Goal: Task Accomplishment & Management: Manage account settings

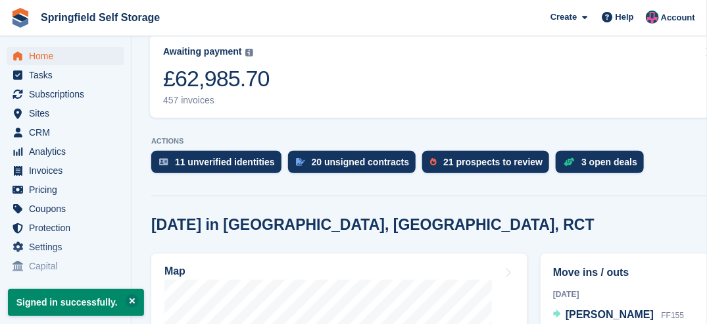
scroll to position [197, 0]
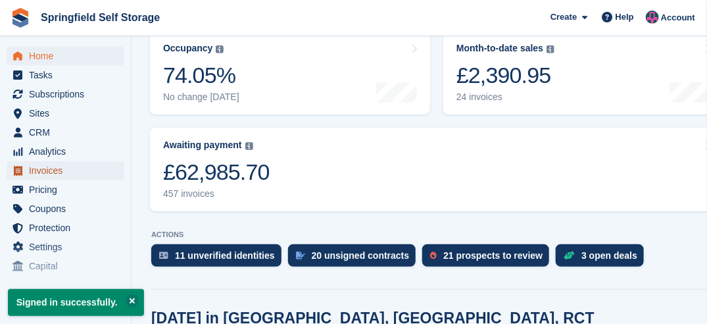
click at [49, 172] on span "Invoices" at bounding box center [68, 170] width 79 height 18
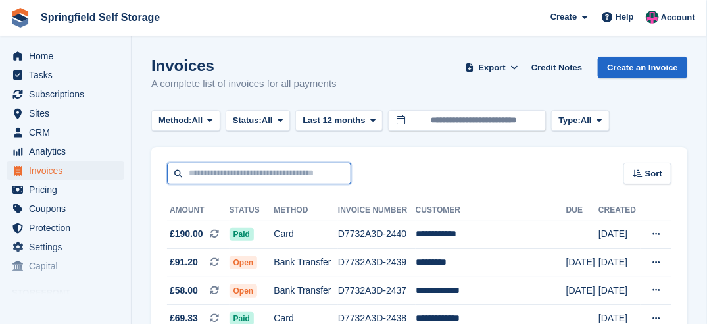
click at [216, 176] on input "text" at bounding box center [259, 174] width 184 height 22
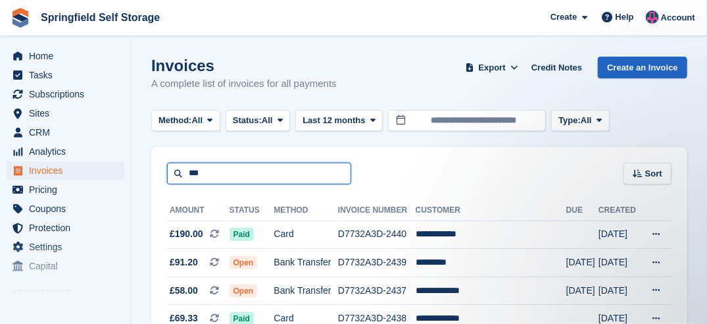
type input "***"
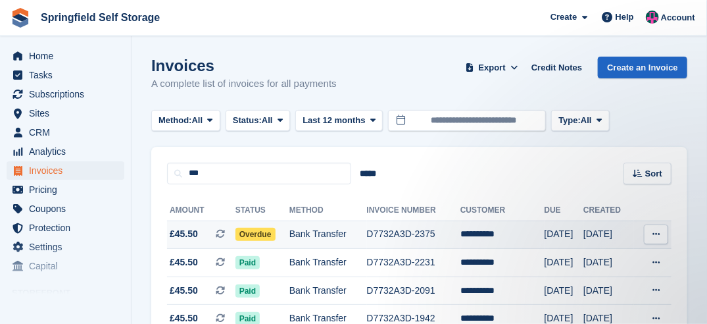
click at [253, 236] on span "Overdue" at bounding box center [256, 234] width 40 height 13
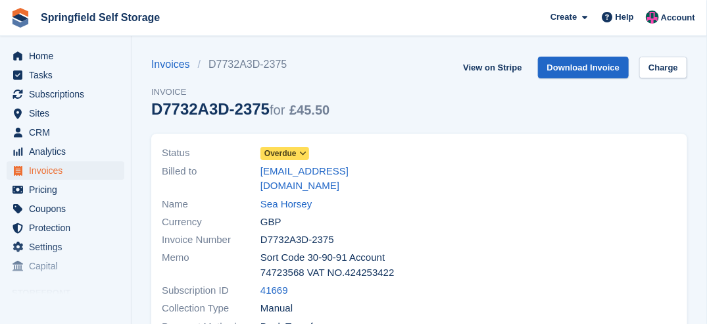
click at [291, 155] on span "Overdue" at bounding box center [281, 153] width 32 height 12
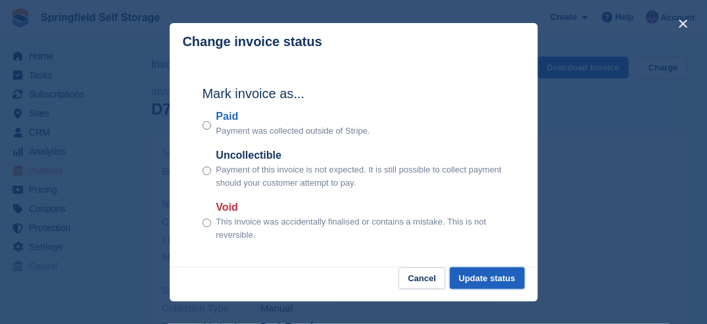
click at [492, 283] on button "Update status" at bounding box center [487, 278] width 75 height 22
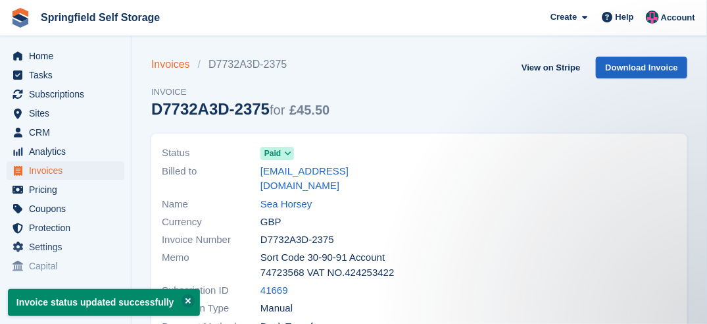
click at [163, 66] on link "Invoices" at bounding box center [174, 65] width 47 height 16
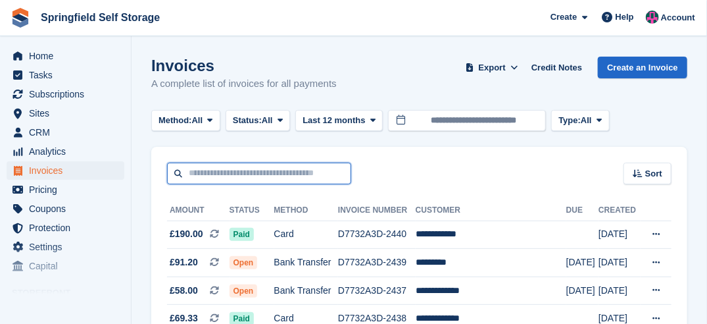
click at [238, 170] on input "text" at bounding box center [259, 174] width 184 height 22
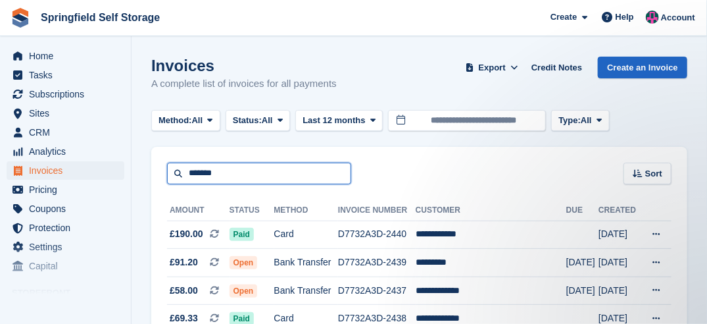
type input "*******"
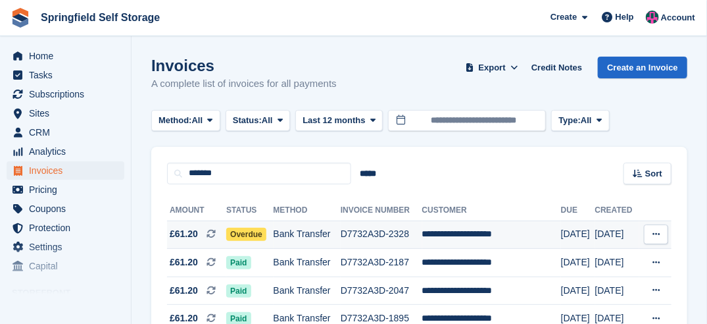
click at [248, 241] on td "Overdue" at bounding box center [249, 234] width 47 height 28
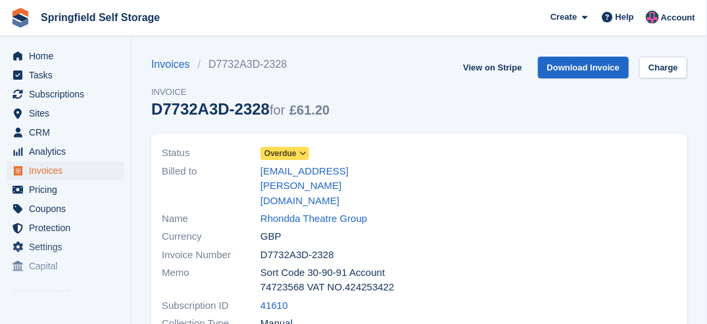
click at [298, 151] on span at bounding box center [303, 153] width 11 height 11
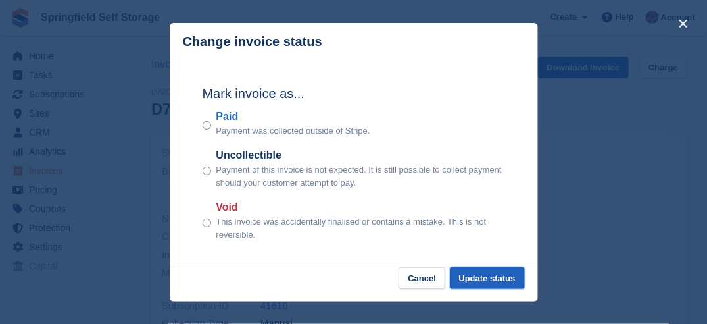
click at [505, 282] on button "Update status" at bounding box center [487, 278] width 75 height 22
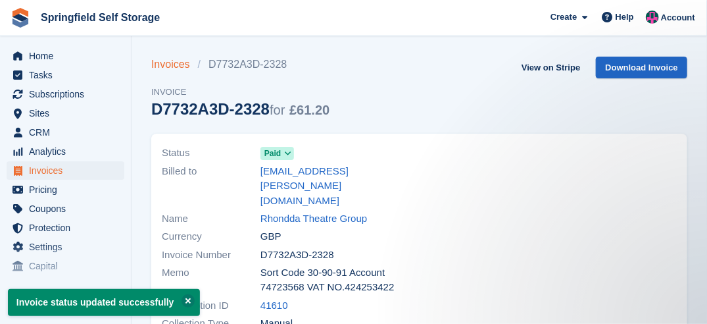
click at [179, 59] on link "Invoices" at bounding box center [174, 65] width 47 height 16
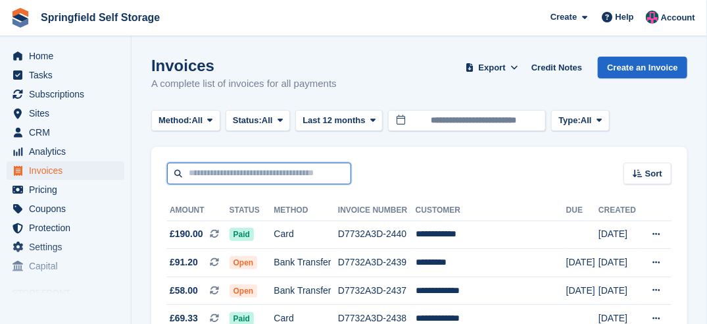
click at [246, 174] on input "text" at bounding box center [259, 174] width 184 height 22
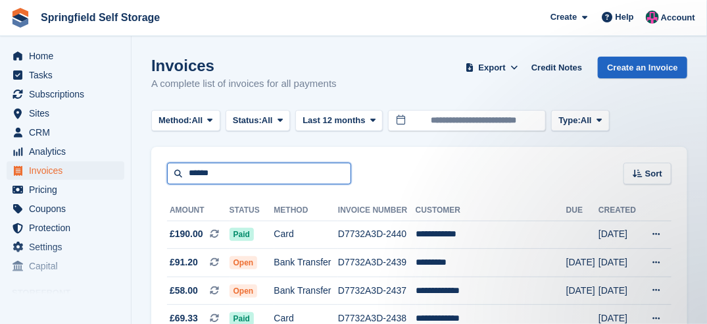
type input "******"
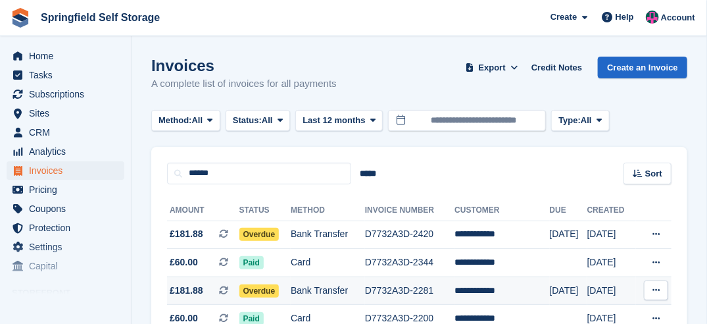
click at [264, 292] on span "Overdue" at bounding box center [260, 290] width 40 height 13
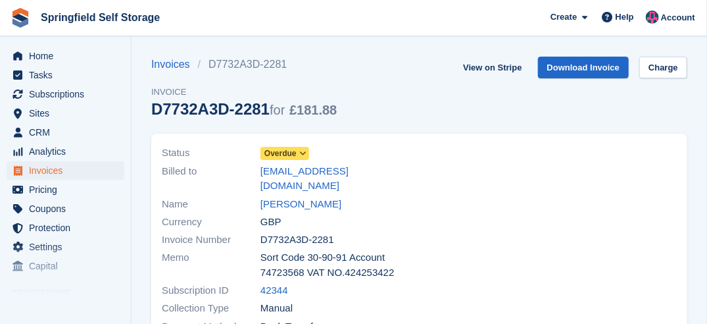
click at [292, 159] on span "Overdue" at bounding box center [281, 153] width 32 height 12
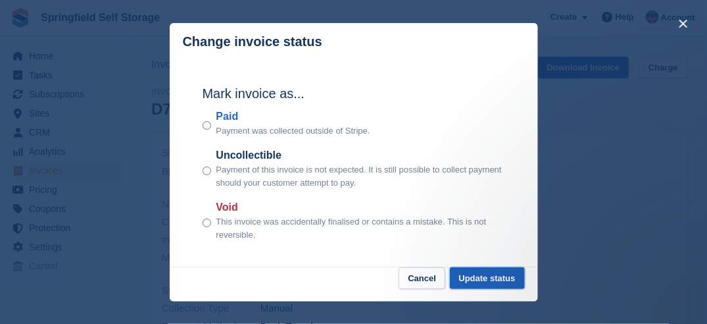
drag, startPoint x: 494, startPoint y: 273, endPoint x: 472, endPoint y: 275, distance: 21.8
click at [494, 274] on button "Update status" at bounding box center [487, 278] width 75 height 22
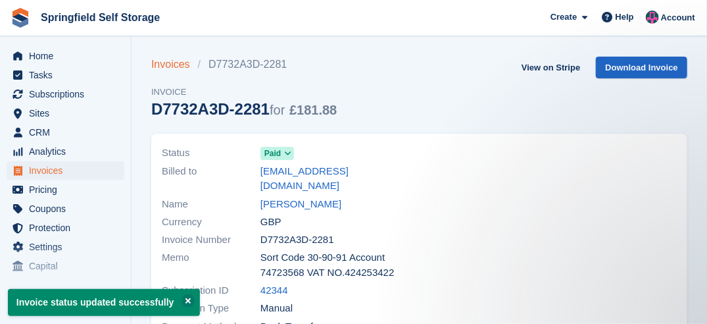
click at [176, 67] on link "Invoices" at bounding box center [174, 65] width 47 height 16
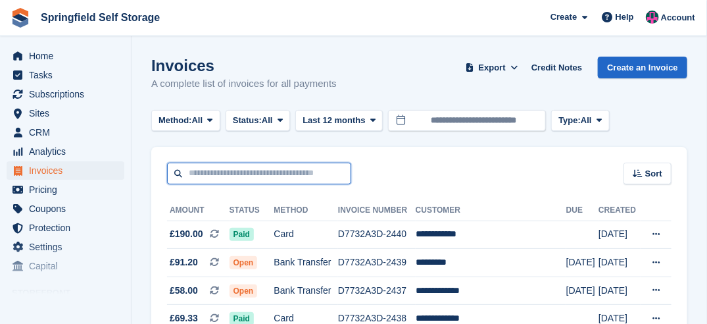
click at [229, 179] on input "text" at bounding box center [259, 174] width 184 height 22
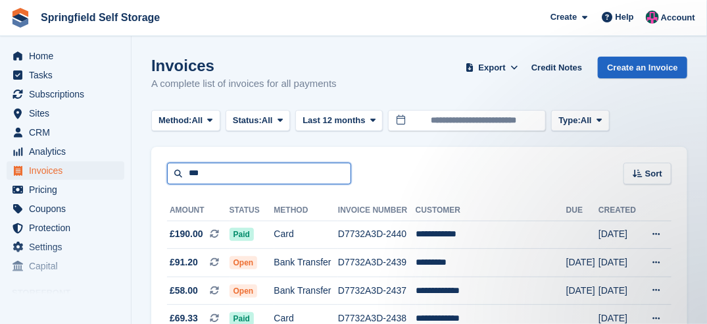
type input "***"
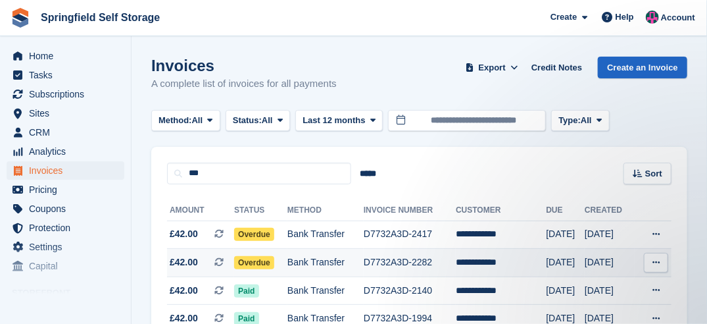
click at [270, 261] on span "Overdue" at bounding box center [254, 262] width 40 height 13
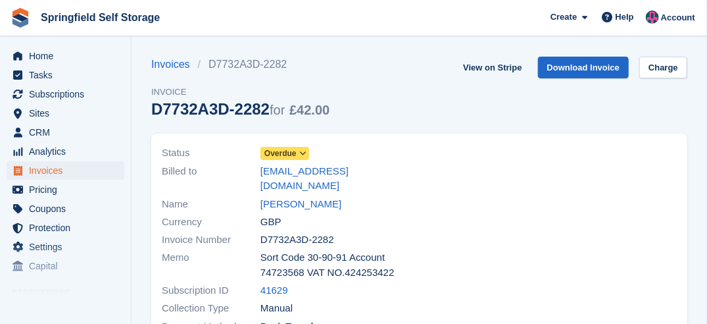
click at [283, 159] on span "Overdue" at bounding box center [281, 153] width 32 height 12
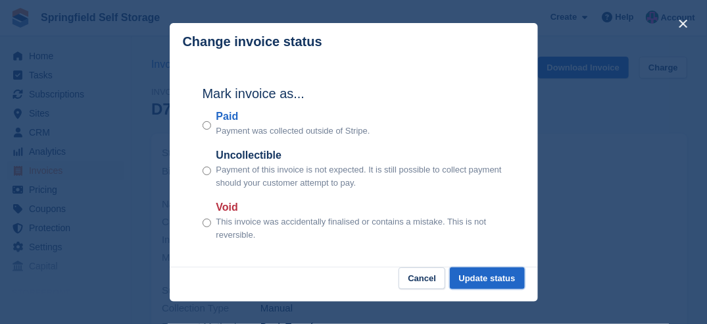
drag, startPoint x: 475, startPoint y: 276, endPoint x: 380, endPoint y: 261, distance: 96.0
click at [471, 276] on button "Update status" at bounding box center [487, 278] width 75 height 22
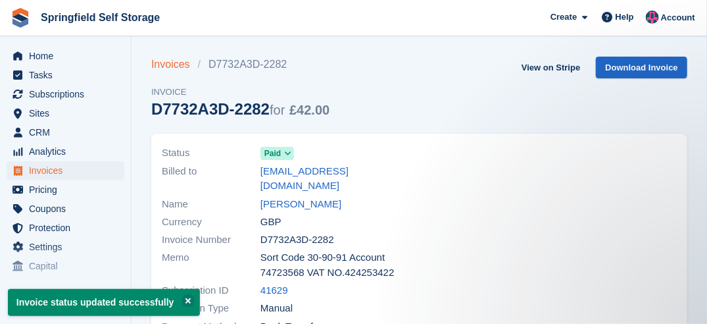
click at [172, 68] on link "Invoices" at bounding box center [174, 65] width 47 height 16
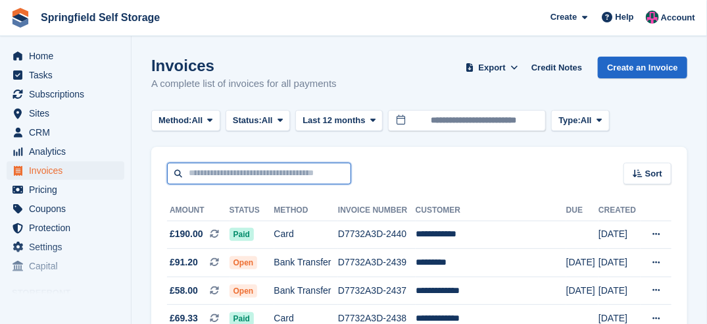
click at [258, 170] on input "text" at bounding box center [259, 174] width 184 height 22
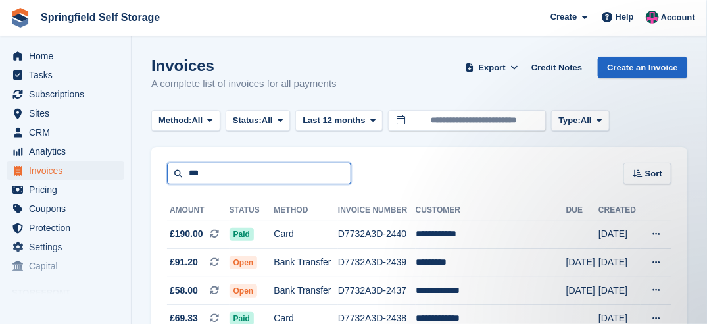
type input "***"
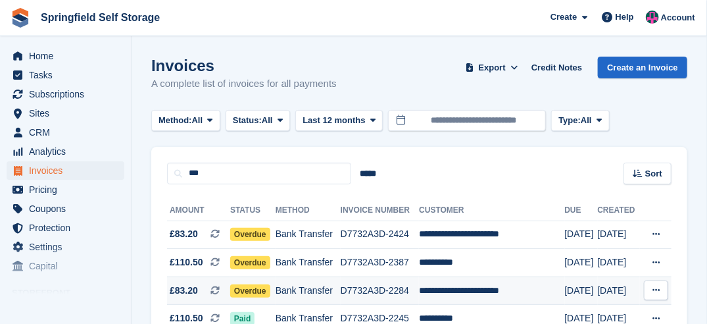
click at [255, 294] on span "Overdue" at bounding box center [250, 290] width 40 height 13
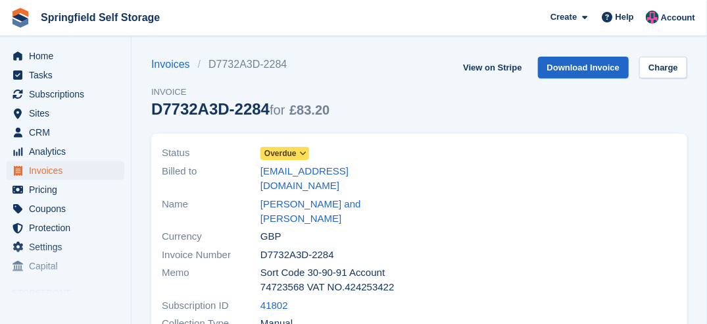
click at [284, 149] on span "Overdue" at bounding box center [281, 153] width 32 height 12
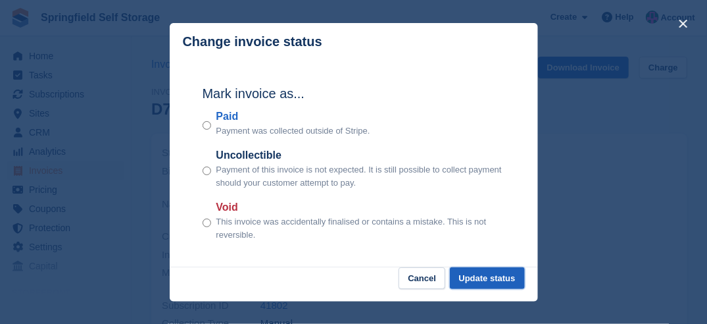
click at [490, 282] on button "Update status" at bounding box center [487, 278] width 75 height 22
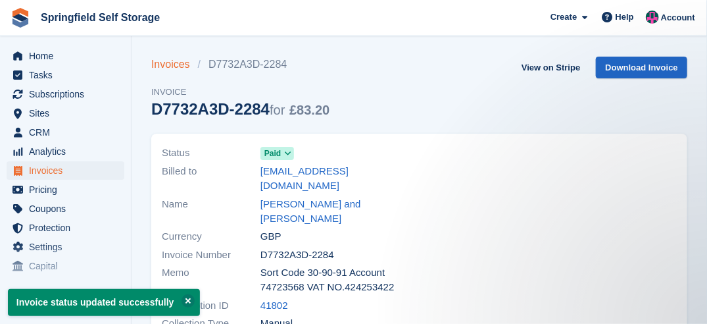
click at [166, 65] on link "Invoices" at bounding box center [174, 65] width 47 height 16
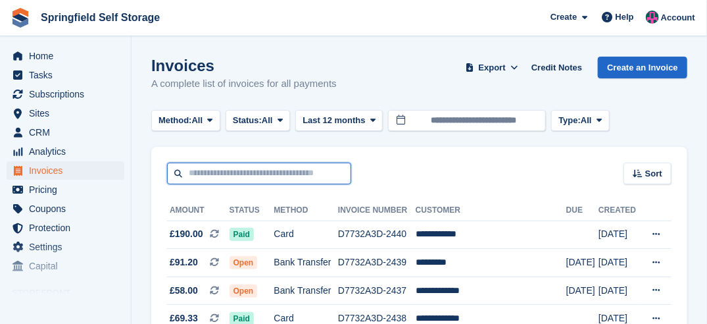
click at [230, 178] on input "text" at bounding box center [259, 174] width 184 height 22
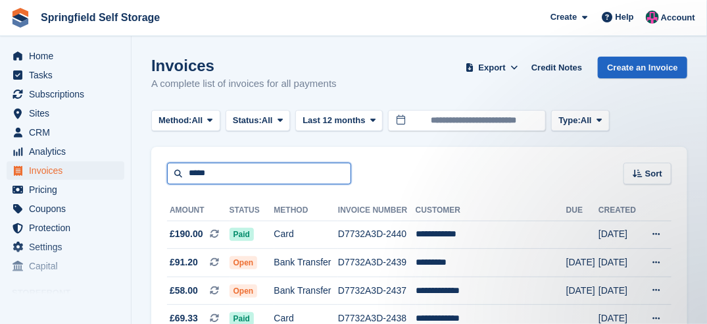
type input "*****"
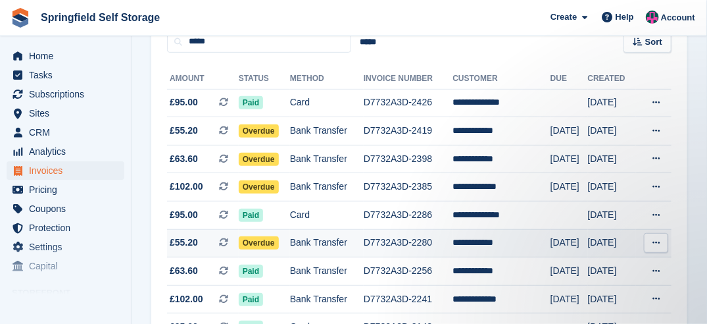
click at [254, 241] on span "Overdue" at bounding box center [259, 242] width 40 height 13
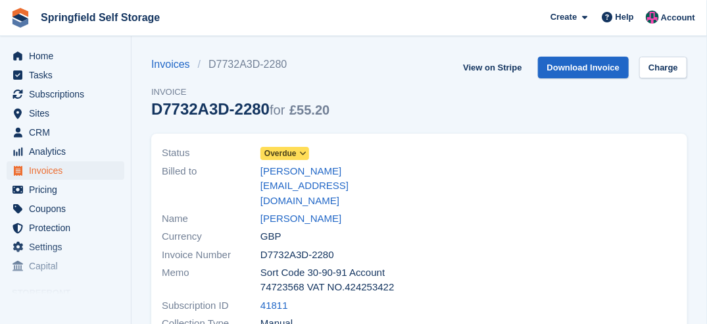
click at [288, 159] on span "Overdue" at bounding box center [281, 153] width 32 height 12
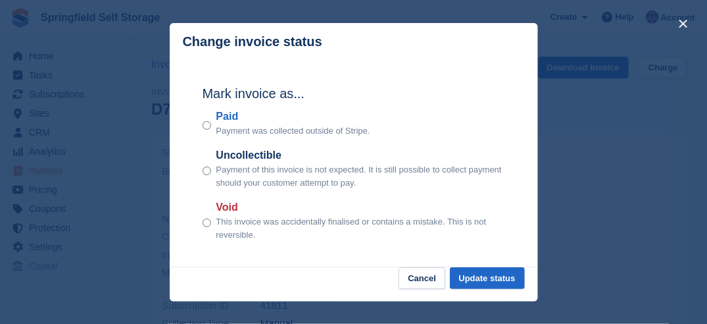
click at [210, 124] on div "Paid Payment was collected outside of Stripe." at bounding box center [354, 123] width 303 height 29
drag, startPoint x: 505, startPoint y: 276, endPoint x: 497, endPoint y: 274, distance: 8.3
click at [497, 274] on button "Update status" at bounding box center [487, 278] width 75 height 22
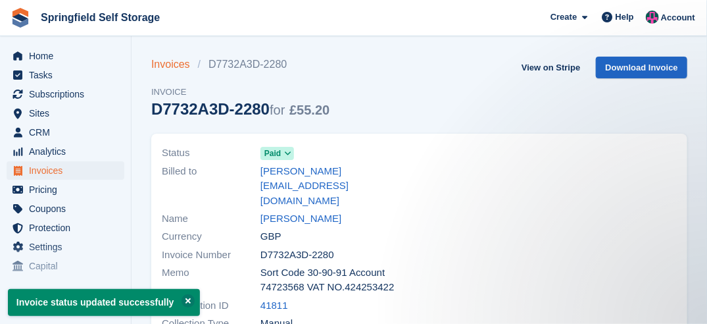
click at [158, 63] on link "Invoices" at bounding box center [174, 65] width 47 height 16
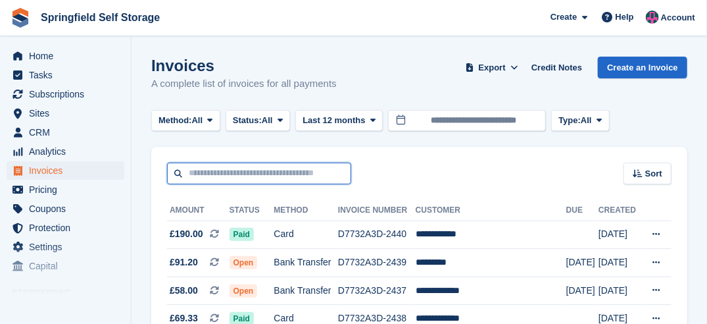
click at [256, 179] on input "text" at bounding box center [259, 174] width 184 height 22
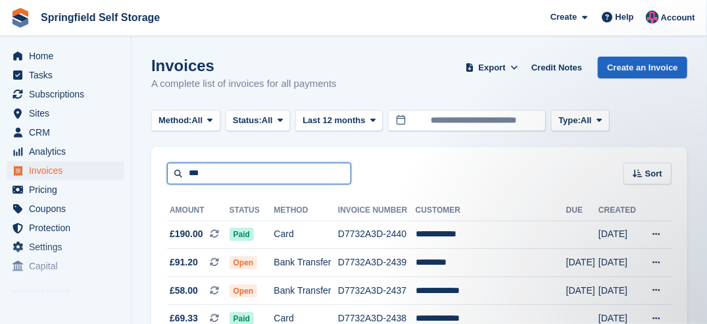
type input "***"
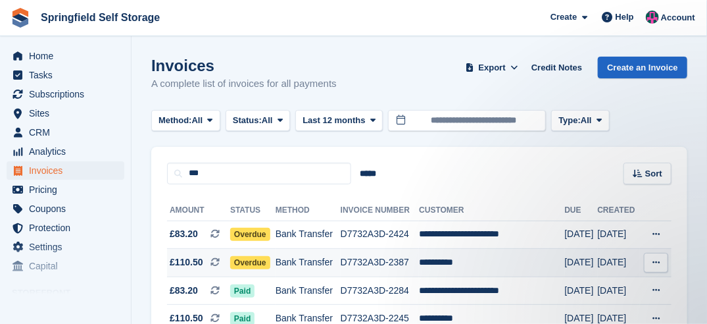
click at [238, 260] on span "Overdue" at bounding box center [250, 262] width 40 height 13
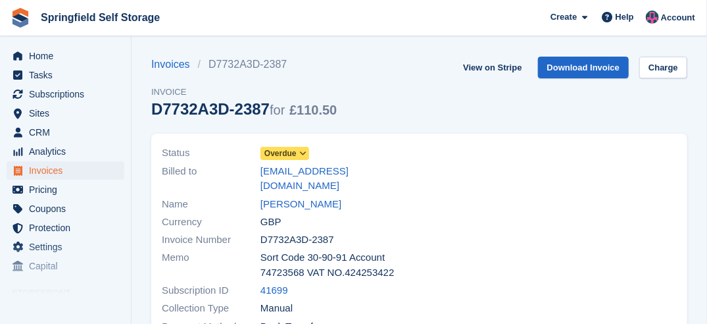
click at [274, 154] on span "Overdue" at bounding box center [281, 153] width 32 height 12
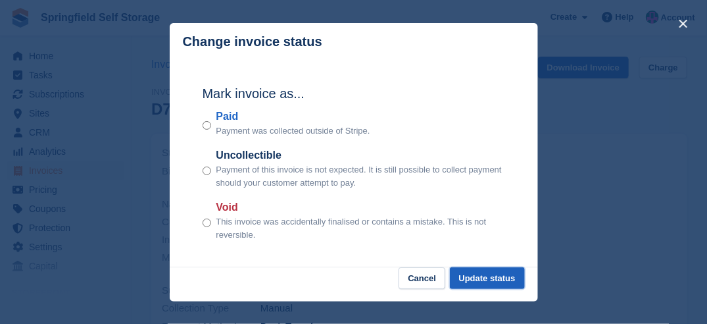
click at [480, 270] on button "Update status" at bounding box center [487, 278] width 75 height 22
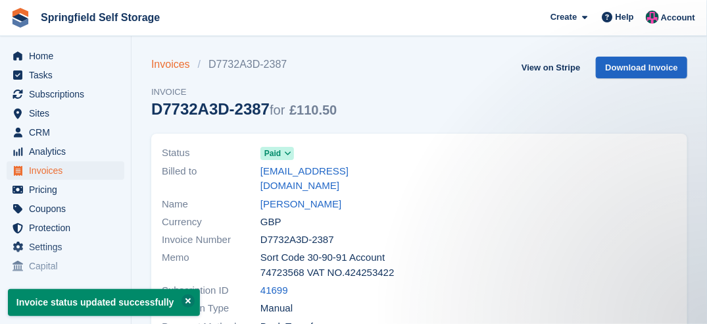
click at [171, 60] on link "Invoices" at bounding box center [174, 65] width 47 height 16
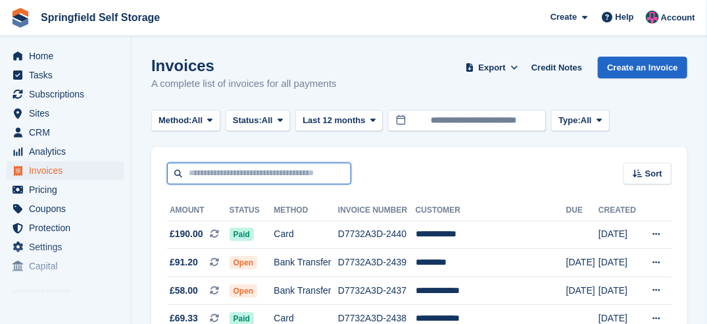
click at [244, 170] on input "text" at bounding box center [259, 174] width 184 height 22
type input "*****"
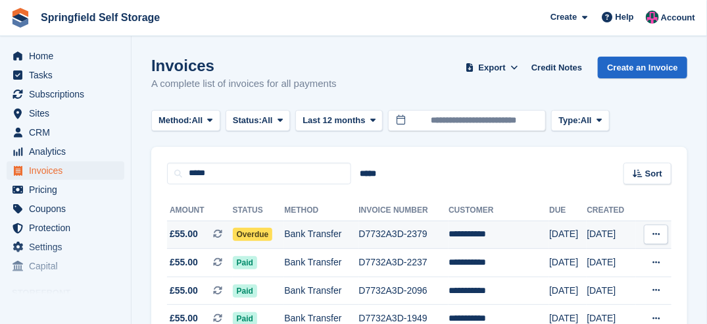
click at [240, 237] on span "Overdue" at bounding box center [253, 234] width 40 height 13
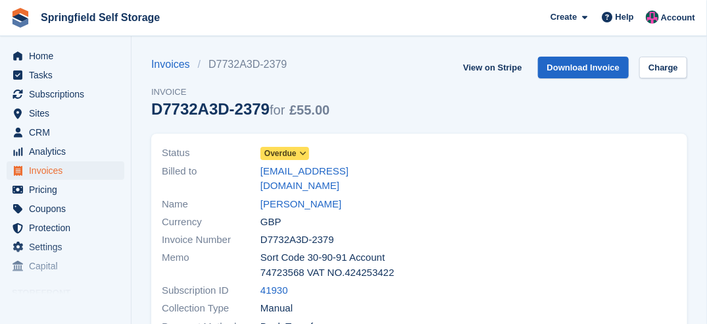
click at [290, 151] on span "Overdue" at bounding box center [281, 153] width 32 height 12
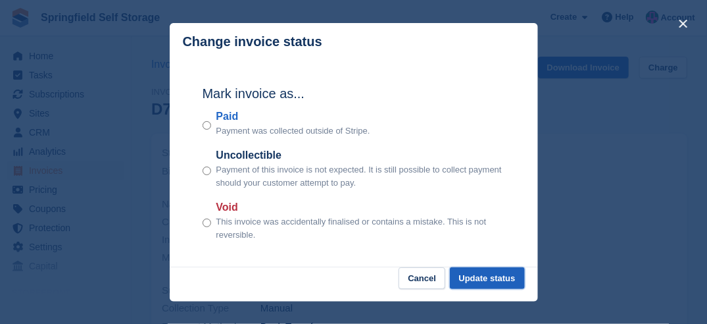
click at [480, 279] on button "Update status" at bounding box center [487, 278] width 75 height 22
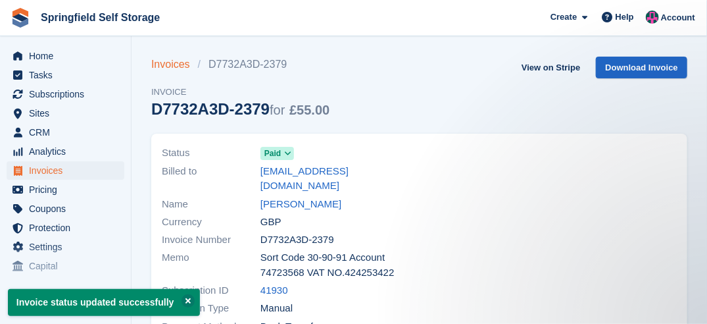
click at [190, 66] on link "Invoices" at bounding box center [174, 65] width 47 height 16
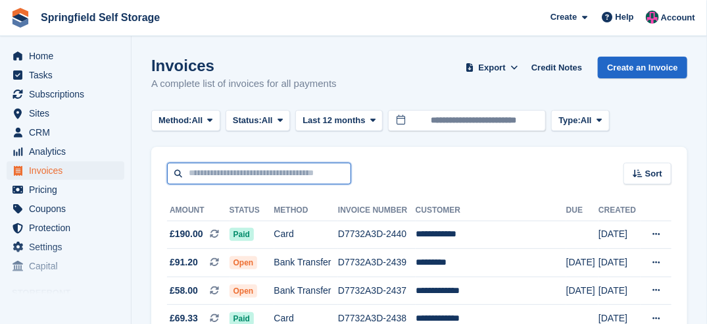
click at [205, 170] on input "text" at bounding box center [259, 174] width 184 height 22
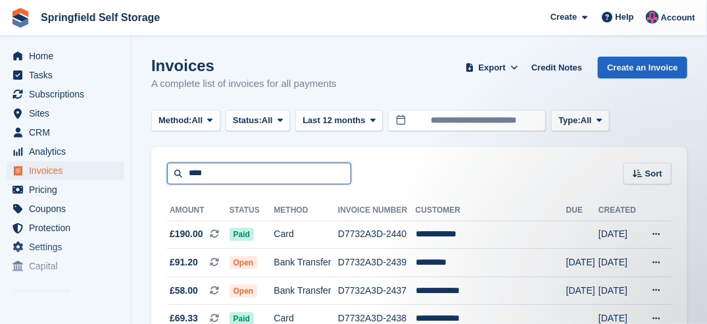
type input "****"
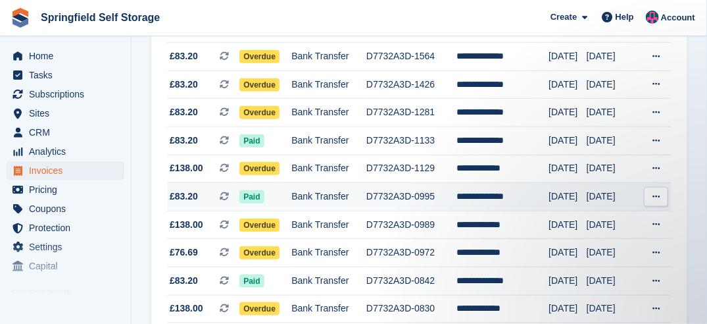
scroll to position [329, 0]
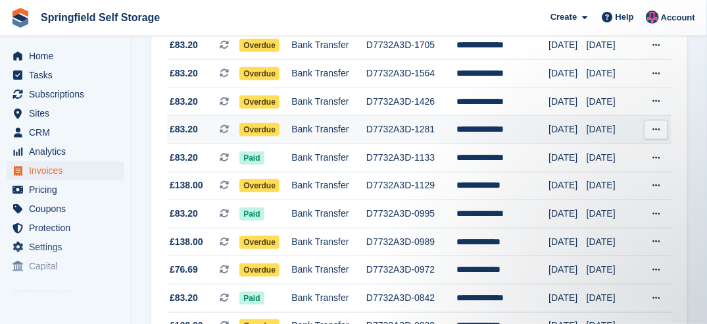
click at [253, 126] on span "Overdue" at bounding box center [260, 129] width 40 height 13
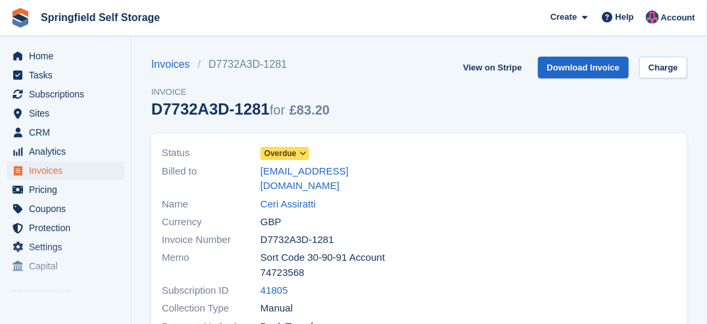
click at [301, 153] on icon at bounding box center [302, 153] width 7 height 8
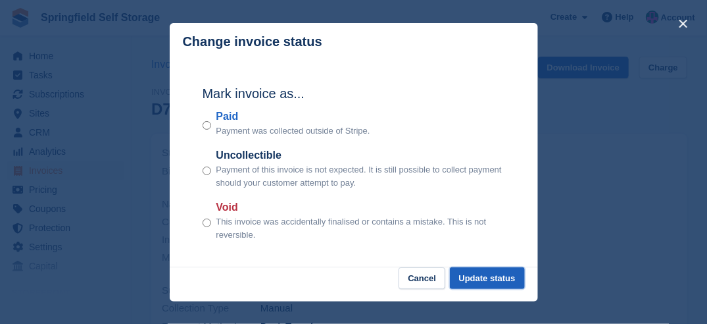
click at [491, 273] on button "Update status" at bounding box center [487, 278] width 75 height 22
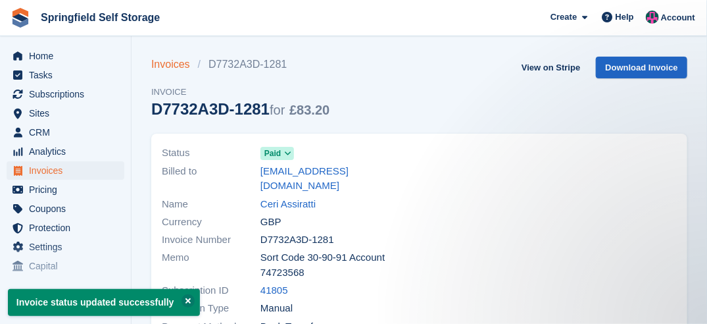
click at [165, 66] on link "Invoices" at bounding box center [174, 65] width 47 height 16
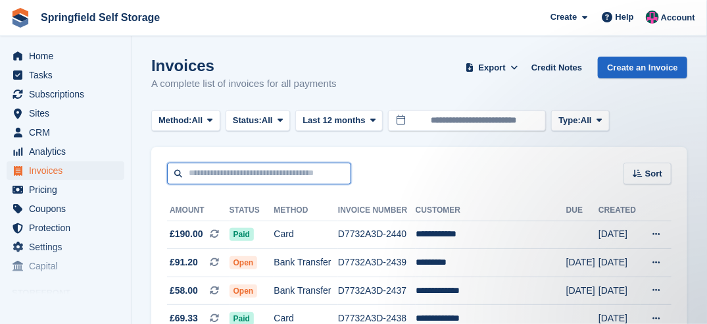
click at [247, 181] on input "text" at bounding box center [259, 174] width 184 height 22
type input "*******"
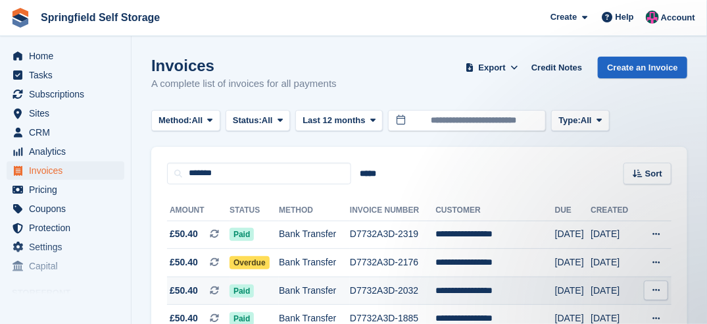
scroll to position [66, 0]
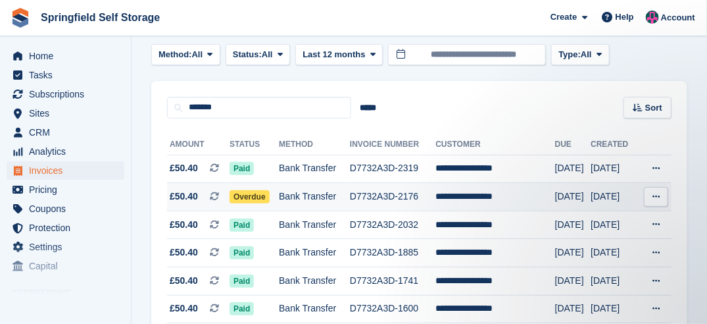
click at [253, 197] on span "Overdue" at bounding box center [250, 196] width 40 height 13
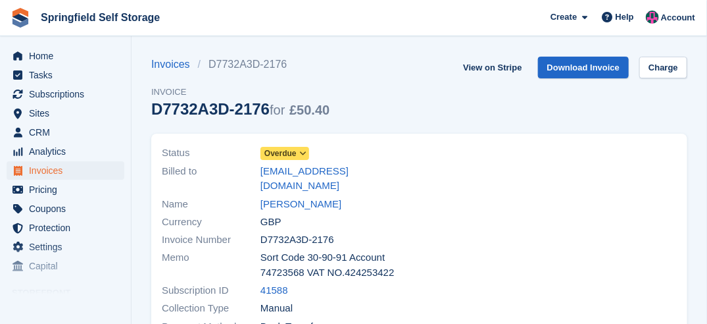
click at [292, 153] on span "Overdue" at bounding box center [281, 153] width 32 height 12
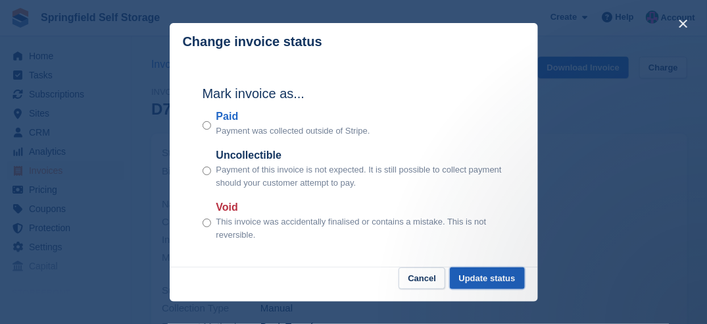
click at [482, 279] on button "Update status" at bounding box center [487, 278] width 75 height 22
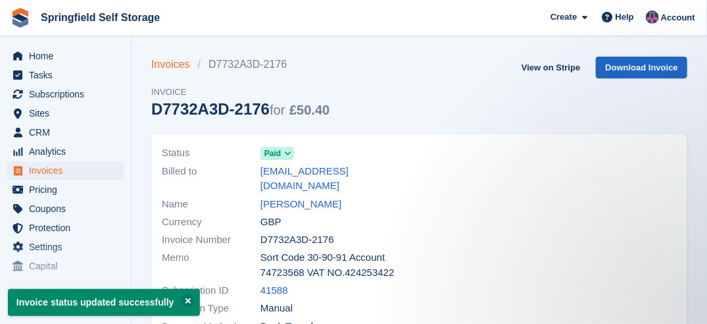
click at [184, 63] on link "Invoices" at bounding box center [174, 65] width 47 height 16
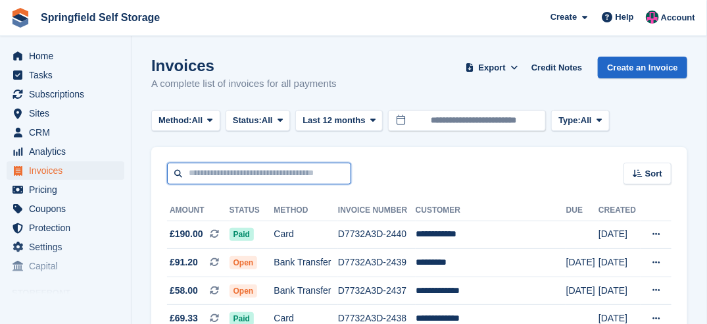
click at [287, 170] on input "text" at bounding box center [259, 174] width 184 height 22
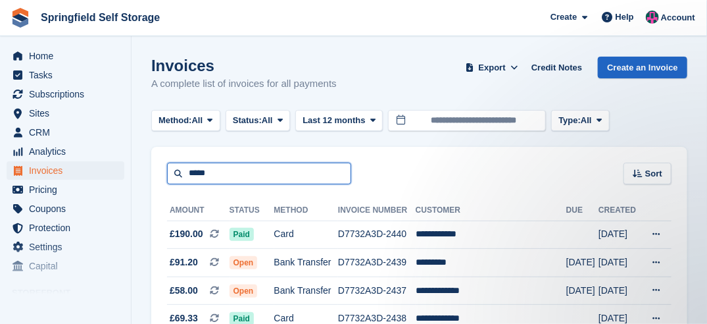
type input "*****"
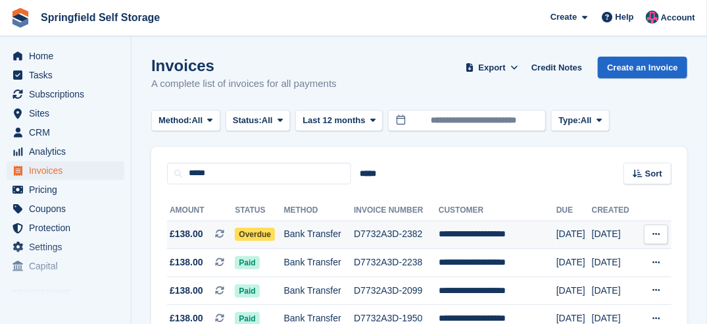
click at [250, 234] on span "Overdue" at bounding box center [255, 234] width 40 height 13
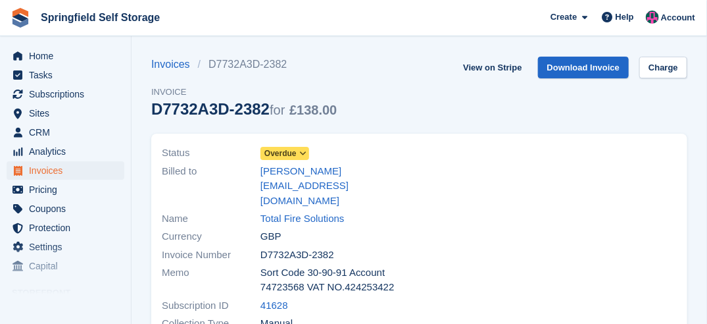
click at [286, 154] on span "Overdue" at bounding box center [281, 153] width 32 height 12
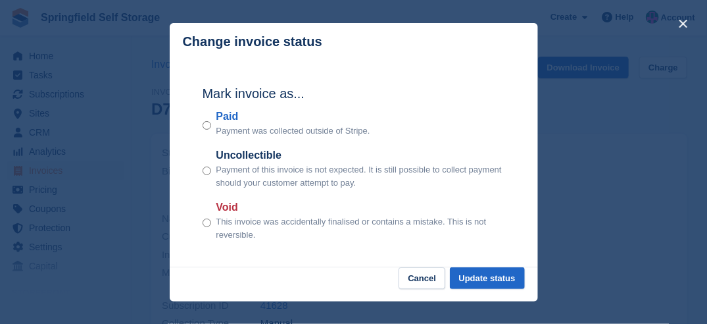
click at [211, 131] on div "Paid Payment was collected outside of Stripe." at bounding box center [354, 123] width 303 height 29
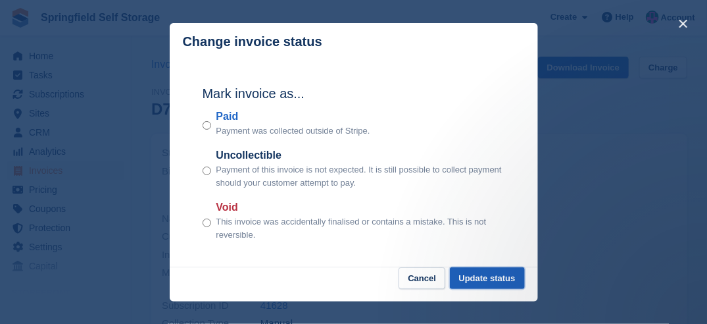
click at [490, 275] on button "Update status" at bounding box center [487, 278] width 75 height 22
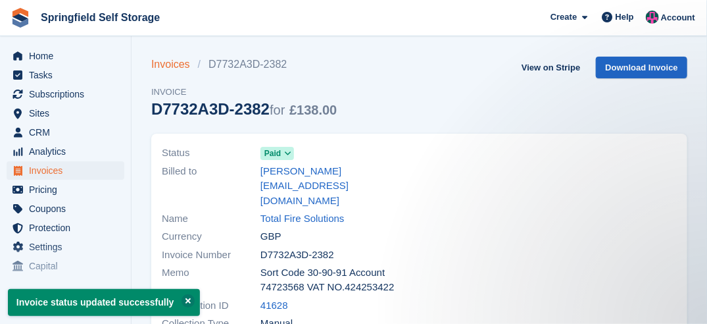
click at [170, 60] on link "Invoices" at bounding box center [174, 65] width 47 height 16
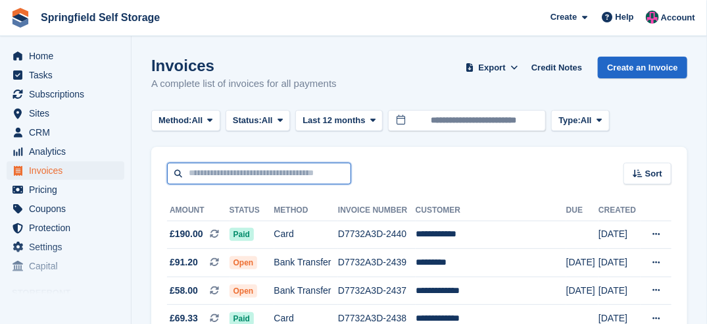
click at [221, 171] on input "text" at bounding box center [259, 174] width 184 height 22
click at [221, 171] on input "**" at bounding box center [259, 174] width 184 height 22
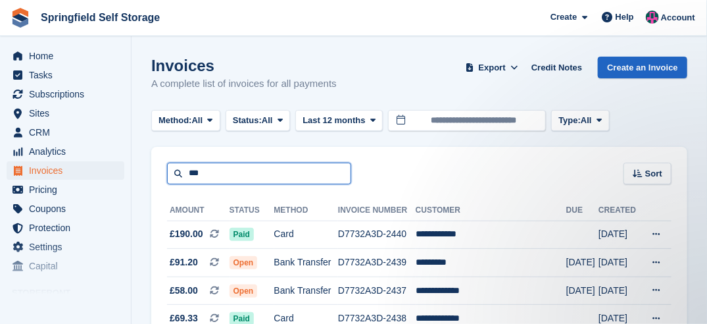
type input "***"
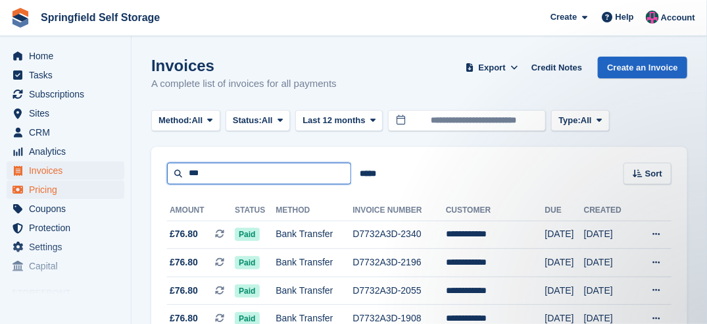
drag, startPoint x: 208, startPoint y: 176, endPoint x: 112, endPoint y: 198, distance: 98.7
click at [112, 199] on div "Home Tasks Subscriptions Subscriptions Subscriptions Contracts Price increases …" at bounding box center [353, 311] width 707 height 623
type input "*****"
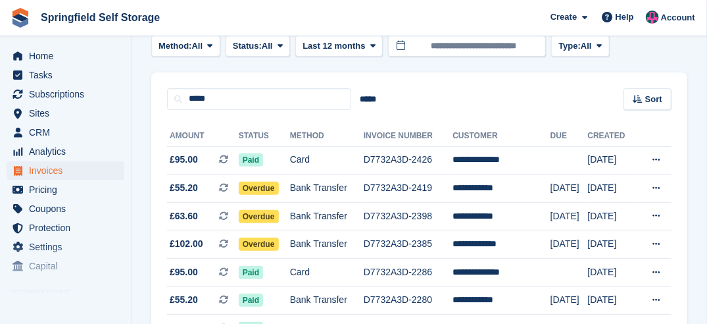
scroll to position [132, 0]
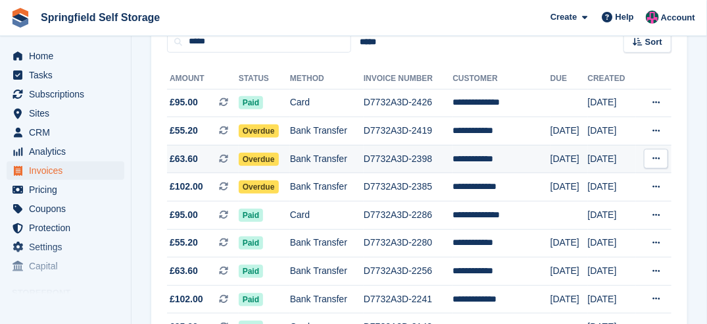
click at [255, 158] on span "Overdue" at bounding box center [259, 159] width 40 height 13
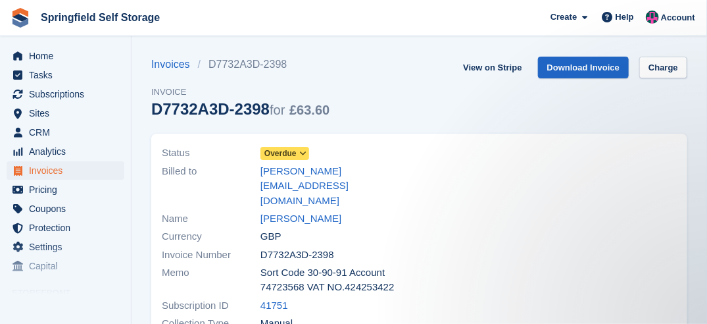
click at [282, 153] on span "Overdue" at bounding box center [281, 153] width 32 height 12
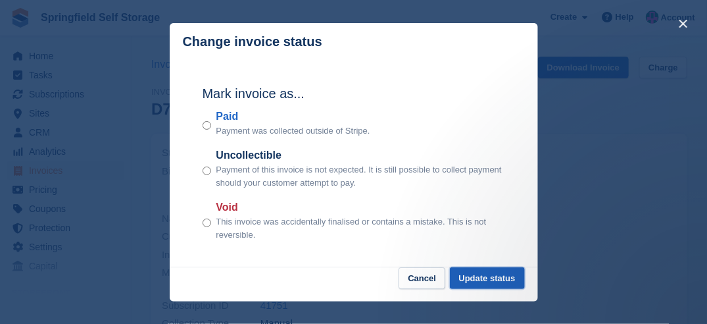
click at [471, 269] on button "Update status" at bounding box center [487, 278] width 75 height 22
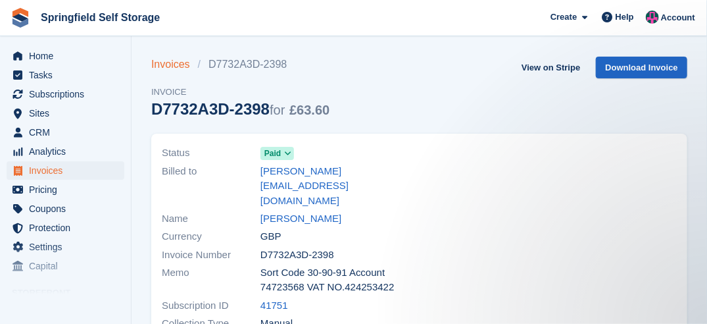
click at [174, 67] on link "Invoices" at bounding box center [174, 65] width 47 height 16
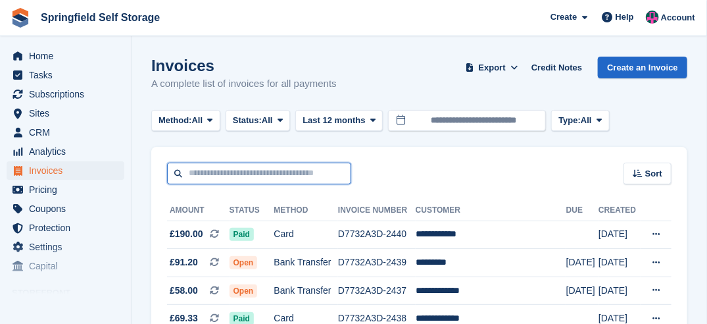
click at [239, 173] on input "text" at bounding box center [259, 174] width 184 height 22
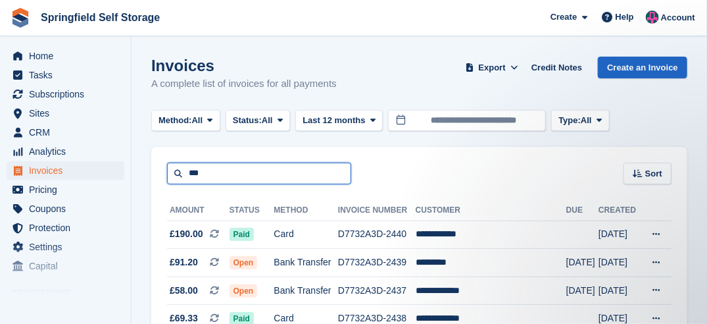
type input "***"
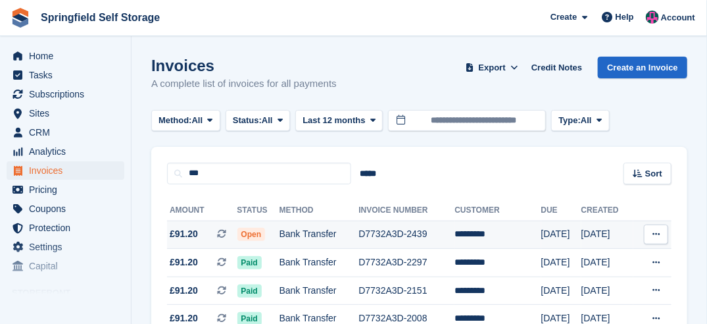
click at [251, 236] on span "Open" at bounding box center [252, 234] width 28 height 13
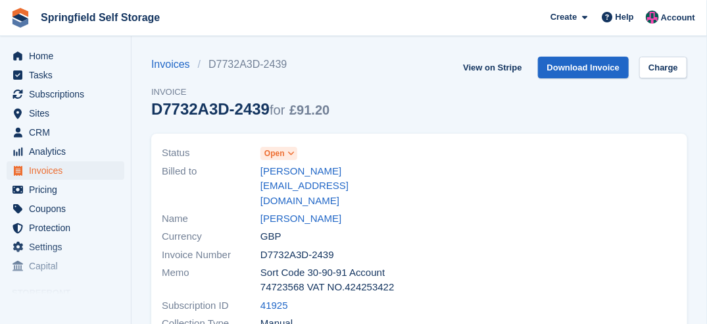
click at [282, 155] on span "Open" at bounding box center [275, 153] width 20 height 12
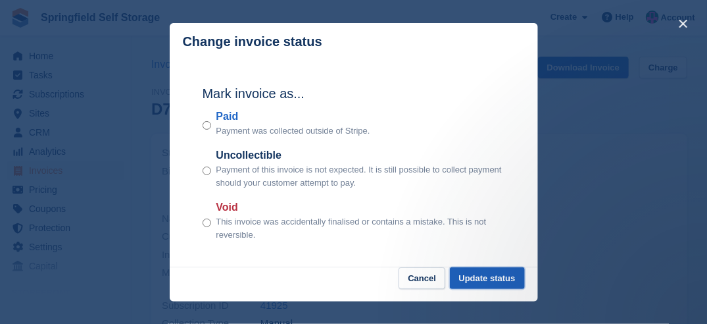
click at [483, 284] on button "Update status" at bounding box center [487, 278] width 75 height 22
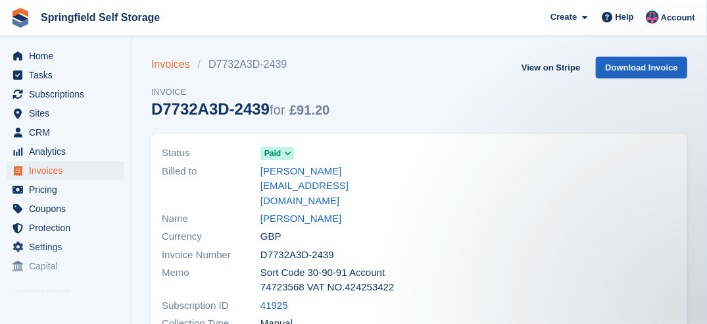
click at [180, 67] on link "Invoices" at bounding box center [174, 65] width 47 height 16
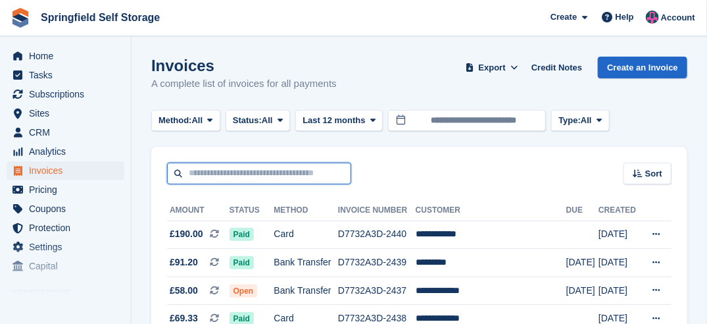
click at [234, 181] on input "text" at bounding box center [259, 174] width 184 height 22
type input "****"
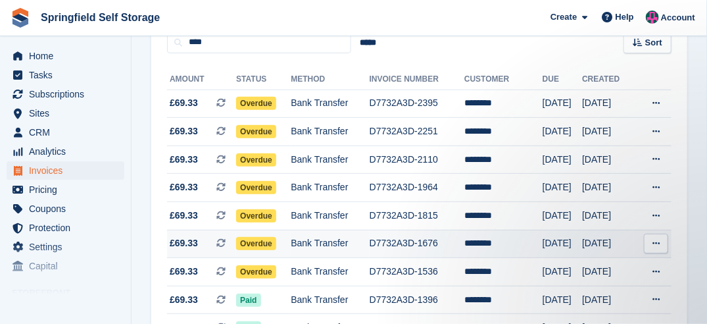
scroll to position [132, 0]
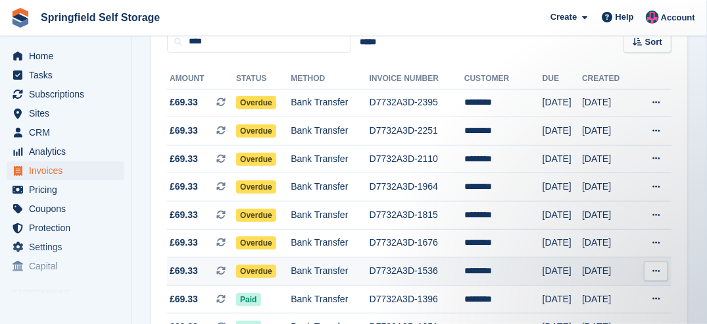
click at [253, 269] on span "Overdue" at bounding box center [256, 271] width 40 height 13
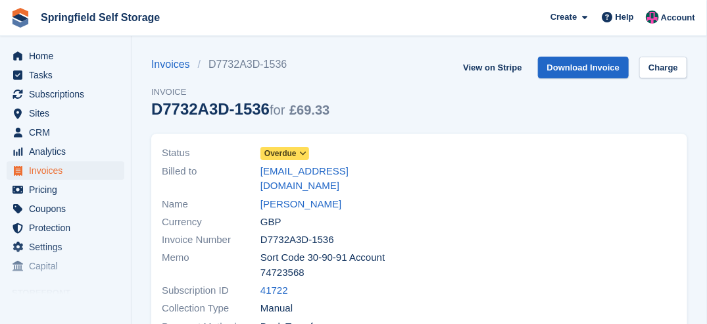
click at [282, 155] on span "Overdue" at bounding box center [281, 153] width 32 height 12
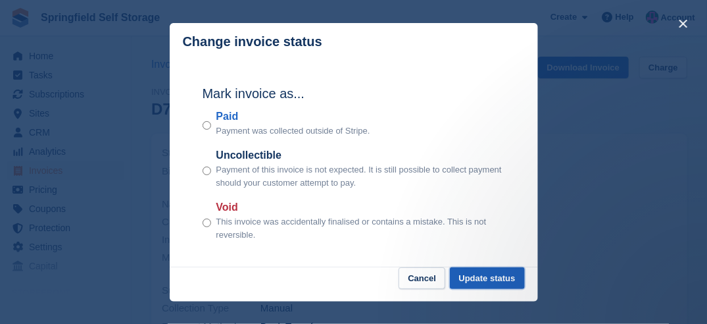
click at [504, 282] on button "Update status" at bounding box center [487, 278] width 75 height 22
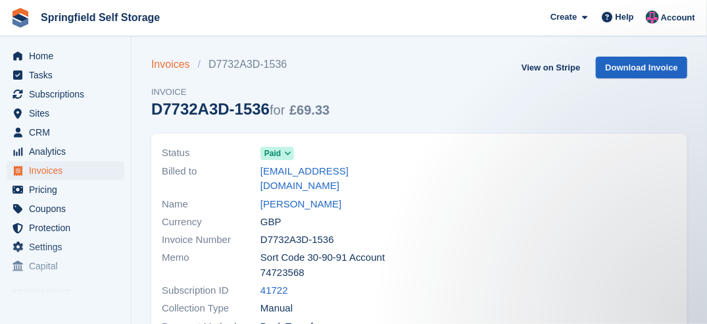
click at [161, 68] on link "Invoices" at bounding box center [174, 65] width 47 height 16
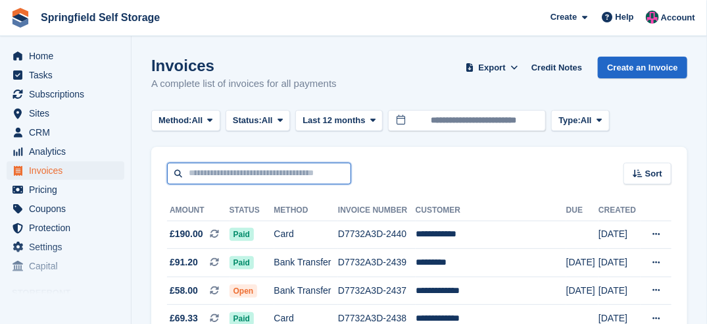
drag, startPoint x: 217, startPoint y: 165, endPoint x: 209, endPoint y: 167, distance: 8.0
click at [217, 165] on input "text" at bounding box center [259, 174] width 184 height 22
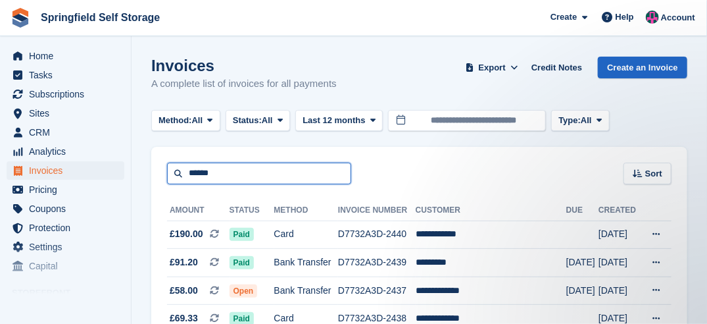
type input "******"
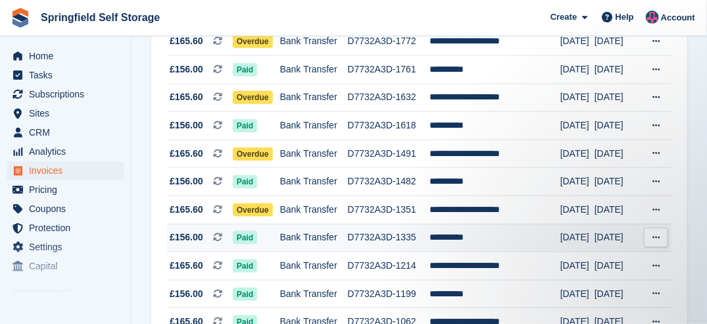
scroll to position [501, 0]
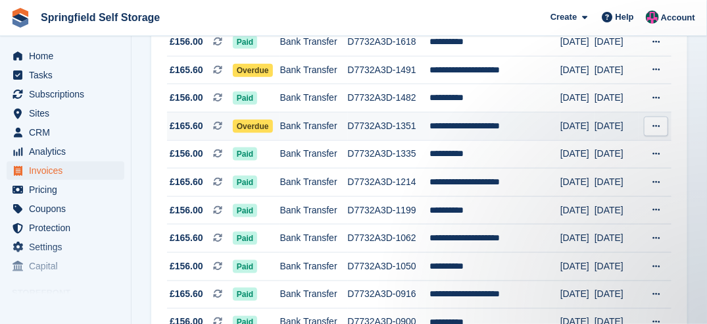
click at [259, 126] on span "Overdue" at bounding box center [253, 126] width 40 height 13
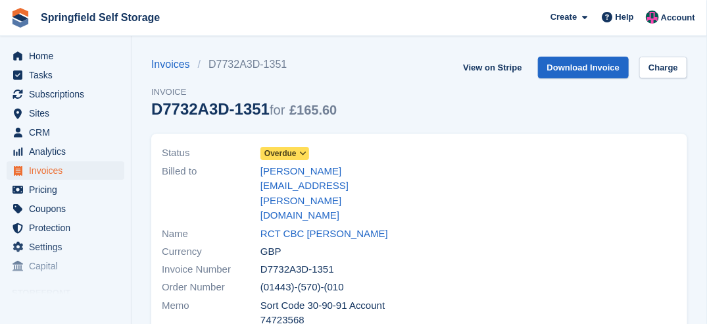
click at [296, 149] on span "Overdue" at bounding box center [285, 153] width 49 height 13
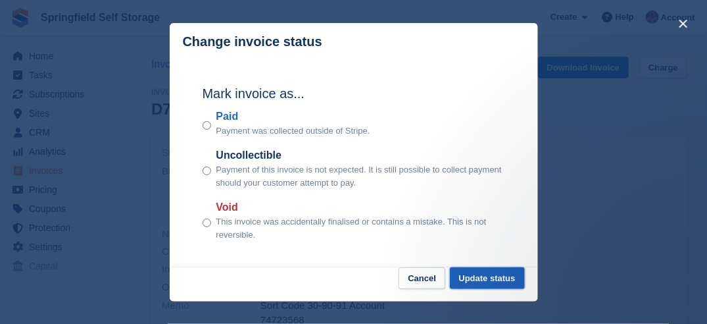
click at [486, 276] on button "Update status" at bounding box center [487, 278] width 75 height 22
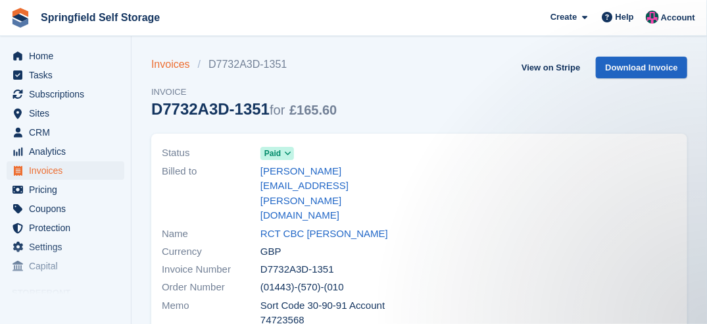
click at [178, 70] on link "Invoices" at bounding box center [174, 65] width 47 height 16
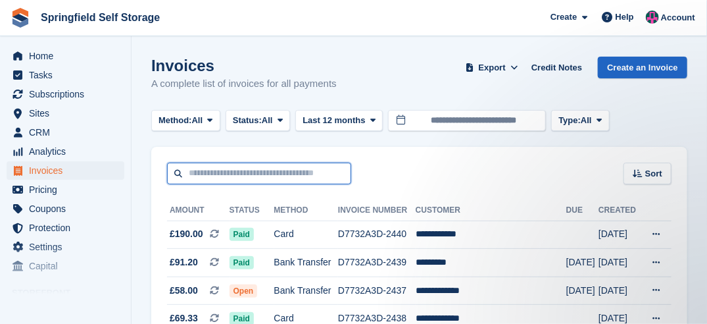
click at [255, 167] on input "text" at bounding box center [259, 174] width 184 height 22
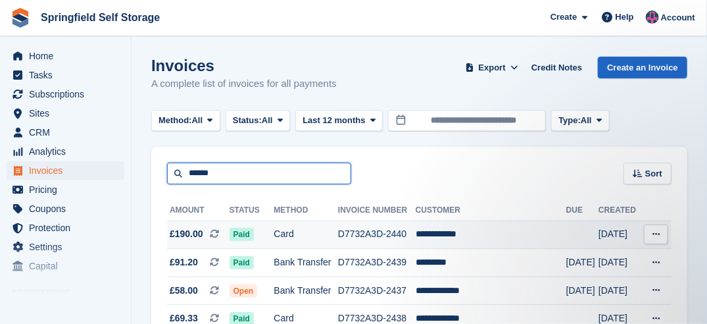
type input "******"
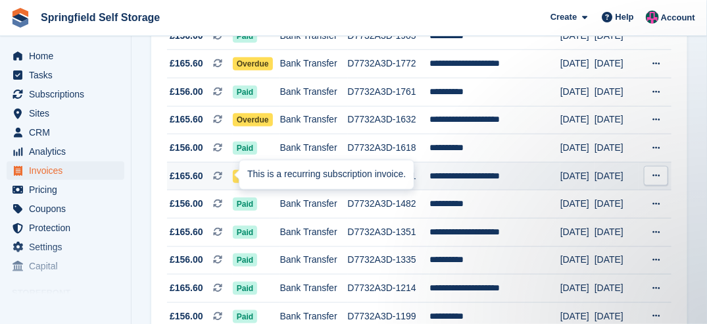
click at [240, 176] on div at bounding box center [245, 175] width 11 height 11
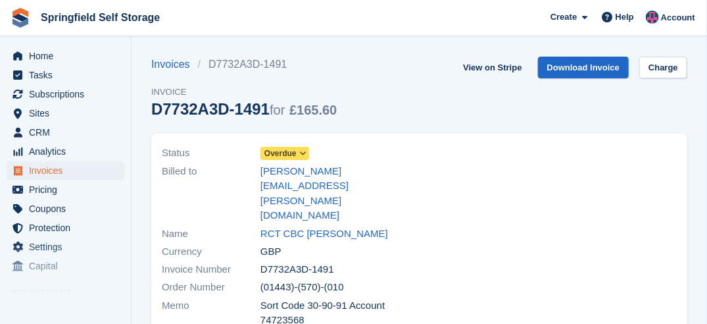
drag, startPoint x: 0, startPoint y: 0, endPoint x: 272, endPoint y: 150, distance: 311.1
click at [272, 150] on span "Overdue" at bounding box center [281, 153] width 32 height 12
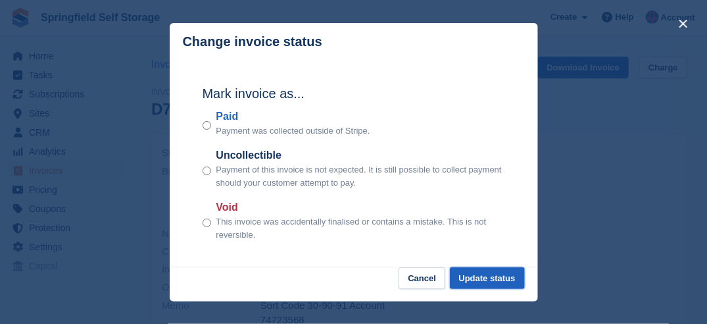
click at [470, 276] on button "Update status" at bounding box center [487, 278] width 75 height 22
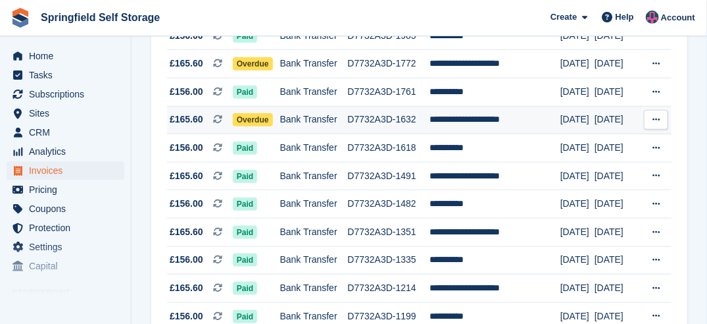
scroll to position [329, 0]
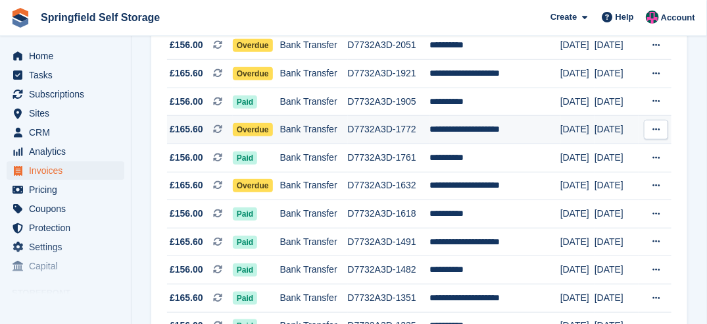
click at [259, 128] on span "Overdue" at bounding box center [253, 129] width 40 height 13
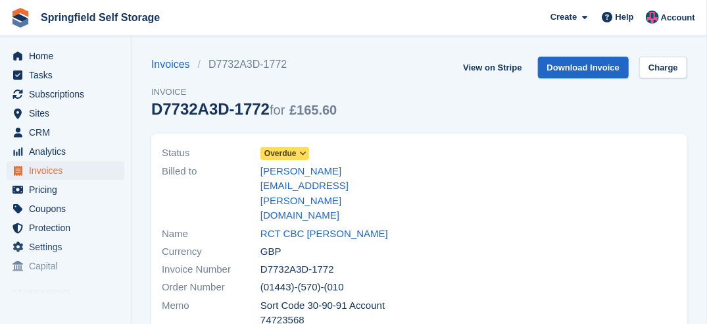
click at [296, 156] on span "Overdue" at bounding box center [281, 153] width 32 height 12
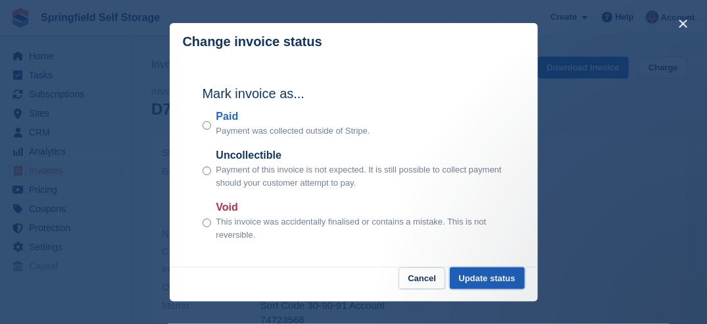
click at [496, 280] on button "Update status" at bounding box center [487, 278] width 75 height 22
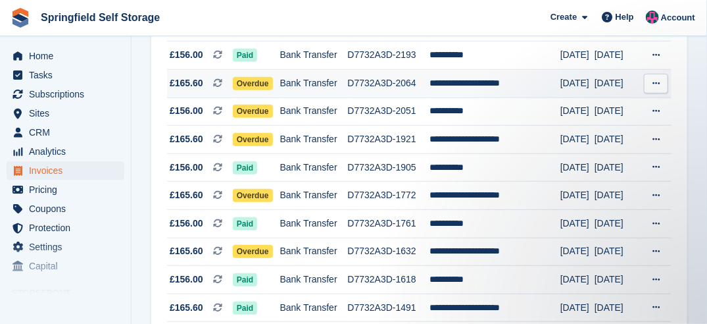
click at [251, 81] on span "Overdue" at bounding box center [253, 83] width 40 height 13
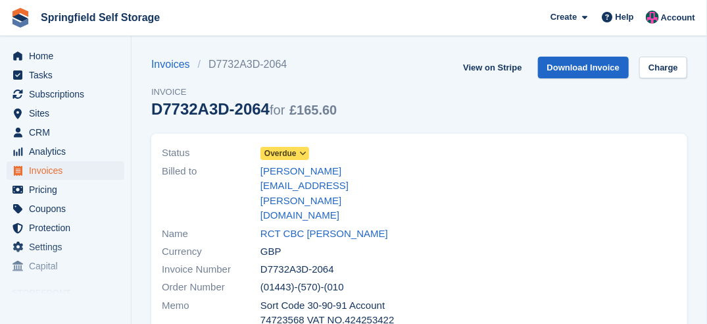
click at [302, 149] on span at bounding box center [303, 153] width 11 height 11
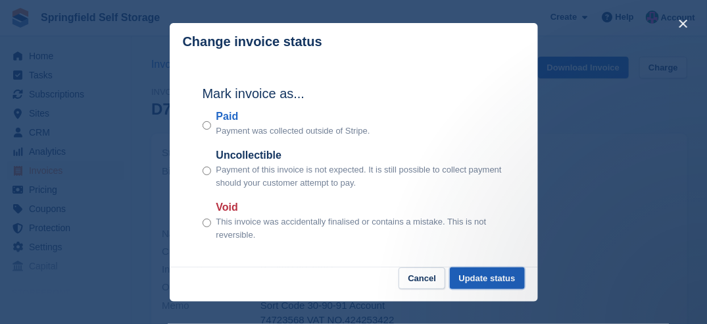
click at [482, 274] on button "Update status" at bounding box center [487, 278] width 75 height 22
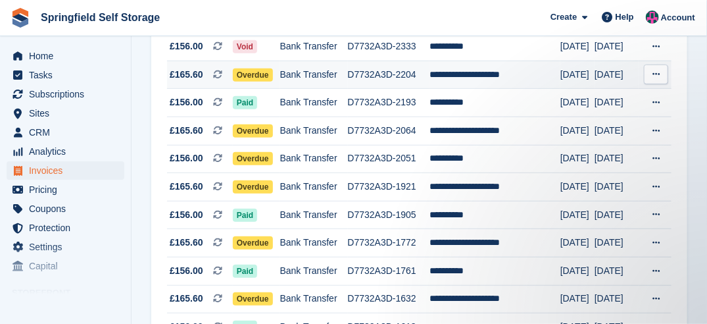
scroll to position [197, 0]
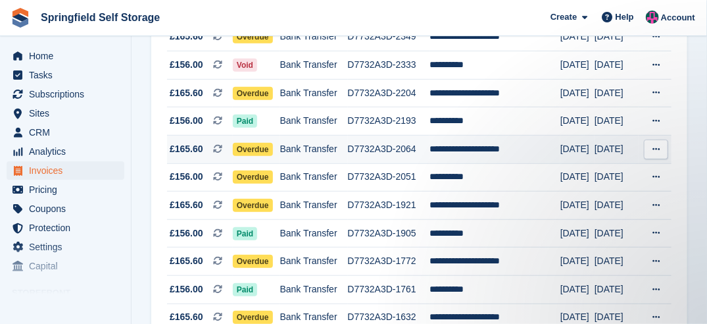
click at [250, 148] on span "Overdue" at bounding box center [253, 149] width 40 height 13
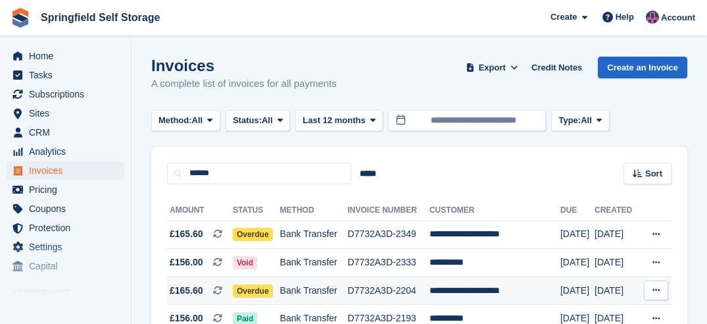
scroll to position [197, 0]
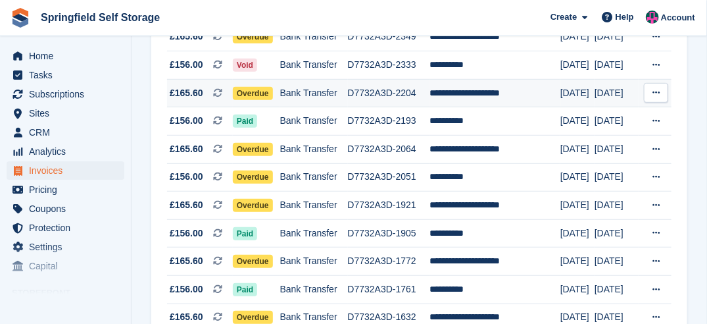
click at [245, 94] on span "Overdue" at bounding box center [253, 93] width 40 height 13
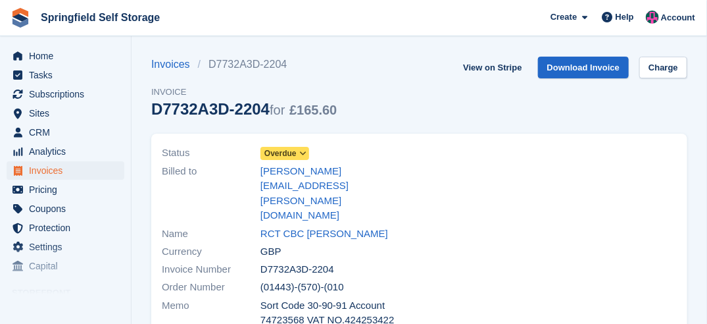
click at [301, 153] on icon at bounding box center [302, 153] width 7 height 8
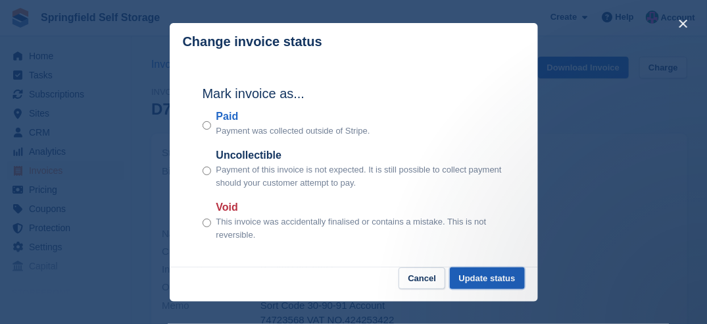
click at [490, 280] on button "Update status" at bounding box center [487, 278] width 75 height 22
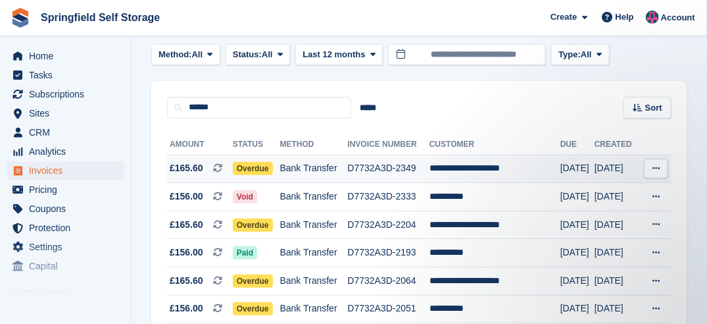
click at [253, 164] on span "Overdue" at bounding box center [253, 168] width 40 height 13
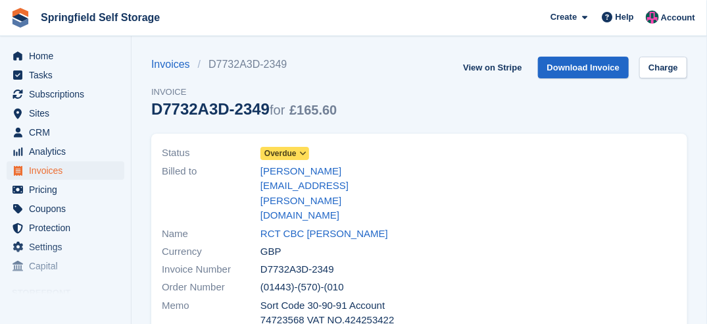
click at [294, 153] on span "Overdue" at bounding box center [281, 153] width 32 height 12
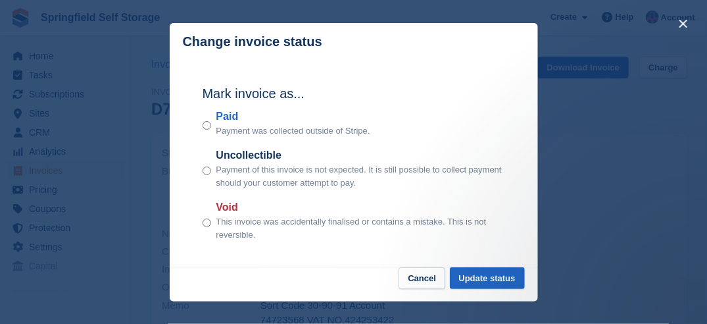
click at [489, 268] on div "Mark invoice as... Paid Payment was collected outside of Stripe. Uncollectible …" at bounding box center [354, 164] width 329 height 207
click at [492, 276] on button "Update status" at bounding box center [487, 278] width 75 height 22
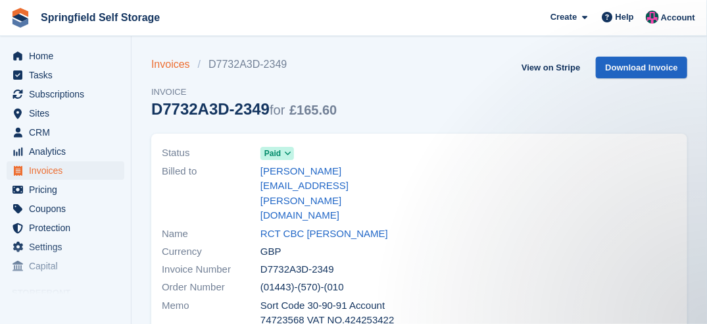
click at [170, 66] on link "Invoices" at bounding box center [174, 65] width 47 height 16
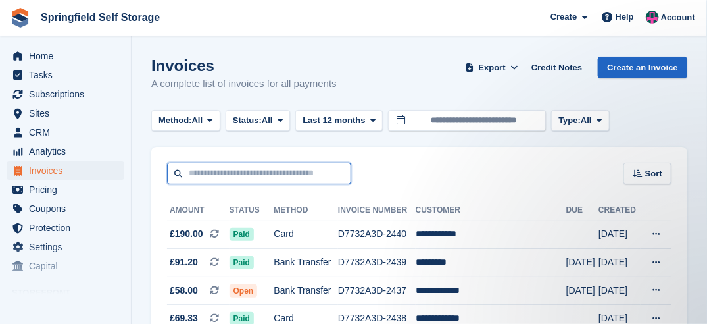
click at [233, 172] on input "text" at bounding box center [259, 174] width 184 height 22
drag, startPoint x: 245, startPoint y: 175, endPoint x: 255, endPoint y: 181, distance: 12.1
click at [255, 181] on input "*****" at bounding box center [259, 174] width 184 height 22
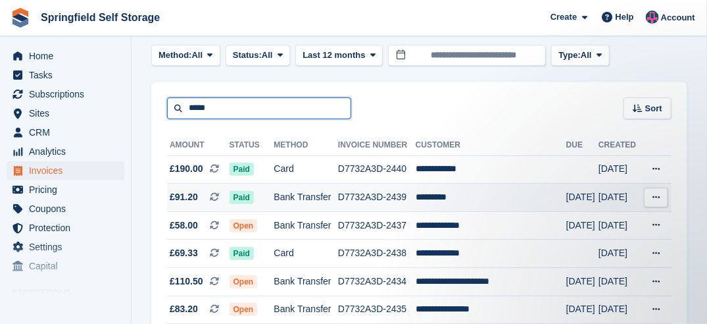
scroll to position [66, 0]
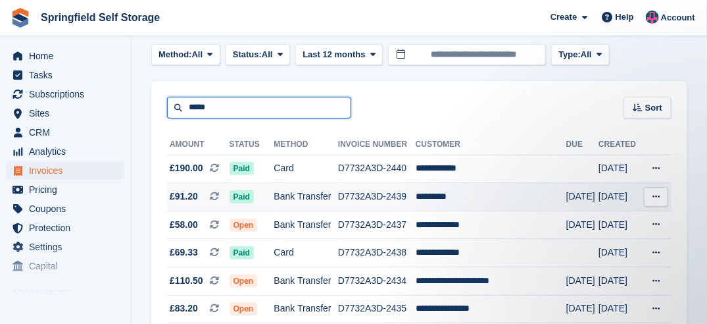
type input "*****"
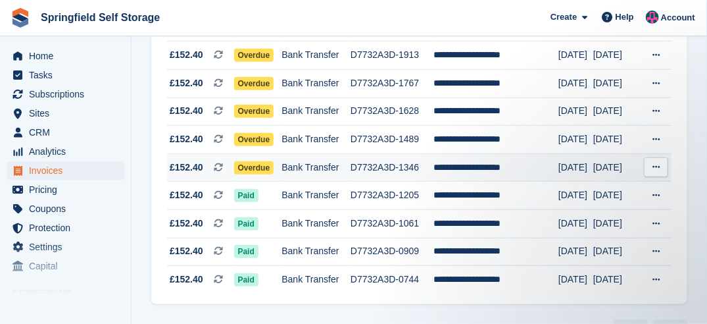
click at [253, 165] on span "Overdue" at bounding box center [254, 167] width 40 height 13
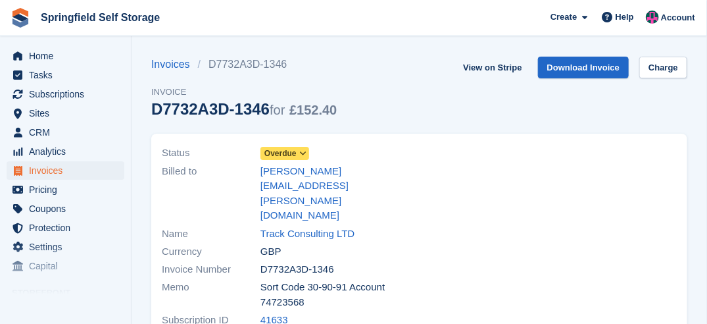
click at [294, 155] on span "Overdue" at bounding box center [281, 153] width 32 height 12
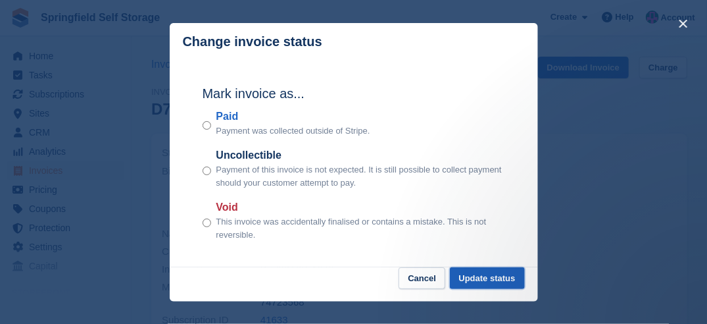
click at [499, 284] on button "Update status" at bounding box center [487, 278] width 75 height 22
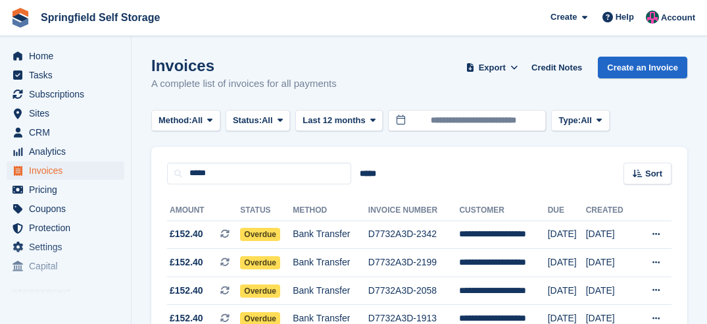
scroll to position [263, 0]
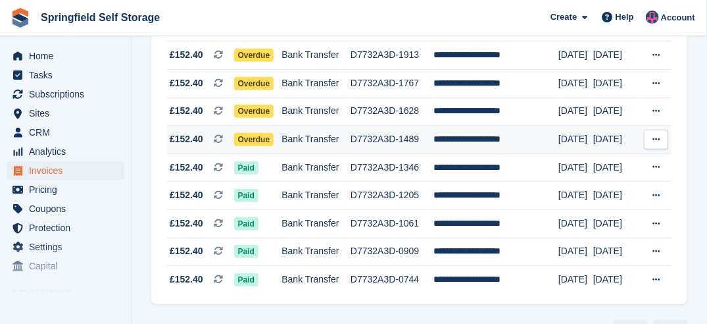
click at [250, 138] on span "Overdue" at bounding box center [254, 139] width 40 height 13
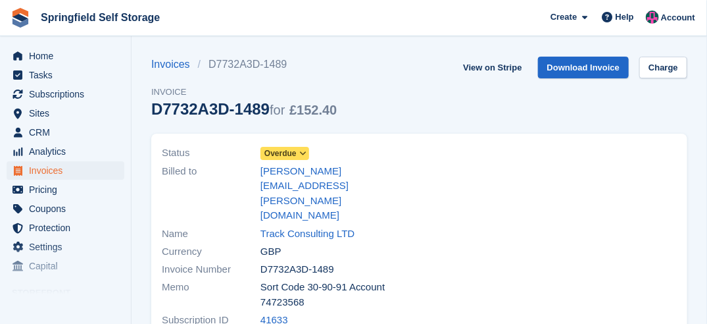
click at [287, 152] on span "Overdue" at bounding box center [281, 153] width 32 height 12
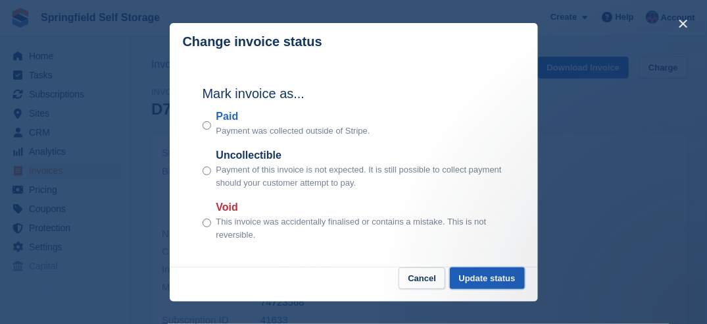
click at [502, 275] on button "Update status" at bounding box center [487, 278] width 75 height 22
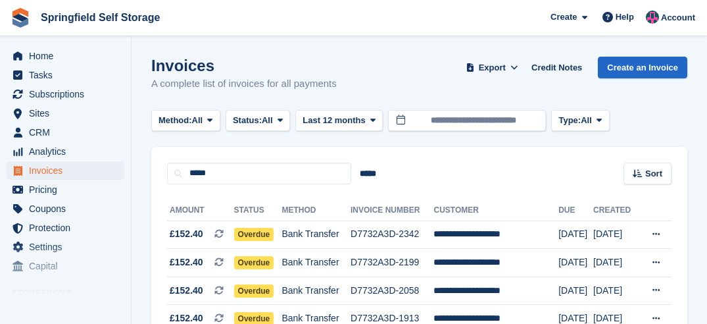
scroll to position [263, 0]
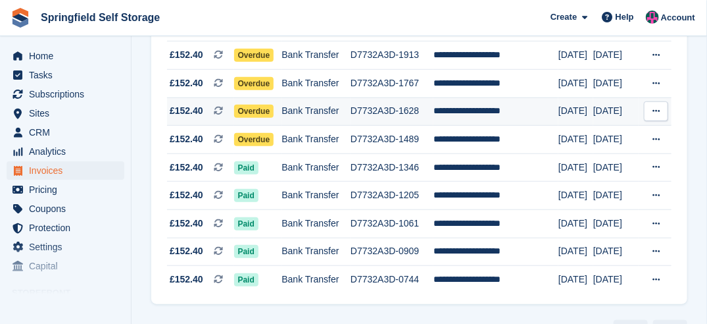
click at [253, 108] on span "Overdue" at bounding box center [254, 111] width 40 height 13
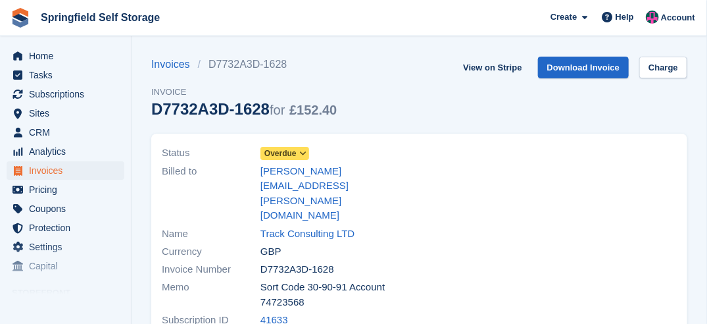
click at [296, 149] on span "Overdue" at bounding box center [281, 153] width 32 height 12
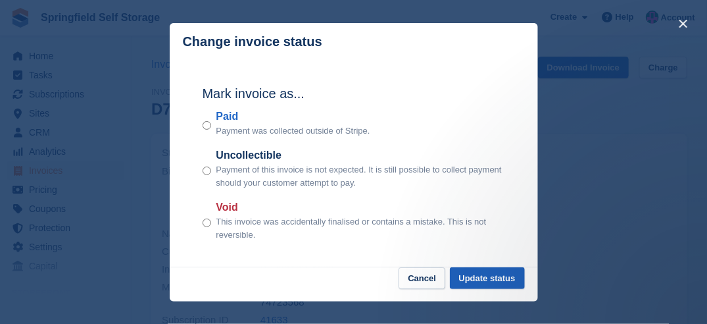
click at [498, 268] on div "Change invoice status [PERSON_NAME] as... Paid Payment was collected outside of…" at bounding box center [354, 162] width 369 height 278
click at [488, 282] on button "Update status" at bounding box center [487, 278] width 75 height 22
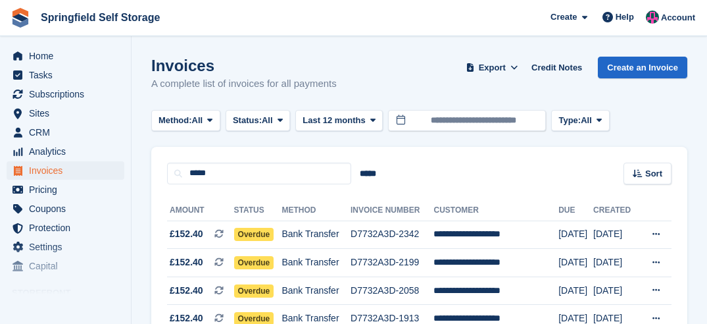
scroll to position [263, 0]
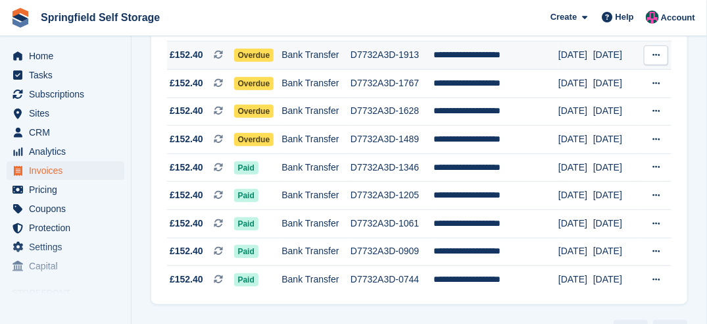
click at [242, 55] on span "Overdue" at bounding box center [254, 55] width 40 height 13
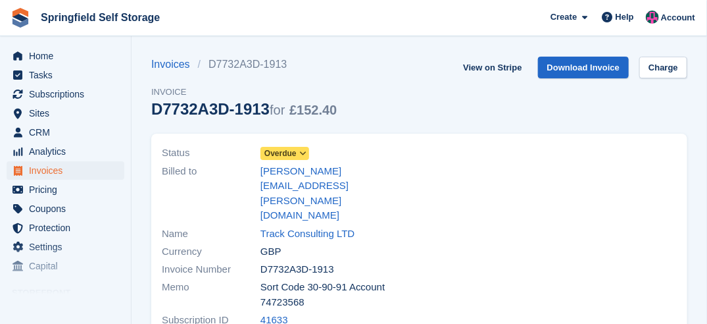
click at [300, 152] on icon at bounding box center [302, 153] width 7 height 8
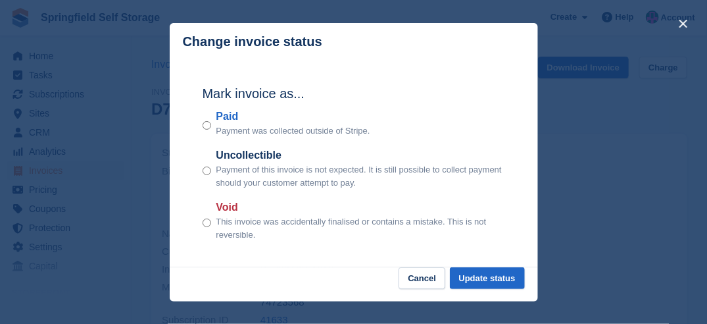
click at [213, 125] on div "Paid Payment was collected outside of Stripe." at bounding box center [354, 123] width 303 height 29
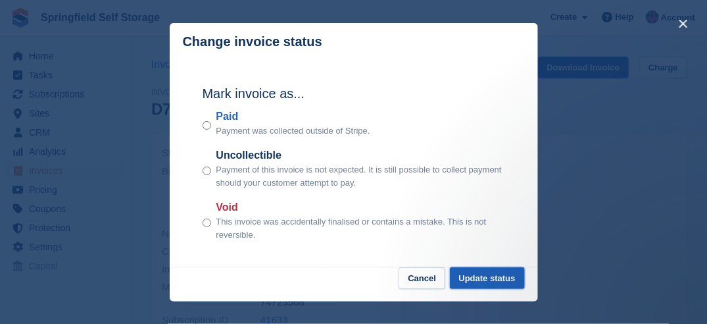
click at [484, 272] on button "Update status" at bounding box center [487, 278] width 75 height 22
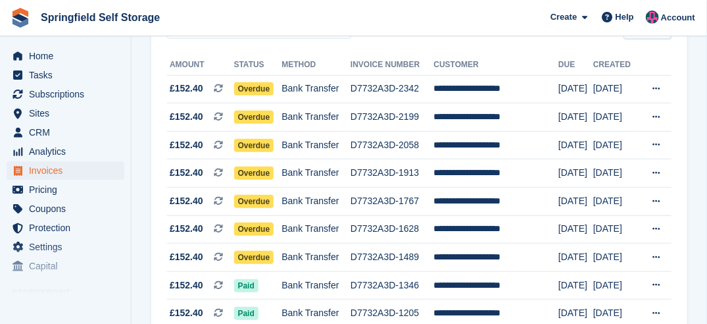
scroll to position [132, 0]
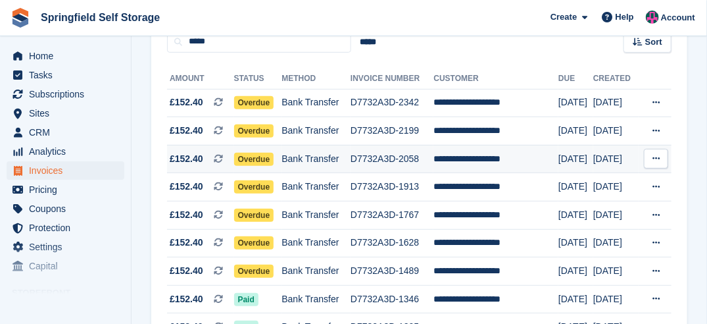
click at [254, 159] on span "Overdue" at bounding box center [254, 159] width 40 height 13
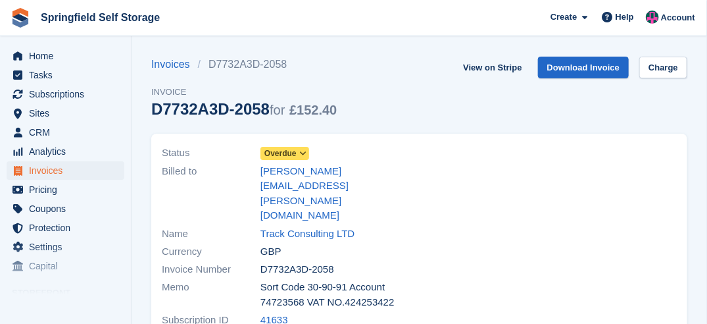
click at [298, 151] on span at bounding box center [303, 153] width 11 height 11
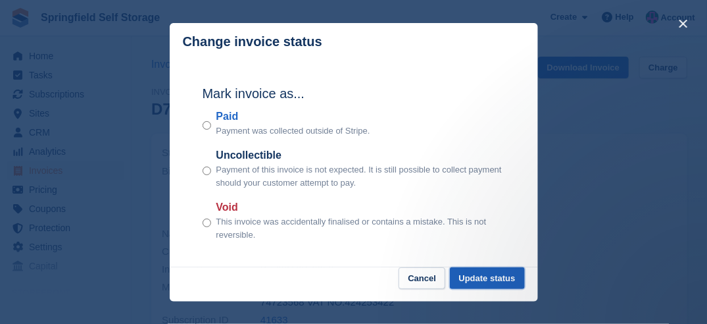
click at [503, 279] on button "Update status" at bounding box center [487, 278] width 75 height 22
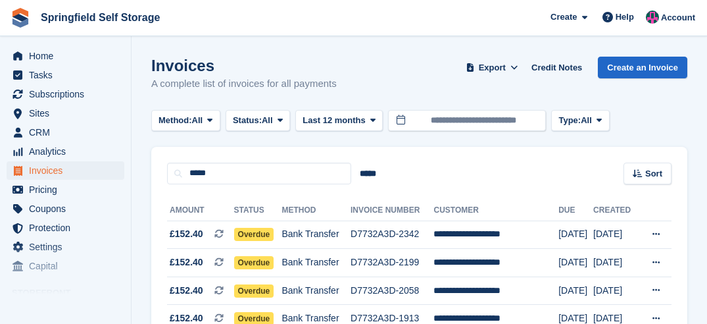
scroll to position [132, 0]
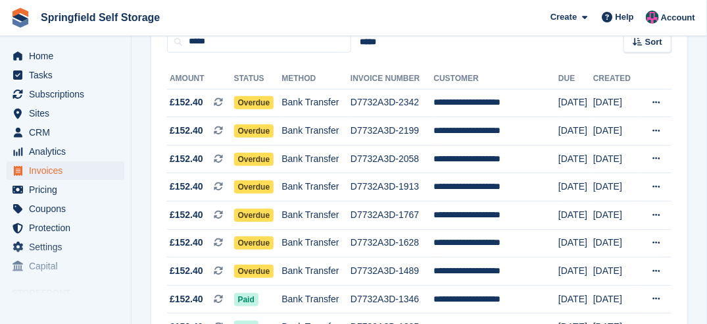
click at [263, 132] on span "Overdue" at bounding box center [254, 130] width 40 height 13
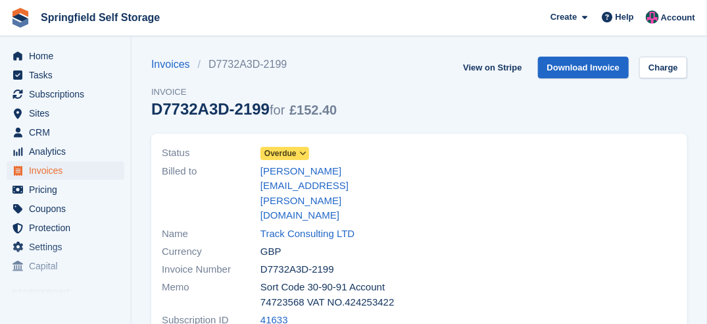
click at [303, 152] on icon at bounding box center [302, 153] width 7 height 8
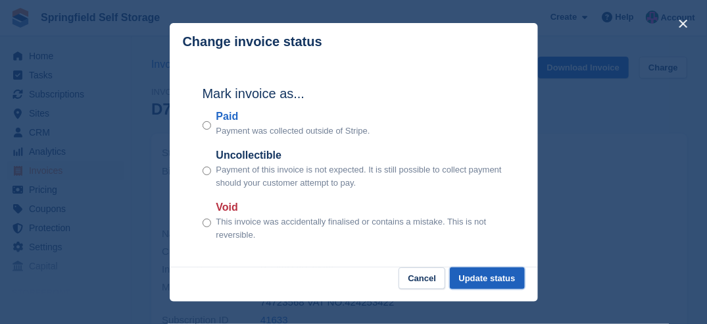
click at [484, 275] on button "Update status" at bounding box center [487, 278] width 75 height 22
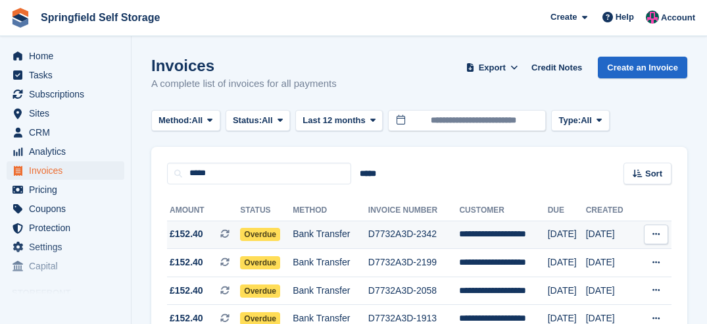
scroll to position [132, 0]
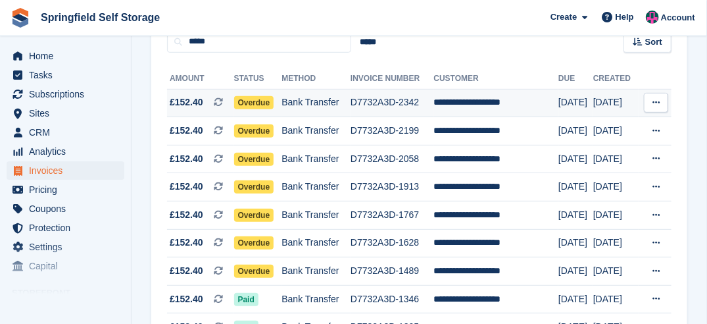
click at [257, 97] on span "Overdue" at bounding box center [254, 102] width 40 height 13
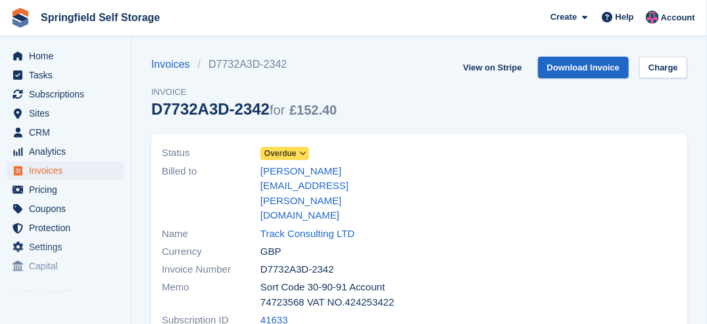
click at [311, 154] on div "Status Overdue" at bounding box center [287, 153] width 250 height 18
click at [304, 154] on icon at bounding box center [302, 153] width 7 height 8
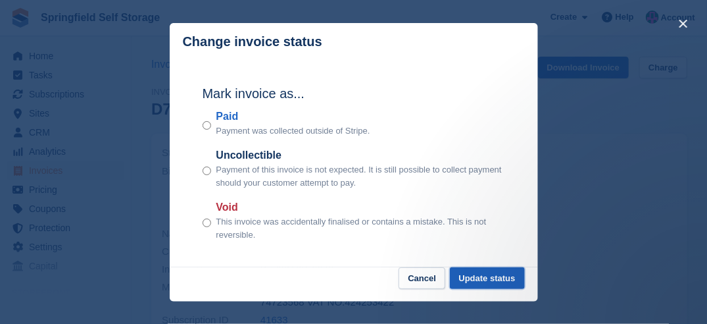
click at [491, 284] on button "Update status" at bounding box center [487, 278] width 75 height 22
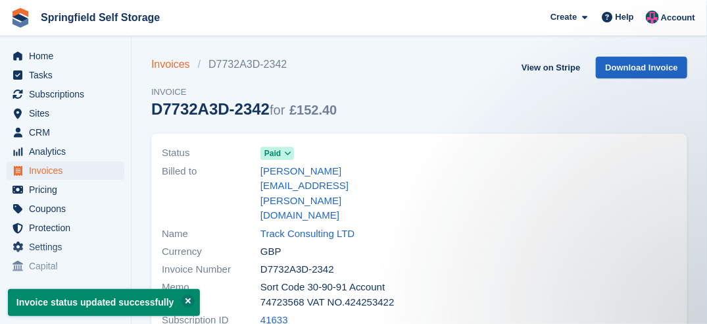
click at [174, 68] on link "Invoices" at bounding box center [174, 65] width 47 height 16
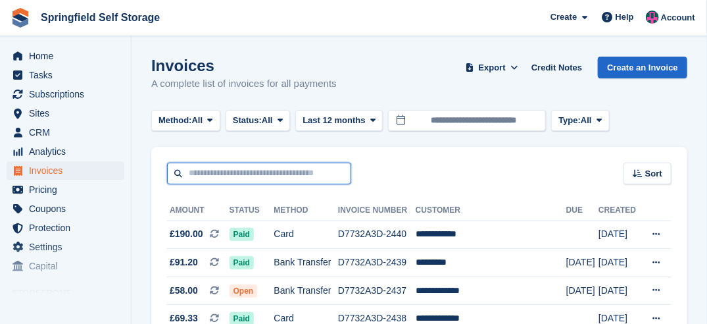
click at [244, 175] on input "text" at bounding box center [259, 174] width 184 height 22
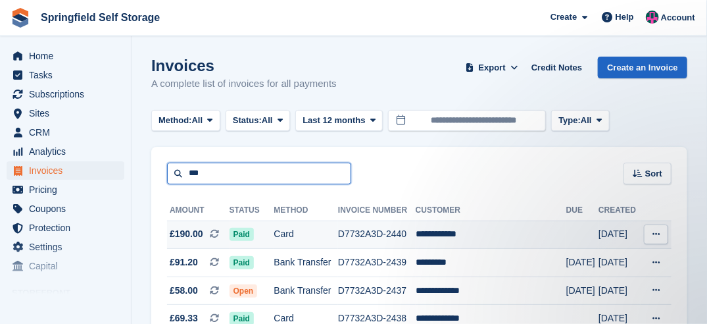
type input "***"
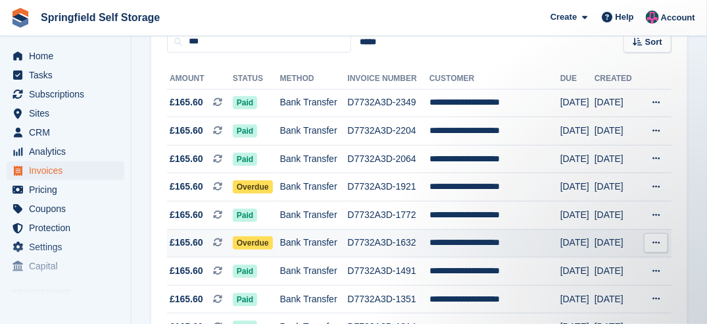
click at [247, 244] on span "Overdue" at bounding box center [253, 242] width 40 height 13
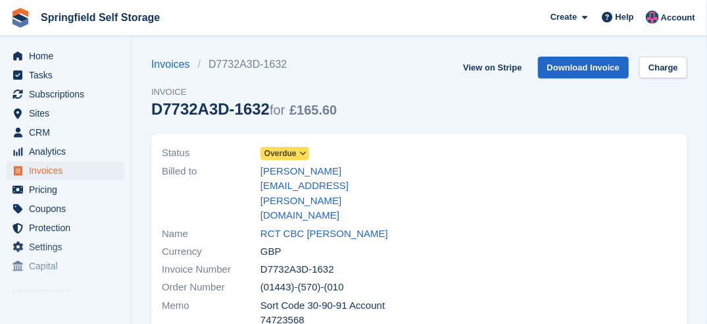
drag, startPoint x: 0, startPoint y: 0, endPoint x: 300, endPoint y: 149, distance: 335.2
click at [300, 149] on icon at bounding box center [302, 153] width 7 height 8
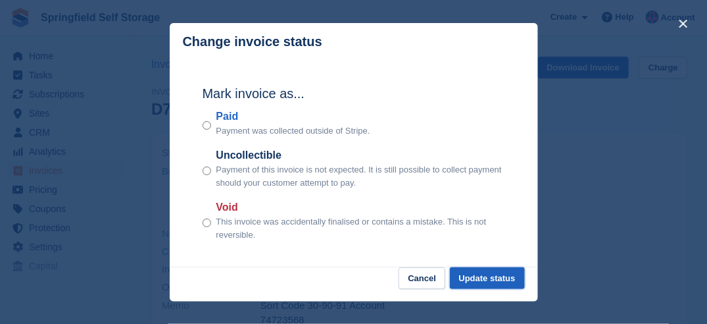
click at [477, 270] on button "Update status" at bounding box center [487, 278] width 75 height 22
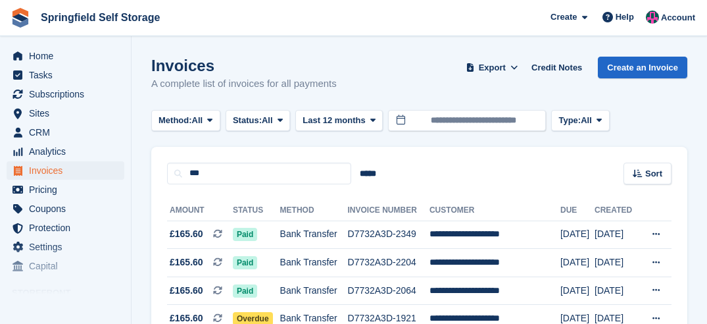
scroll to position [132, 0]
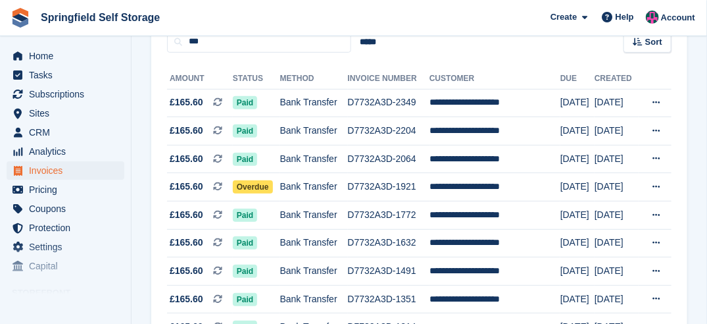
click at [259, 184] on span "Overdue" at bounding box center [253, 186] width 40 height 13
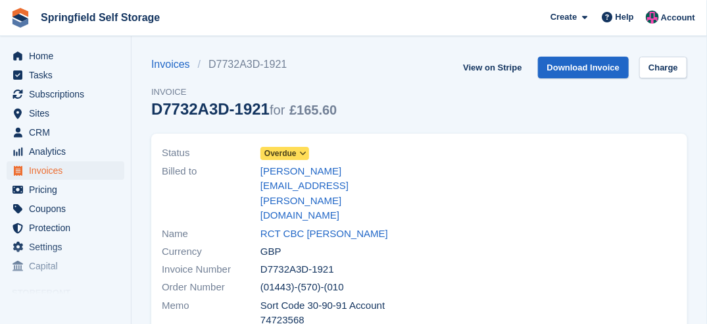
click at [296, 154] on span "Overdue" at bounding box center [281, 153] width 32 height 12
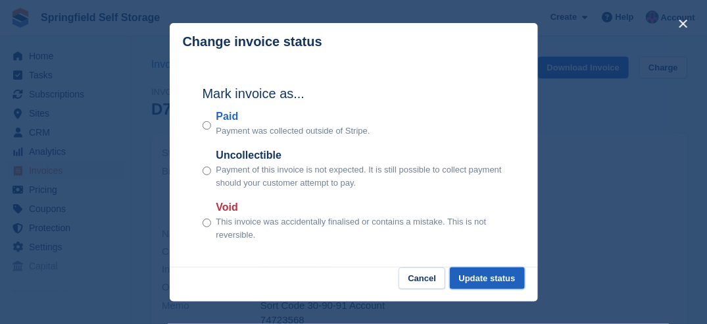
click at [481, 271] on button "Update status" at bounding box center [487, 278] width 75 height 22
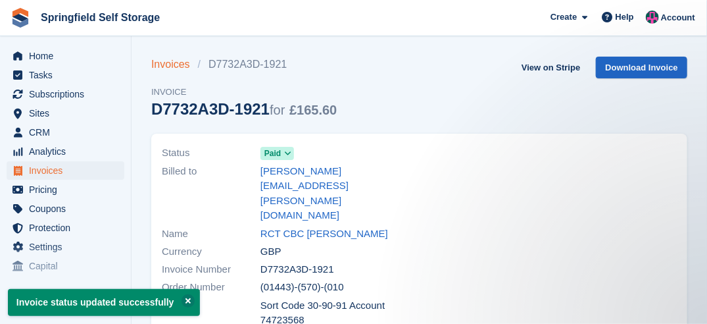
click at [167, 68] on link "Invoices" at bounding box center [174, 65] width 47 height 16
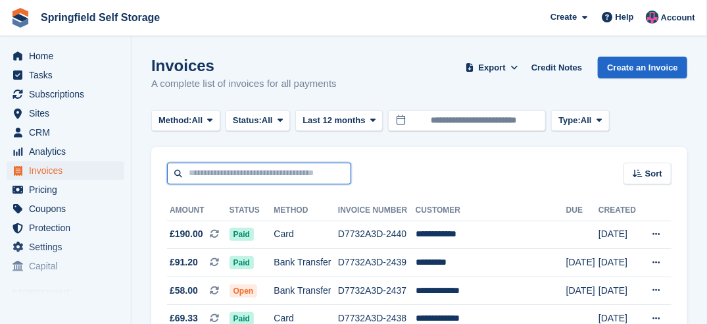
click at [245, 171] on input "text" at bounding box center [259, 174] width 184 height 22
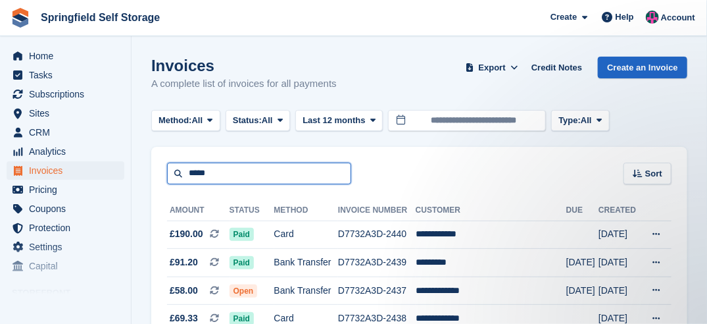
type input "*****"
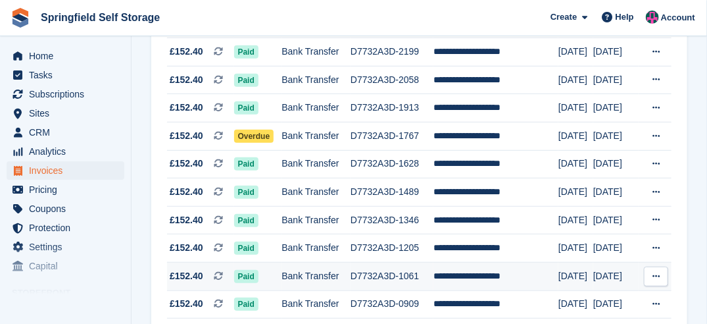
scroll to position [132, 0]
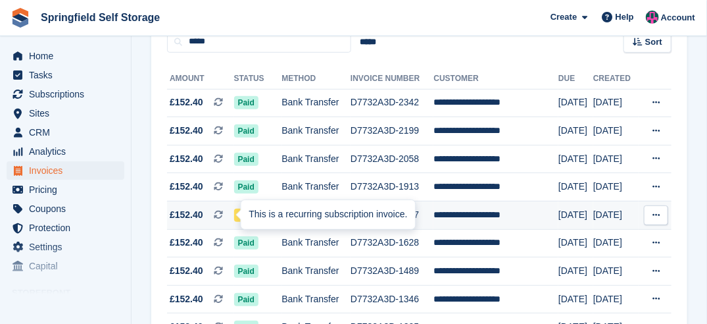
click at [245, 211] on div "This is a recurring subscription invoice." at bounding box center [328, 214] width 174 height 29
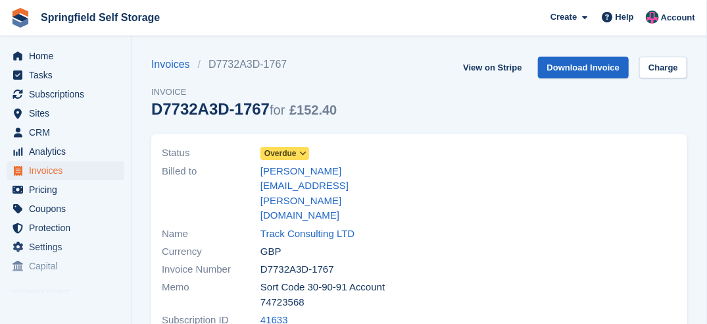
drag, startPoint x: 0, startPoint y: 0, endPoint x: 311, endPoint y: 152, distance: 346.4
click at [311, 152] on div "Status Overdue" at bounding box center [287, 153] width 250 height 18
click at [305, 153] on icon at bounding box center [302, 153] width 7 height 8
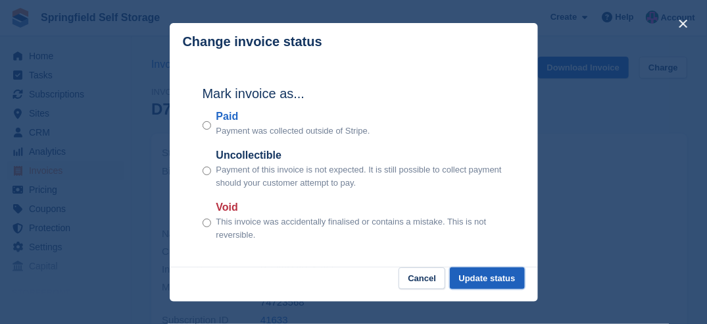
click at [474, 275] on button "Update status" at bounding box center [487, 278] width 75 height 22
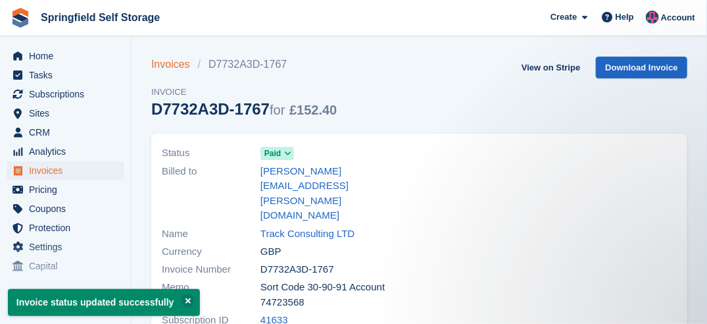
click at [174, 66] on link "Invoices" at bounding box center [174, 65] width 47 height 16
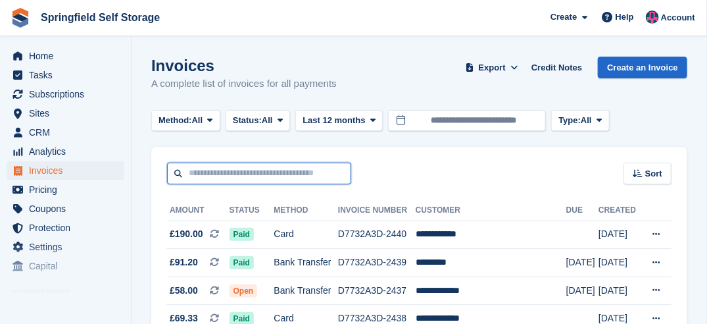
click at [251, 170] on input "text" at bounding box center [259, 174] width 184 height 22
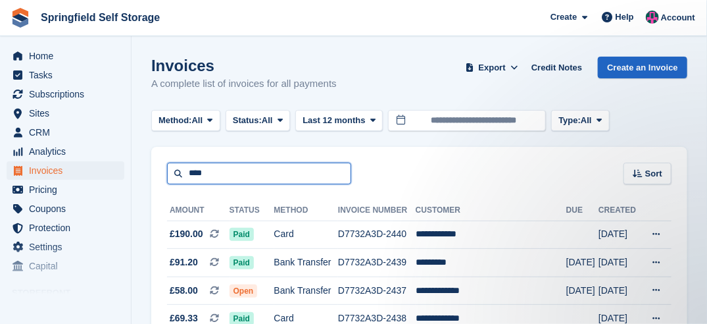
type input "****"
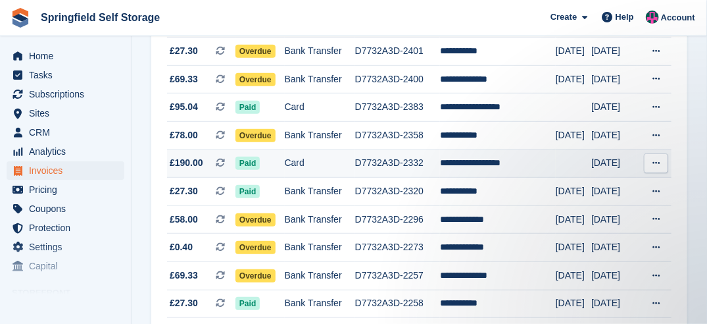
scroll to position [197, 0]
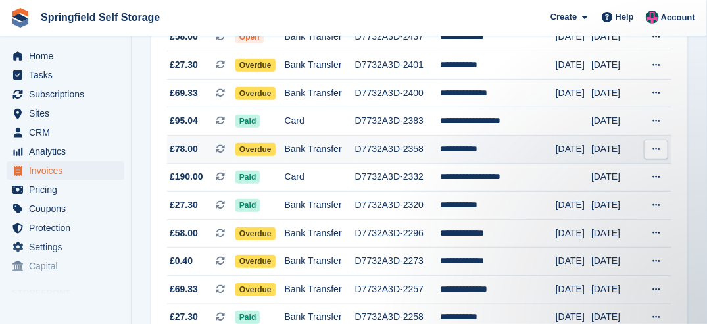
click at [254, 146] on span "Overdue" at bounding box center [256, 149] width 40 height 13
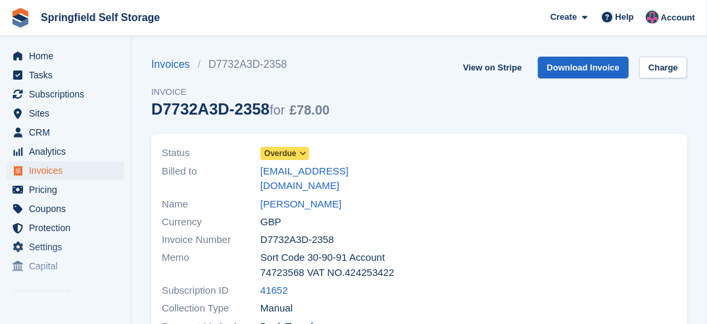
click at [301, 151] on icon at bounding box center [302, 153] width 7 height 8
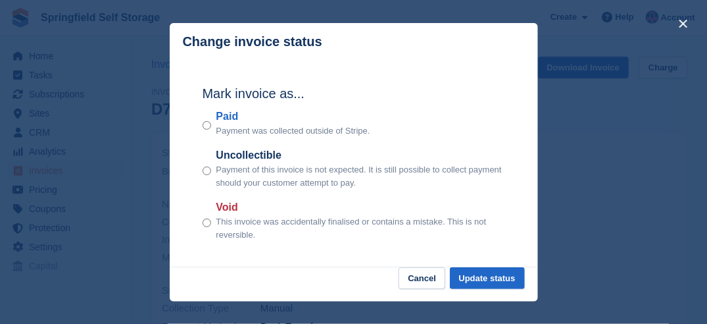
click at [211, 128] on div "Paid Payment was collected outside of Stripe." at bounding box center [354, 123] width 303 height 29
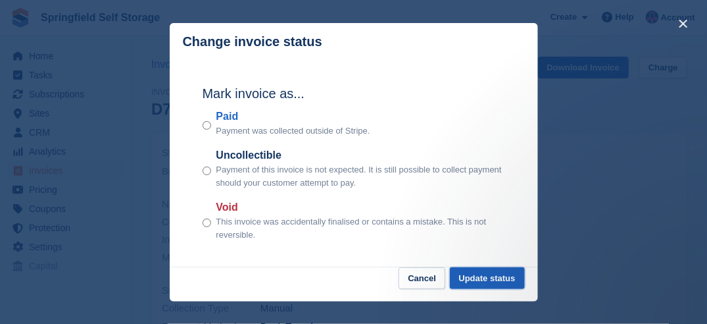
click at [493, 272] on button "Update status" at bounding box center [487, 278] width 75 height 22
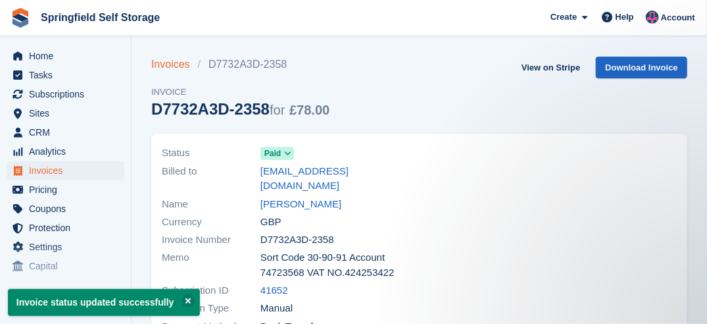
click at [173, 65] on link "Invoices" at bounding box center [174, 65] width 47 height 16
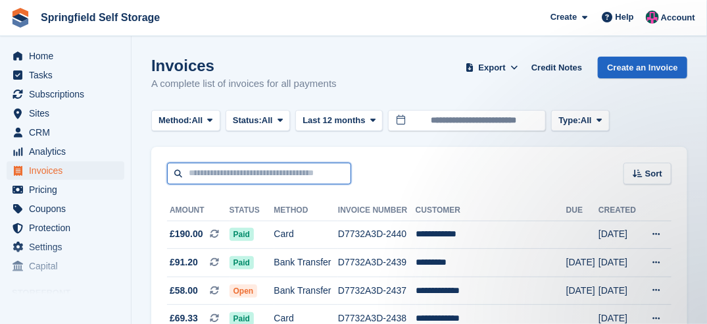
click at [229, 176] on input "text" at bounding box center [259, 174] width 184 height 22
type input "*******"
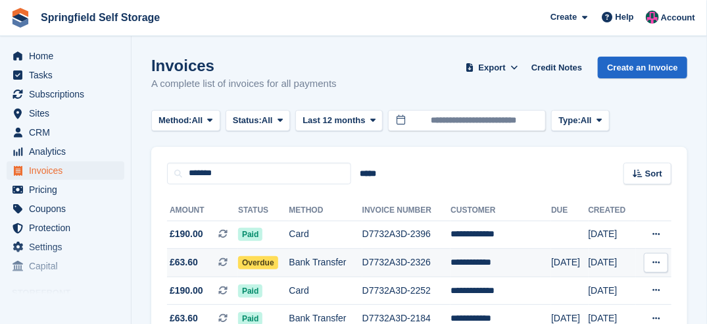
click at [249, 265] on span "Overdue" at bounding box center [258, 262] width 40 height 13
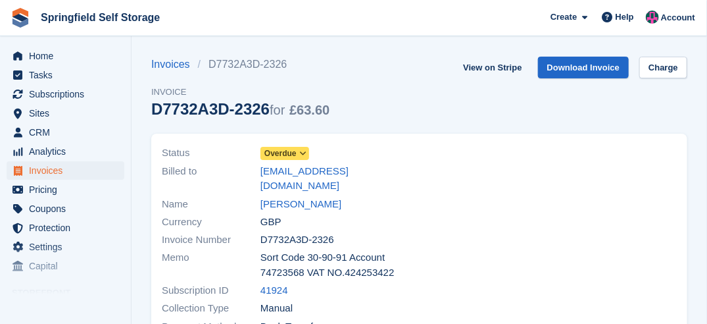
click at [298, 154] on span at bounding box center [303, 153] width 11 height 11
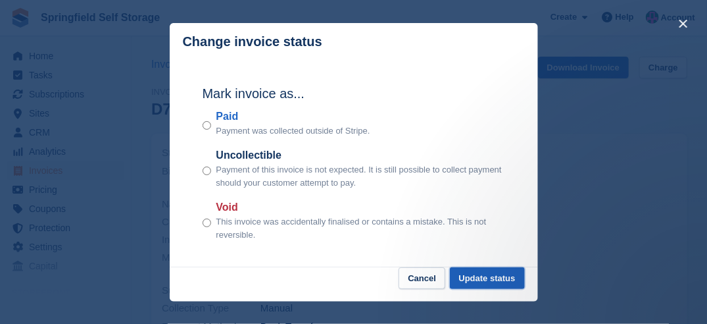
click at [489, 283] on button "Update status" at bounding box center [487, 278] width 75 height 22
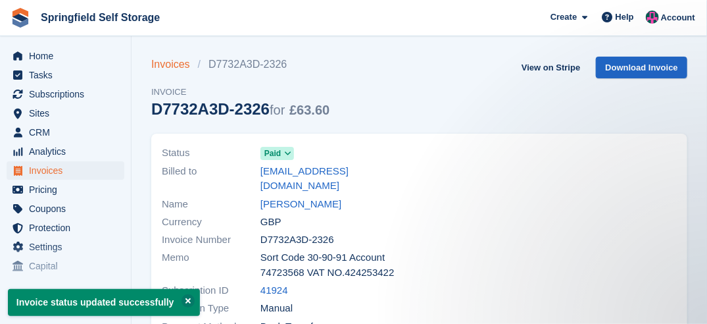
click at [175, 67] on link "Invoices" at bounding box center [174, 65] width 47 height 16
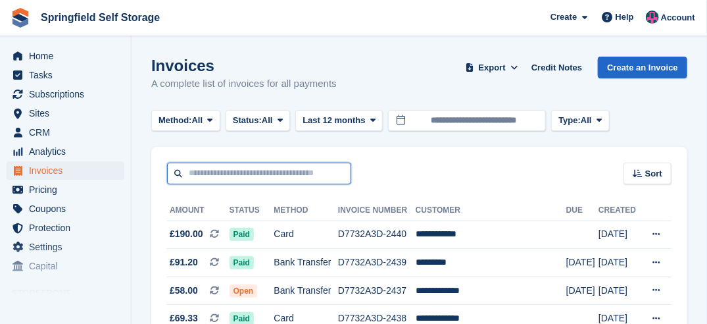
click at [205, 167] on input "text" at bounding box center [259, 174] width 184 height 22
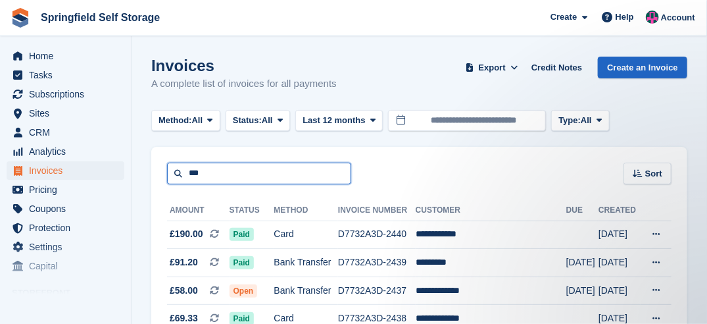
type input "********"
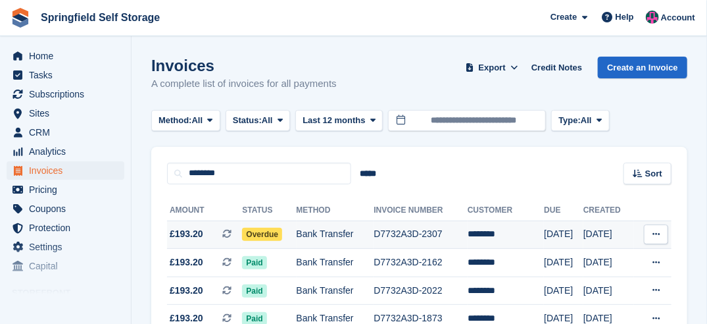
click at [264, 234] on span "Overdue" at bounding box center [262, 234] width 40 height 13
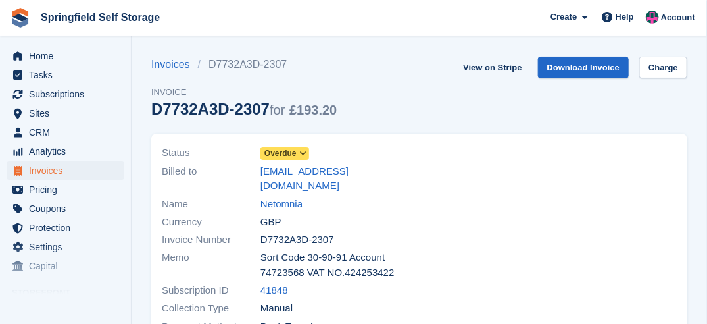
click at [306, 151] on span at bounding box center [303, 153] width 11 height 11
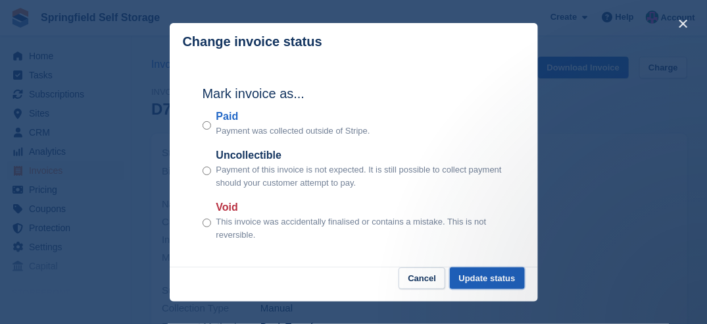
click at [467, 281] on button "Update status" at bounding box center [487, 278] width 75 height 22
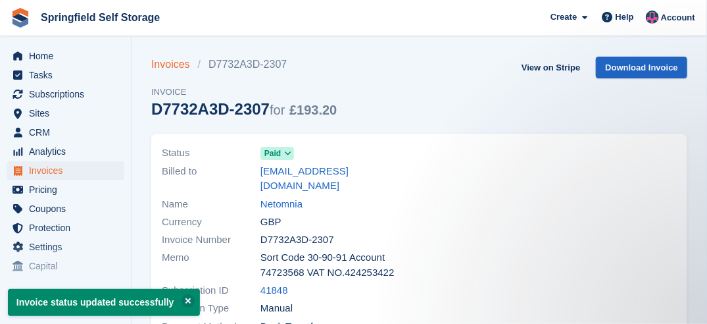
click at [176, 63] on link "Invoices" at bounding box center [174, 65] width 47 height 16
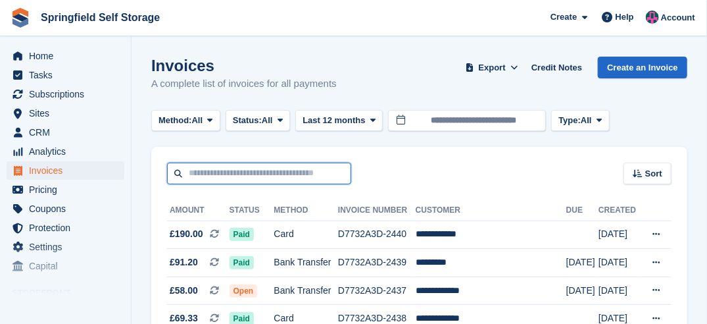
click at [224, 170] on input "text" at bounding box center [259, 174] width 184 height 22
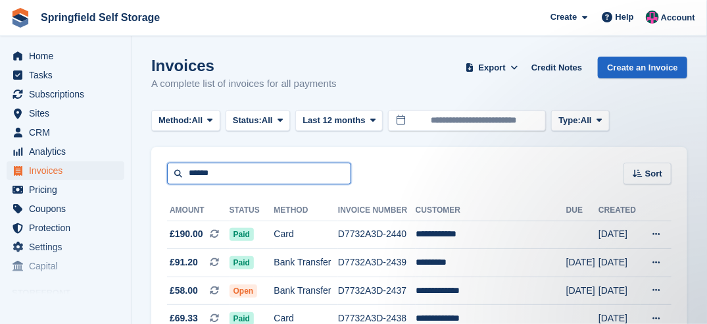
type input "******"
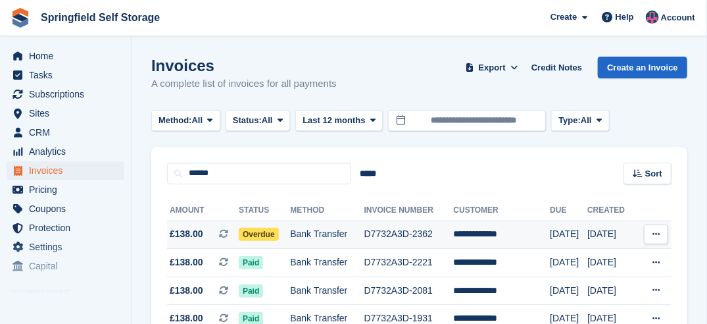
click at [254, 230] on span "Overdue" at bounding box center [259, 234] width 40 height 13
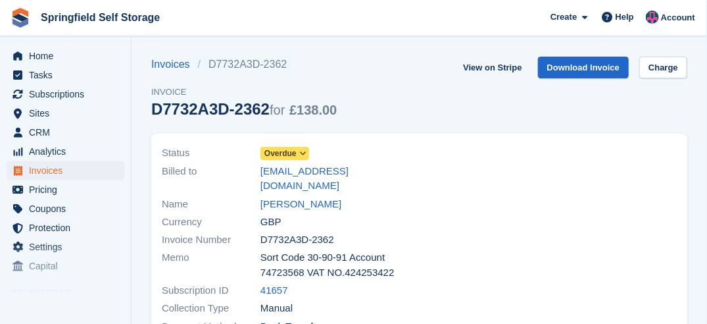
click at [284, 149] on span "Overdue" at bounding box center [281, 153] width 32 height 12
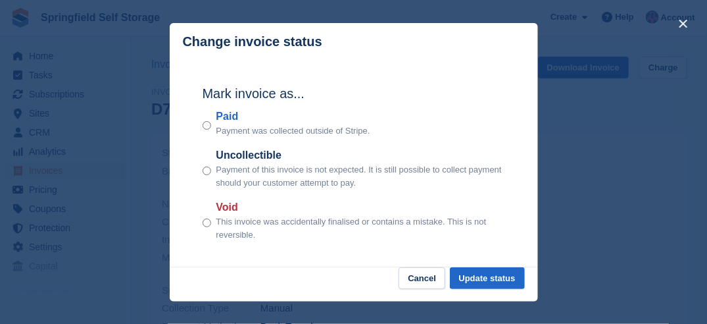
click at [208, 123] on div "Paid Payment was collected outside of Stripe." at bounding box center [354, 123] width 303 height 29
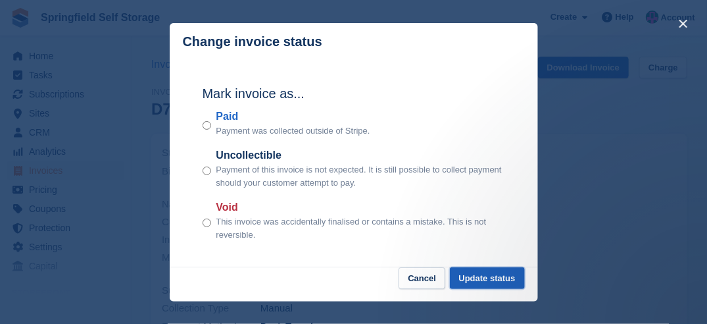
drag, startPoint x: 500, startPoint y: 282, endPoint x: 489, endPoint y: 280, distance: 10.9
click at [500, 281] on button "Update status" at bounding box center [487, 278] width 75 height 22
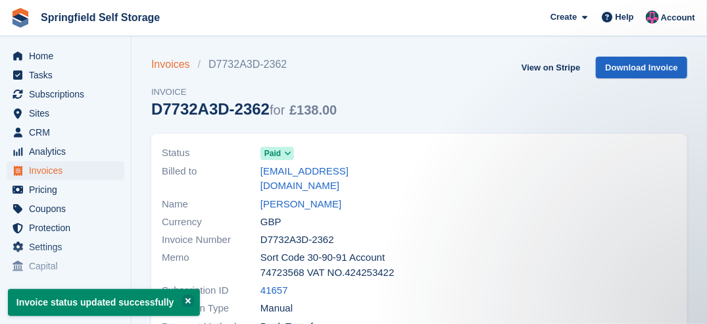
click at [169, 70] on link "Invoices" at bounding box center [174, 65] width 47 height 16
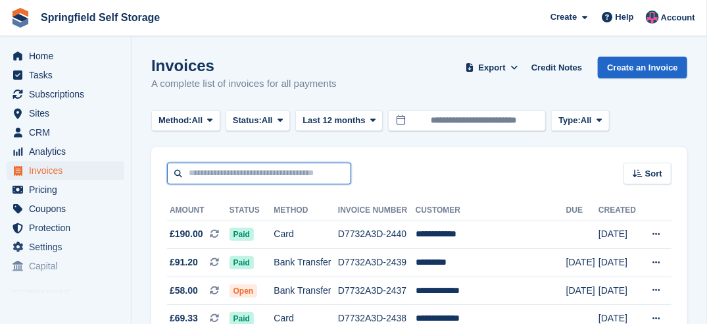
click at [222, 165] on input "text" at bounding box center [259, 174] width 184 height 22
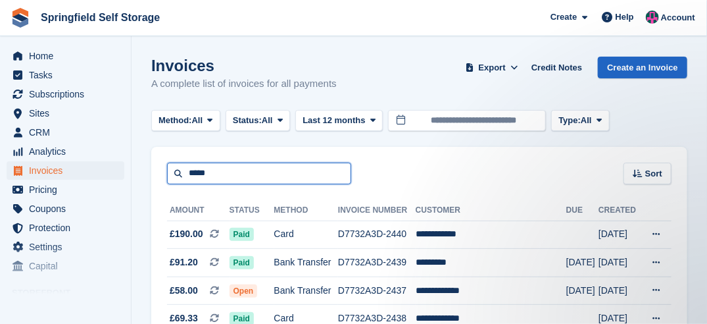
type input "*****"
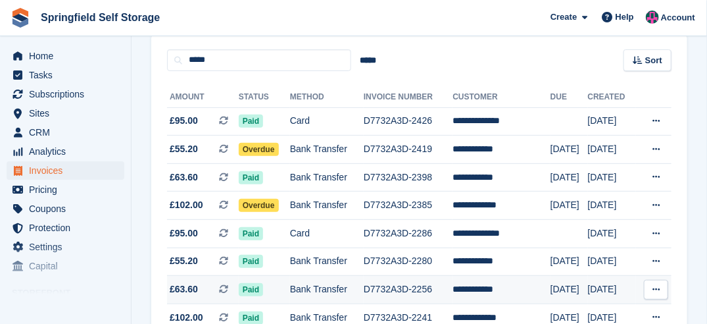
scroll to position [132, 0]
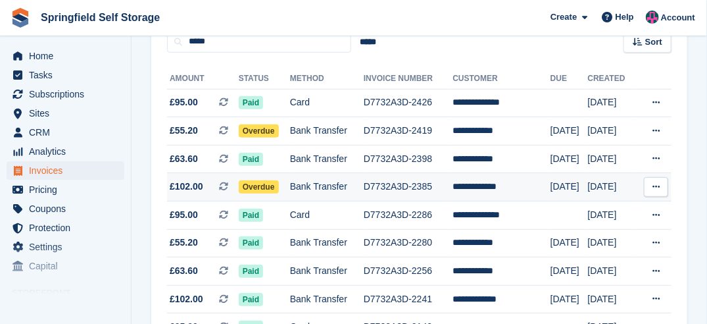
click at [254, 190] on span "Overdue" at bounding box center [259, 186] width 40 height 13
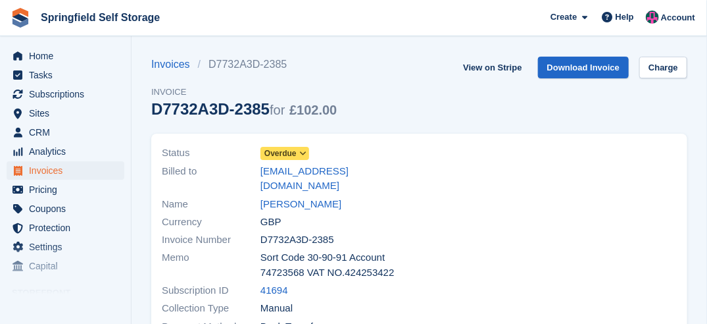
click at [295, 155] on span "Overdue" at bounding box center [281, 153] width 32 height 12
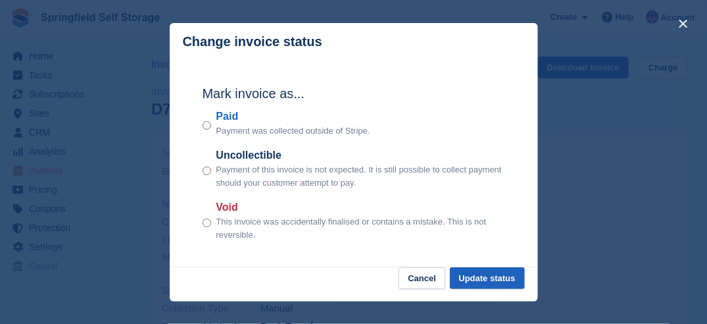
click at [503, 289] on footer "Cancel Update status" at bounding box center [354, 284] width 369 height 34
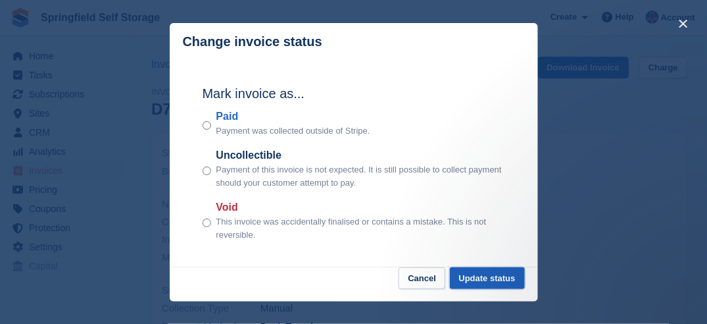
click at [483, 276] on button "Update status" at bounding box center [487, 278] width 75 height 22
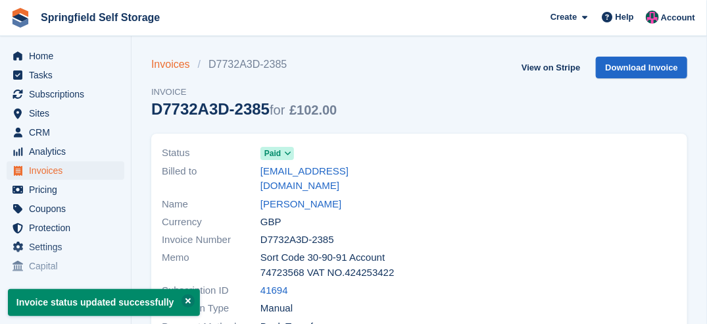
click at [190, 68] on link "Invoices" at bounding box center [174, 65] width 47 height 16
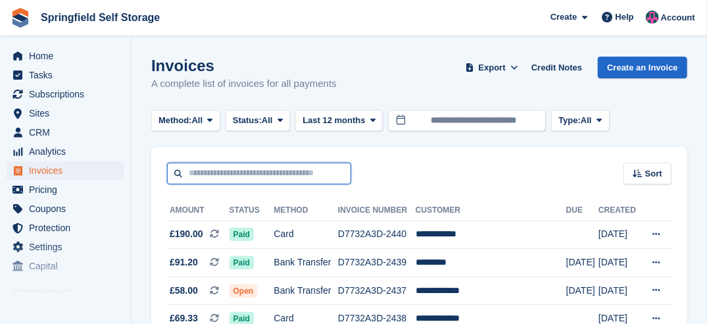
click at [235, 178] on input "text" at bounding box center [259, 174] width 184 height 22
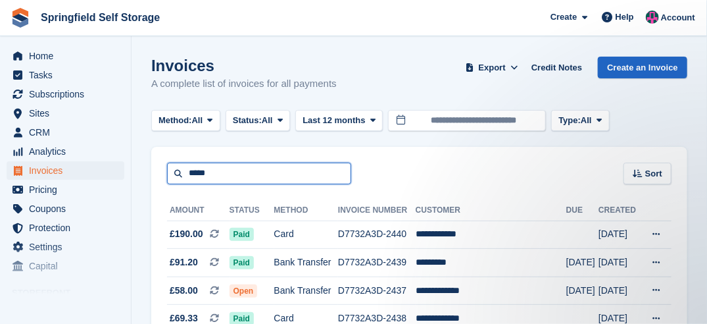
type input "*****"
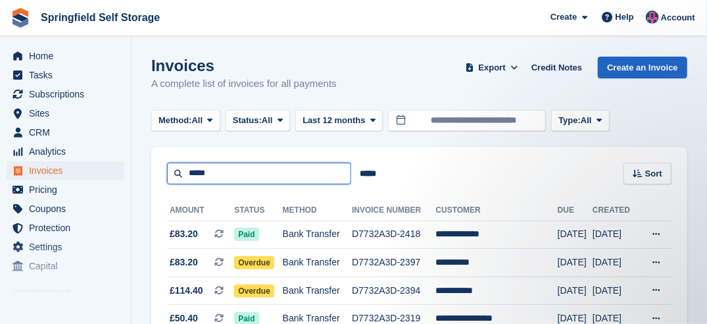
drag, startPoint x: 230, startPoint y: 172, endPoint x: 105, endPoint y: 168, distance: 125.1
type input "***"
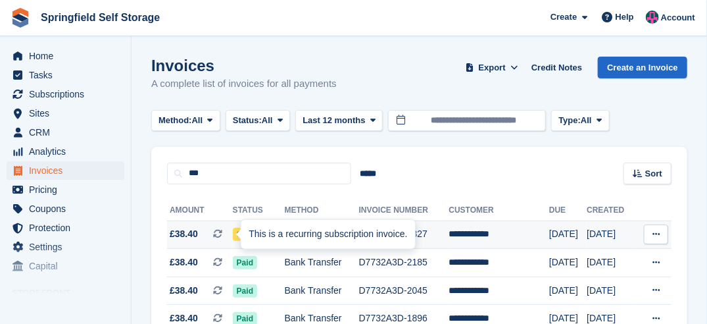
click at [241, 230] on div at bounding box center [246, 234] width 11 height 11
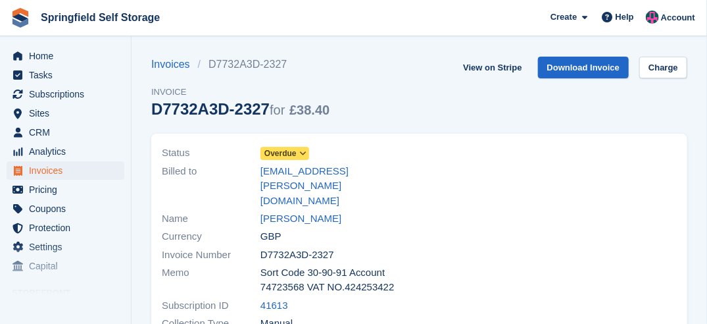
click at [288, 150] on span "Overdue" at bounding box center [281, 153] width 32 height 12
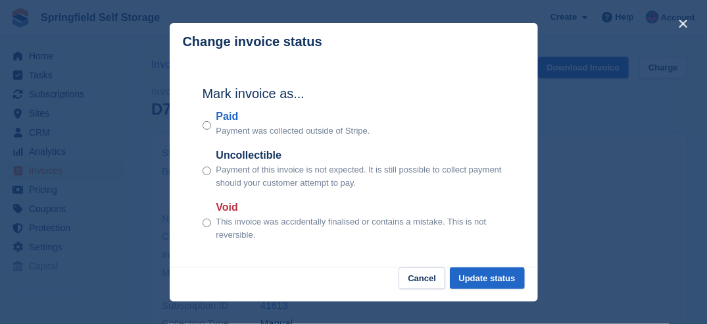
click at [211, 127] on div "Paid Payment was collected outside of Stripe." at bounding box center [354, 123] width 303 height 29
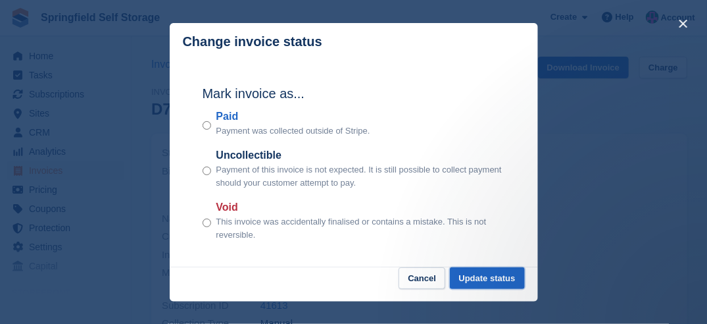
click at [503, 267] on div "Change invoice status Mark invoice as... Paid Payment was collected outside of …" at bounding box center [354, 162] width 369 height 278
click at [475, 277] on button "Update status" at bounding box center [487, 278] width 75 height 22
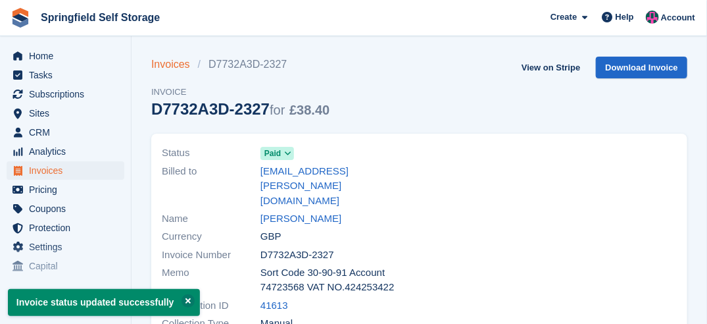
click at [172, 66] on link "Invoices" at bounding box center [174, 65] width 47 height 16
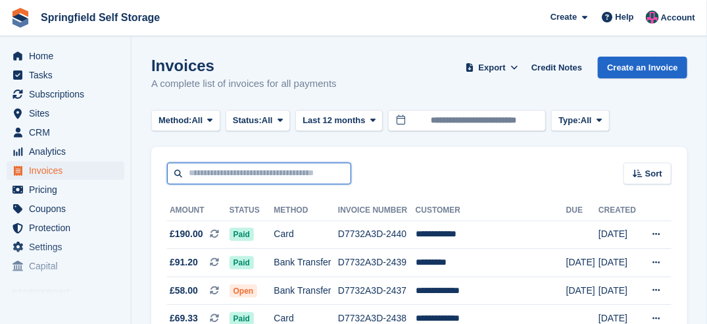
click at [287, 170] on input "text" at bounding box center [259, 174] width 184 height 22
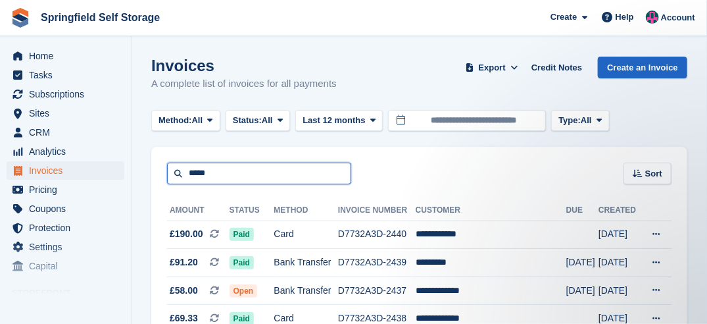
type input "*****"
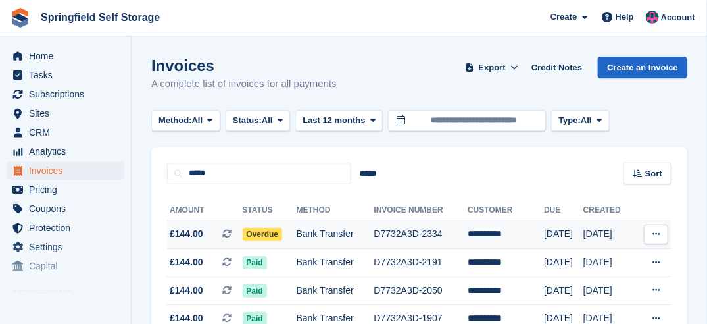
click at [269, 242] on td "Overdue" at bounding box center [270, 234] width 54 height 28
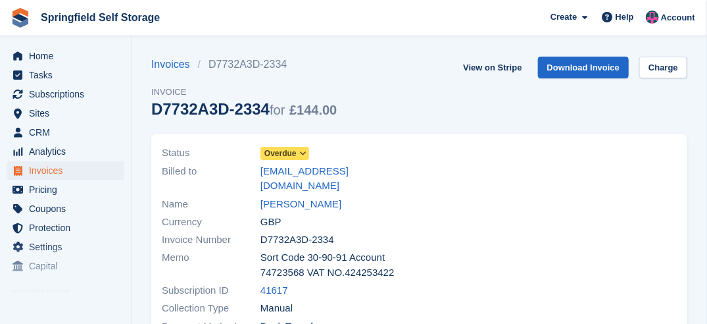
click at [295, 151] on span "Overdue" at bounding box center [281, 153] width 32 height 12
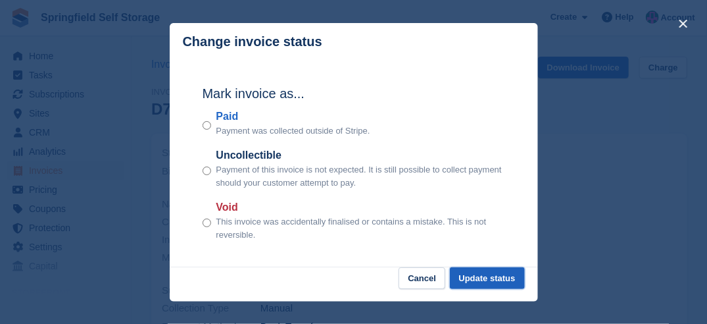
click at [472, 278] on button "Update status" at bounding box center [487, 278] width 75 height 22
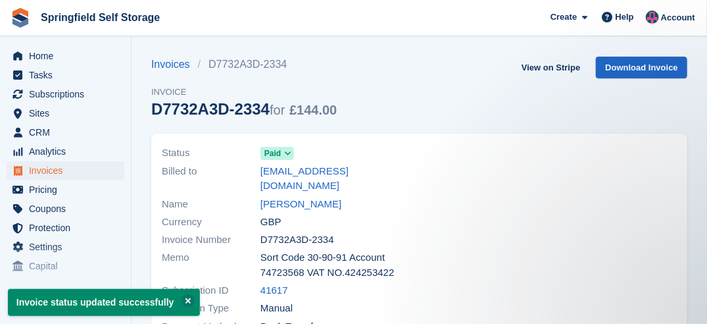
click at [173, 73] on div "Invoices D7732A3D-2334 Invoice D7732A3D-2334 for £144.00" at bounding box center [244, 95] width 186 height 77
click at [173, 70] on link "Invoices" at bounding box center [174, 65] width 47 height 16
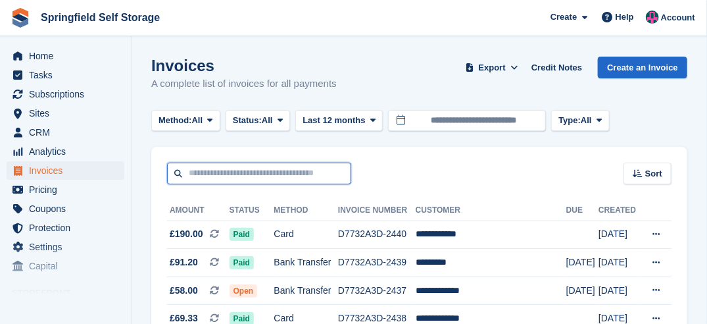
click at [267, 165] on input "text" at bounding box center [259, 174] width 184 height 22
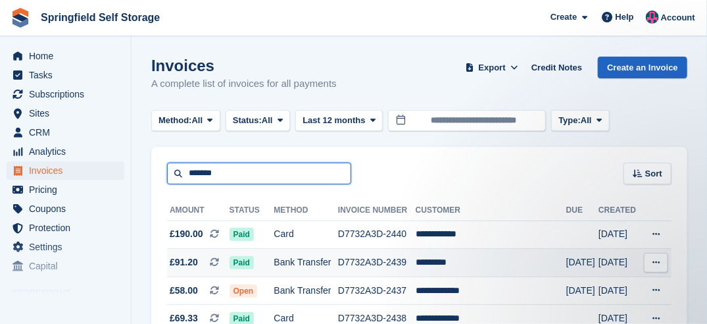
type input "*******"
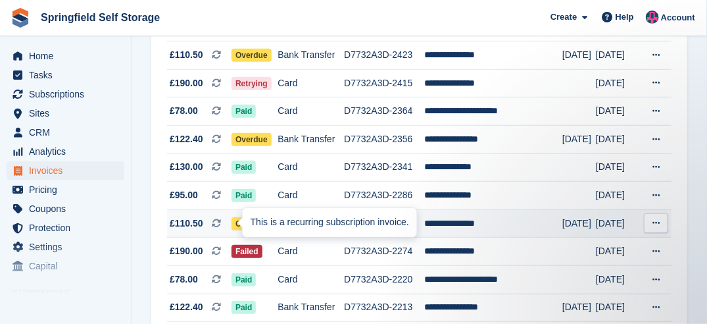
scroll to position [197, 0]
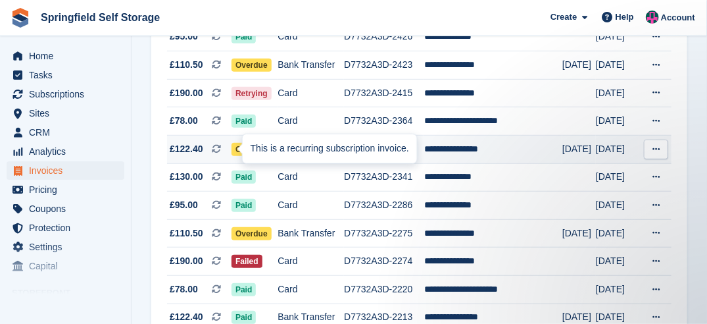
click at [243, 153] on div at bounding box center [248, 148] width 11 height 11
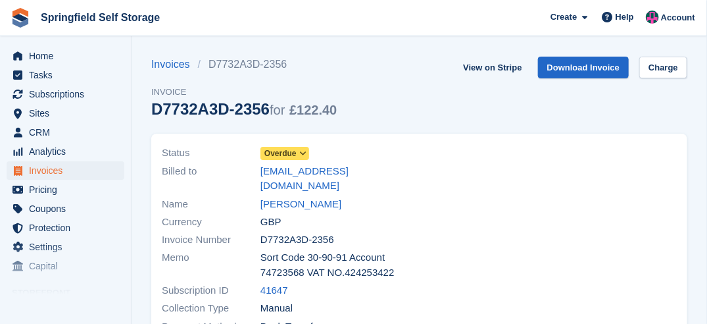
click at [291, 155] on span "Overdue" at bounding box center [281, 153] width 32 height 12
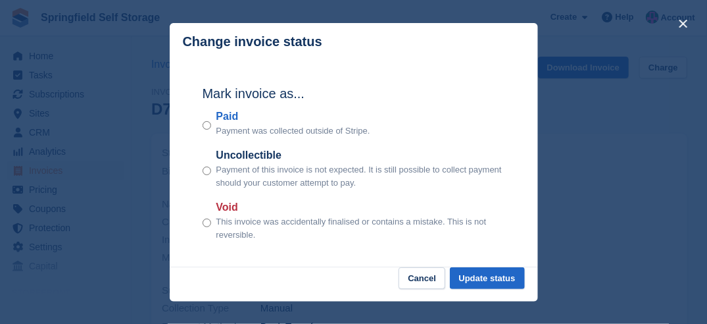
click at [480, 266] on div "Mark invoice as... Paid Payment was collected outside of Stripe. Uncollectible …" at bounding box center [354, 164] width 329 height 207
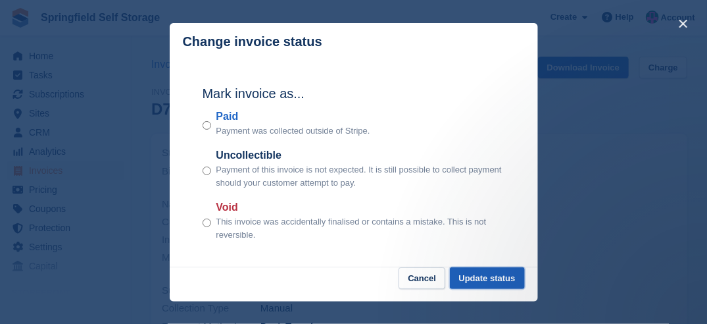
click at [478, 284] on button "Update status" at bounding box center [487, 278] width 75 height 22
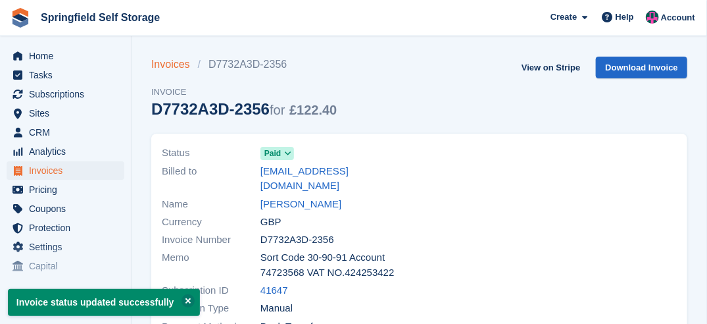
click at [178, 66] on link "Invoices" at bounding box center [174, 65] width 47 height 16
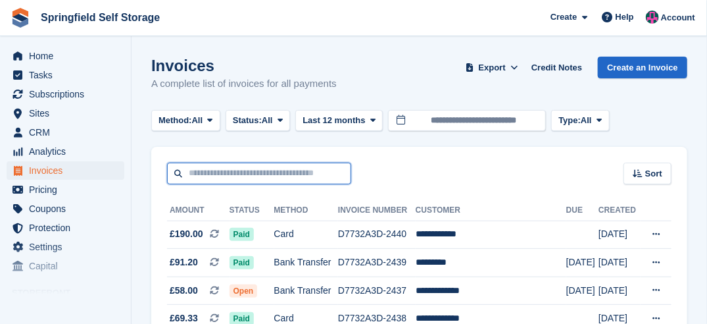
click at [239, 165] on input "text" at bounding box center [259, 174] width 184 height 22
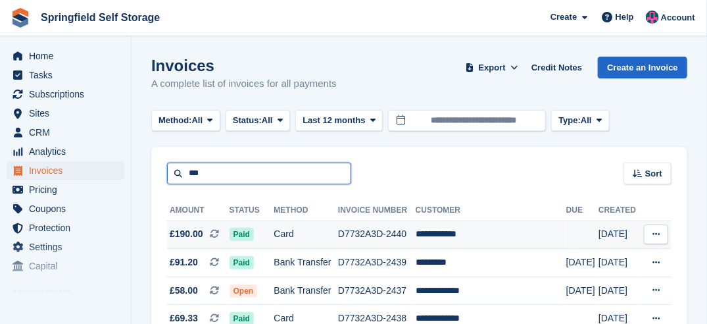
type input "***"
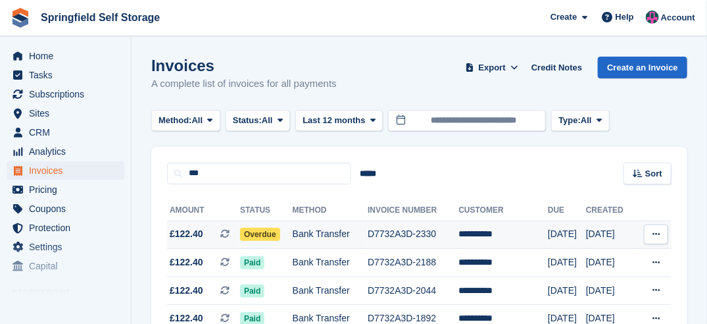
click at [260, 232] on span "Overdue" at bounding box center [260, 234] width 40 height 13
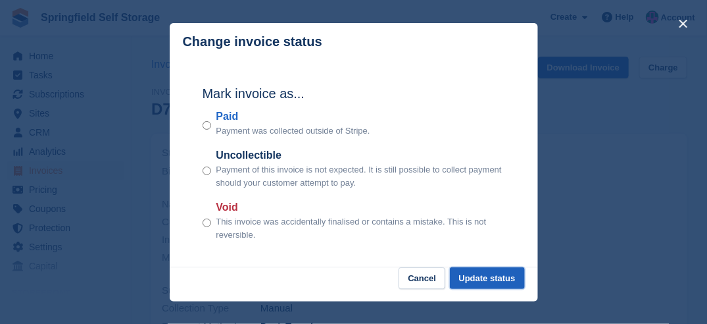
click at [475, 274] on button "Update status" at bounding box center [487, 278] width 75 height 22
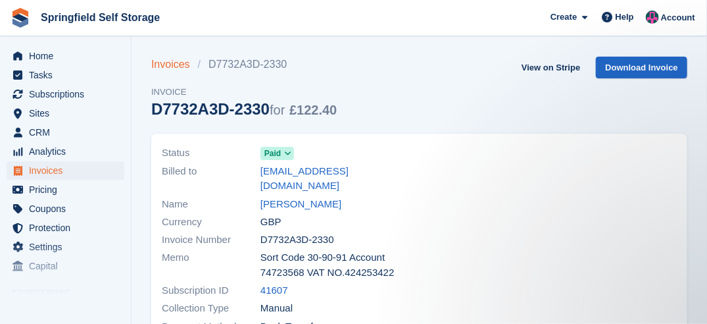
click at [178, 65] on link "Invoices" at bounding box center [174, 65] width 47 height 16
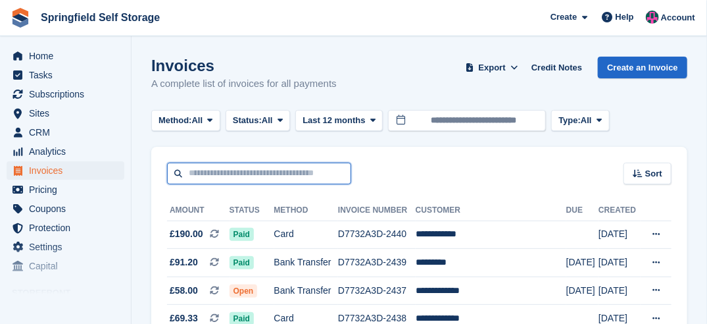
click at [269, 176] on input "text" at bounding box center [259, 174] width 184 height 22
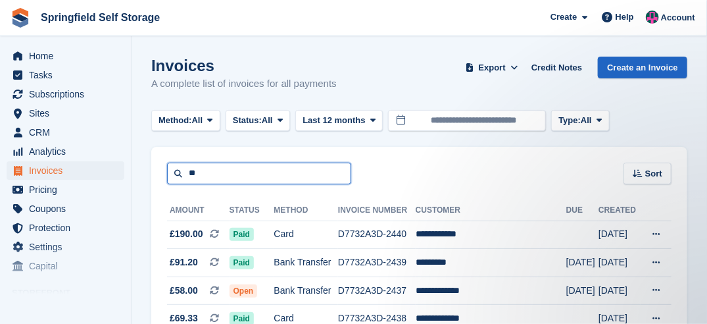
click at [232, 175] on input "**" at bounding box center [259, 174] width 184 height 22
click at [234, 176] on input "***" at bounding box center [259, 174] width 184 height 22
type input "****"
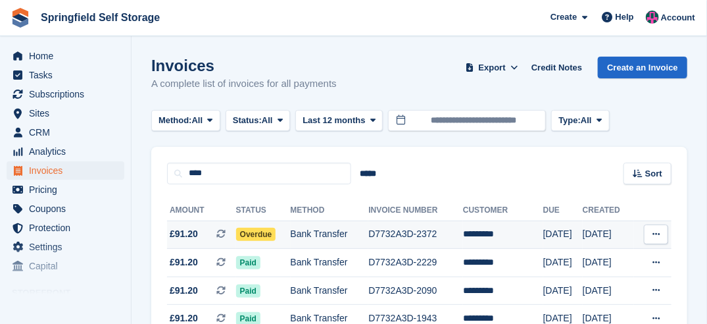
click at [244, 240] on span "Overdue" at bounding box center [256, 234] width 40 height 13
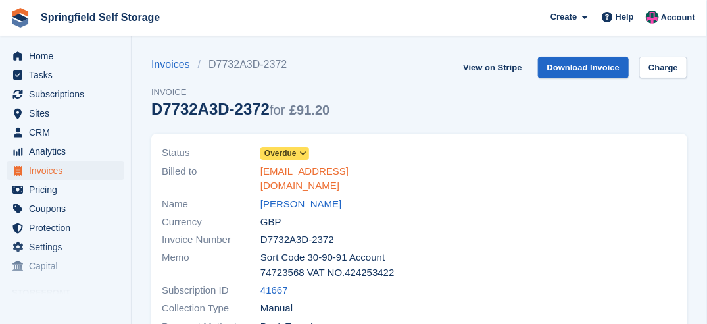
click at [284, 165] on link "[EMAIL_ADDRESS][DOMAIN_NAME]" at bounding box center [336, 179] width 151 height 30
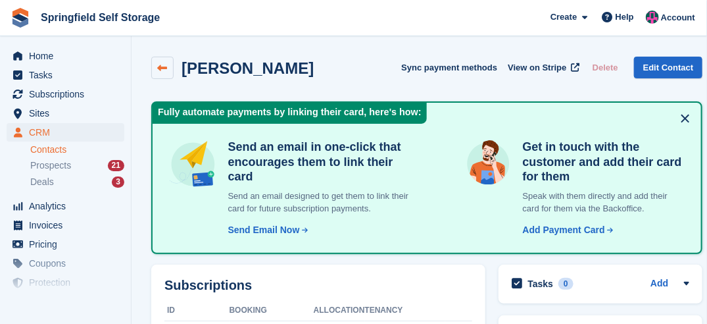
click at [160, 65] on icon at bounding box center [163, 68] width 10 height 10
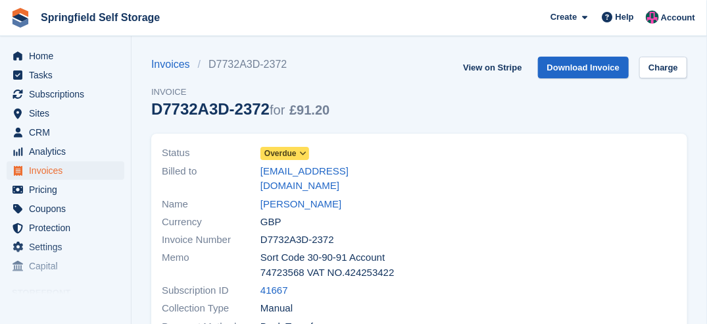
click at [293, 154] on span "Overdue" at bounding box center [281, 153] width 32 height 12
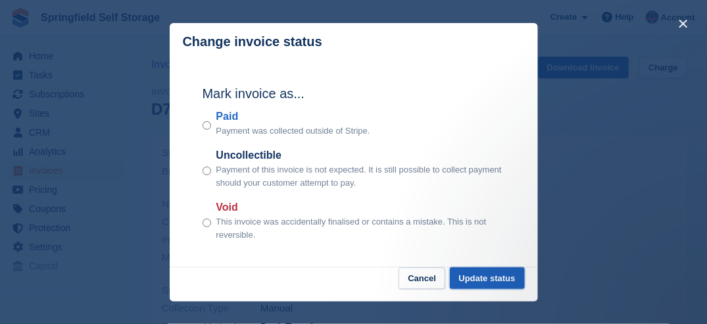
click at [484, 271] on button "Update status" at bounding box center [487, 278] width 75 height 22
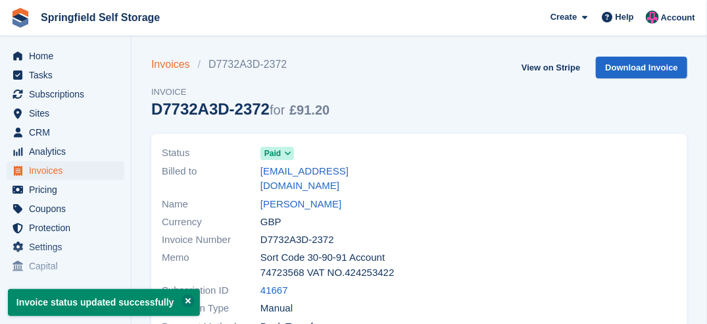
click at [169, 67] on link "Invoices" at bounding box center [174, 65] width 47 height 16
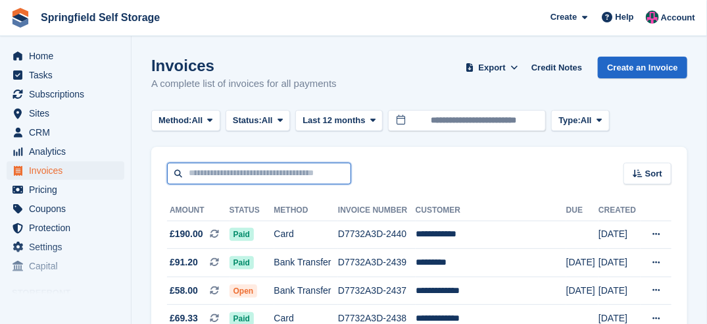
click at [227, 178] on input "text" at bounding box center [259, 174] width 184 height 22
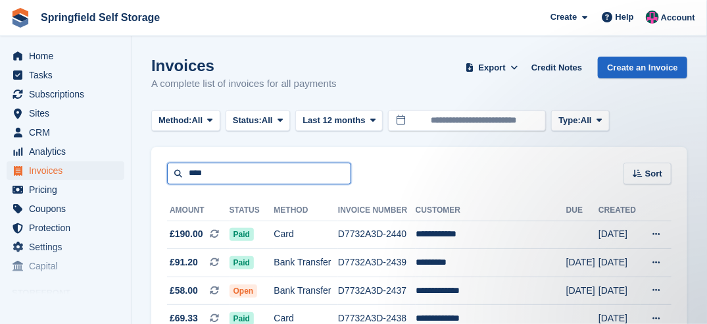
type input "****"
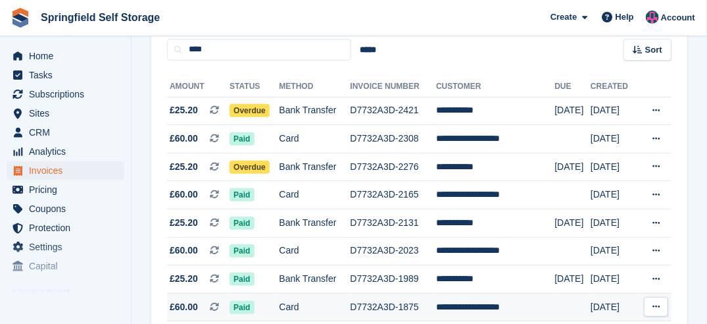
scroll to position [132, 0]
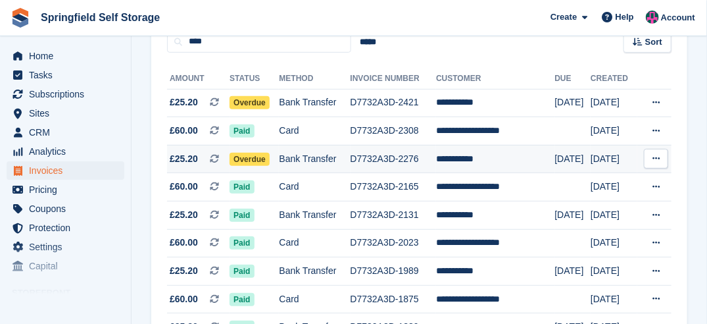
click at [245, 154] on span "Overdue" at bounding box center [250, 159] width 40 height 13
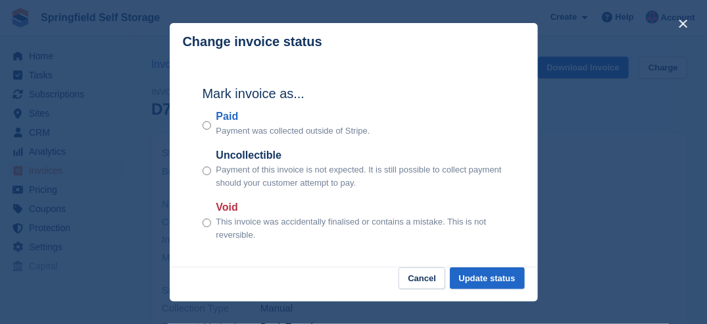
click at [212, 126] on div "Paid Payment was collected outside of Stripe." at bounding box center [354, 123] width 303 height 29
click at [199, 130] on div "Mark invoice as... Paid Payment was collected outside of Stripe. Uncollectible …" at bounding box center [354, 164] width 329 height 207
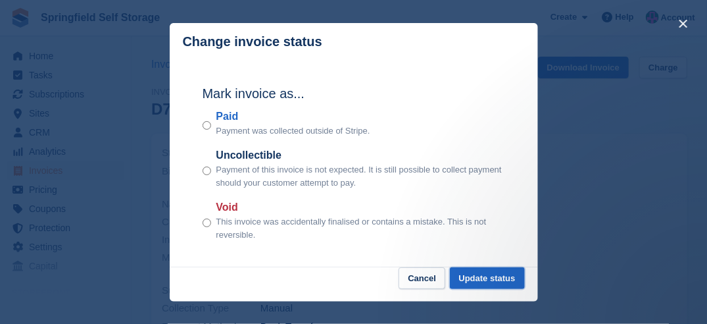
drag, startPoint x: 478, startPoint y: 283, endPoint x: 367, endPoint y: 228, distance: 123.9
click at [478, 283] on button "Update status" at bounding box center [487, 278] width 75 height 22
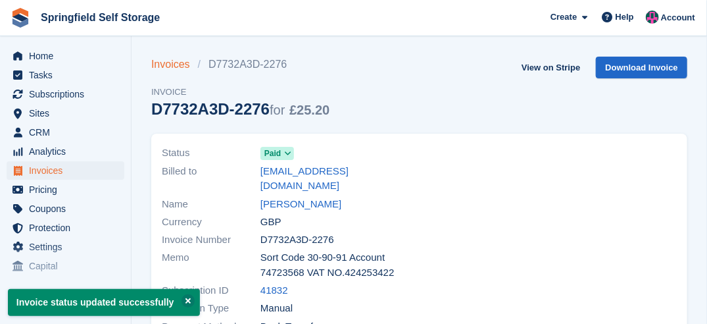
click at [163, 70] on link "Invoices" at bounding box center [174, 65] width 47 height 16
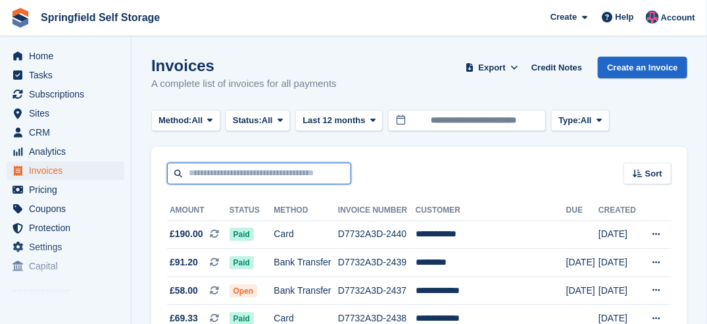
click at [209, 168] on input "text" at bounding box center [259, 174] width 184 height 22
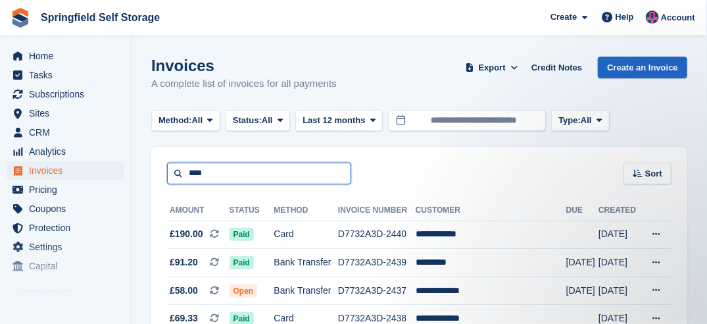
type input "****"
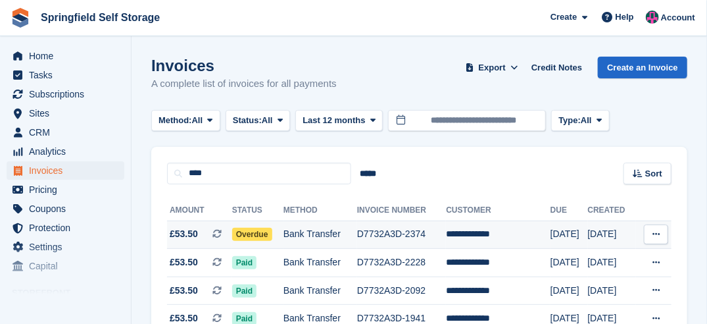
click at [261, 231] on span "Overdue" at bounding box center [252, 234] width 40 height 13
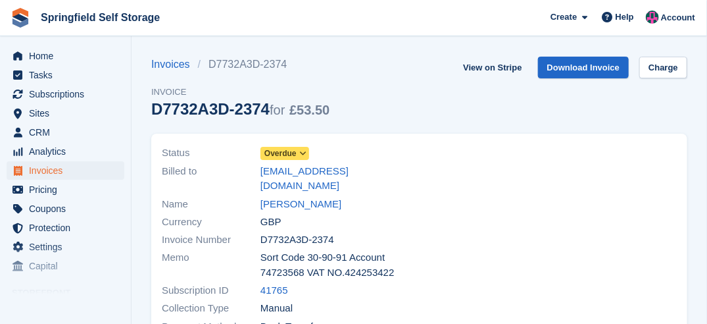
click at [291, 151] on span "Overdue" at bounding box center [281, 153] width 32 height 12
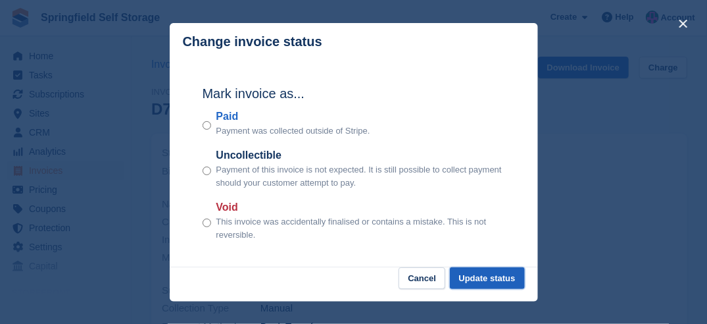
click at [525, 274] on button "Update status" at bounding box center [487, 278] width 75 height 22
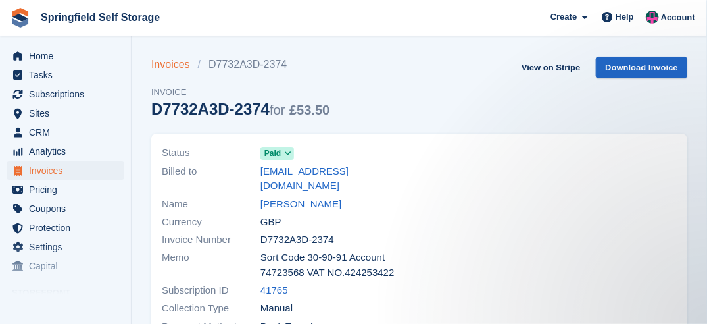
click at [180, 68] on link "Invoices" at bounding box center [174, 65] width 47 height 16
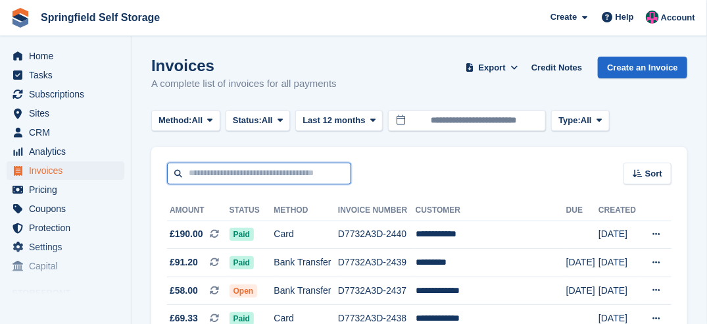
click at [192, 175] on input "text" at bounding box center [259, 174] width 184 height 22
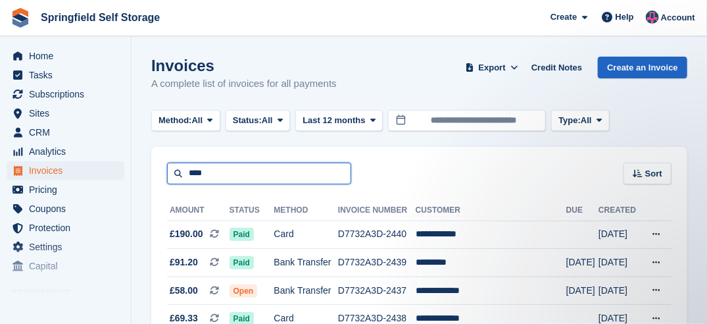
type input "****"
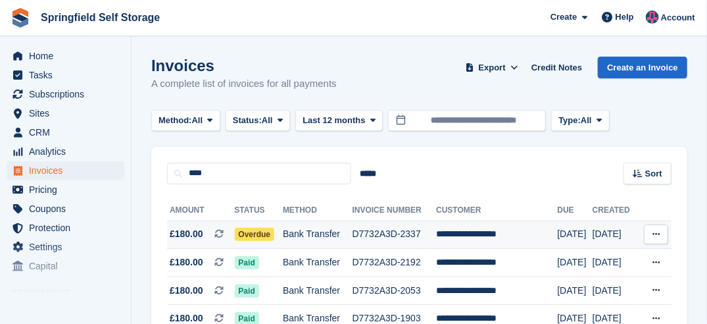
click at [253, 236] on span "Overdue" at bounding box center [255, 234] width 40 height 13
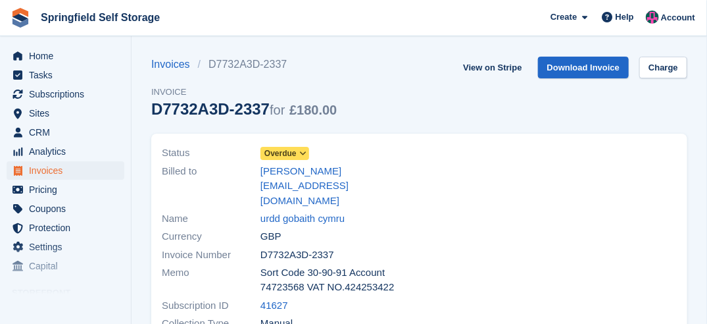
click at [305, 160] on span "Overdue" at bounding box center [285, 153] width 49 height 13
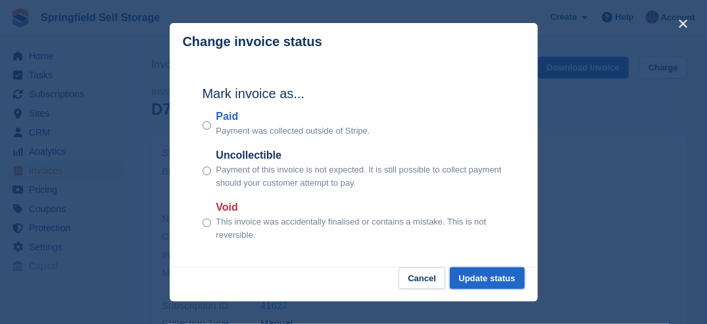
drag, startPoint x: 498, startPoint y: 279, endPoint x: 543, endPoint y: 259, distance: 48.9
click at [505, 276] on button "Update status" at bounding box center [487, 278] width 75 height 22
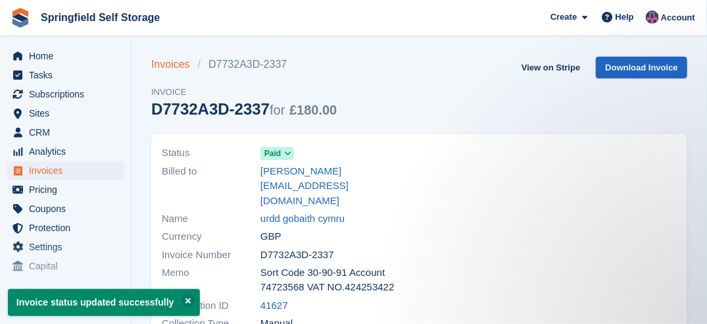
click at [157, 66] on link "Invoices" at bounding box center [174, 65] width 47 height 16
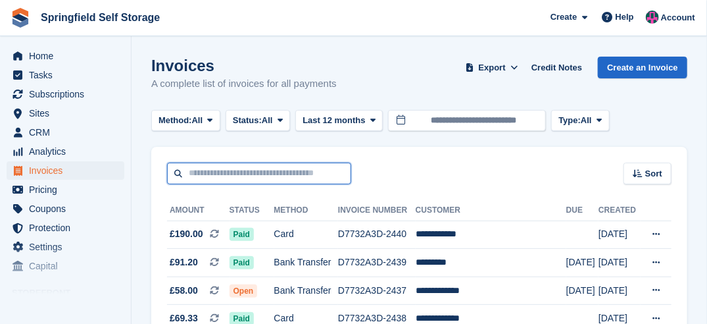
click at [253, 165] on input "text" at bounding box center [259, 174] width 184 height 22
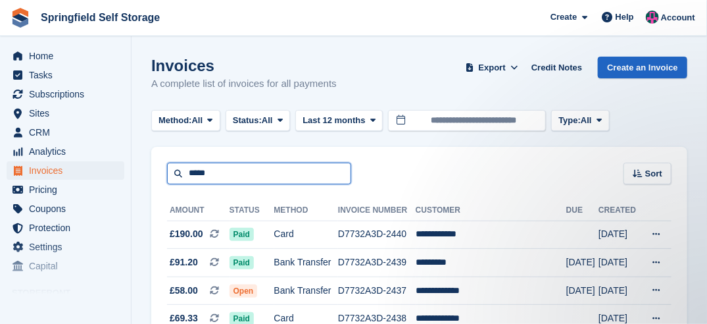
click at [253, 165] on input "*****" at bounding box center [259, 174] width 184 height 22
type input "*******"
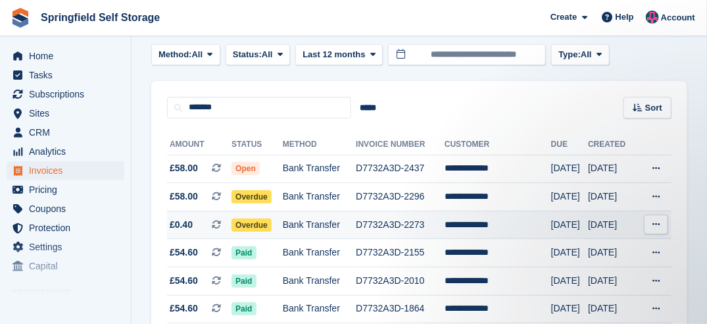
click at [252, 228] on span "Overdue" at bounding box center [252, 225] width 40 height 13
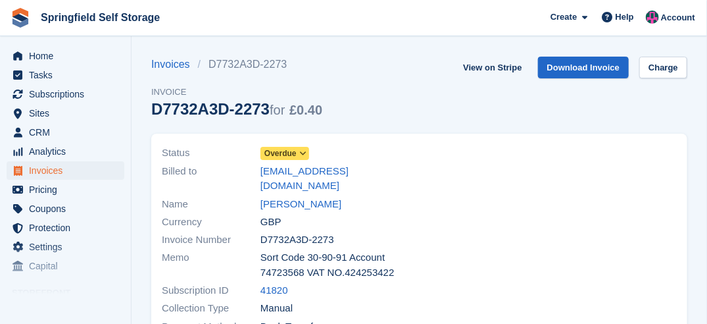
click at [280, 153] on span "Overdue" at bounding box center [281, 153] width 32 height 12
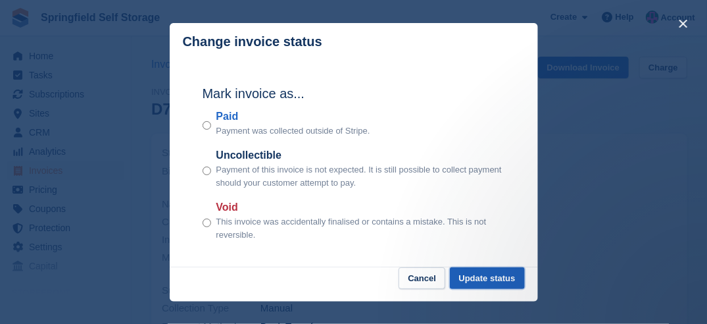
click at [482, 278] on button "Update status" at bounding box center [487, 278] width 75 height 22
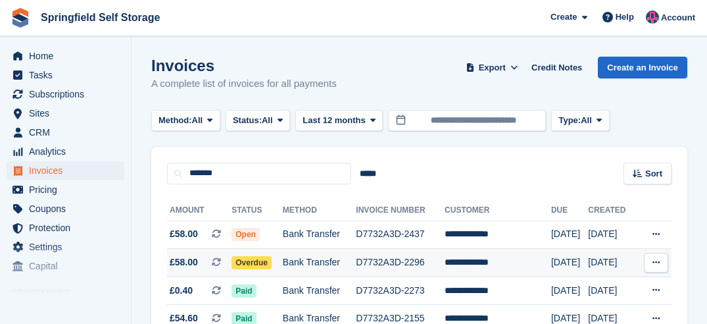
scroll to position [66, 0]
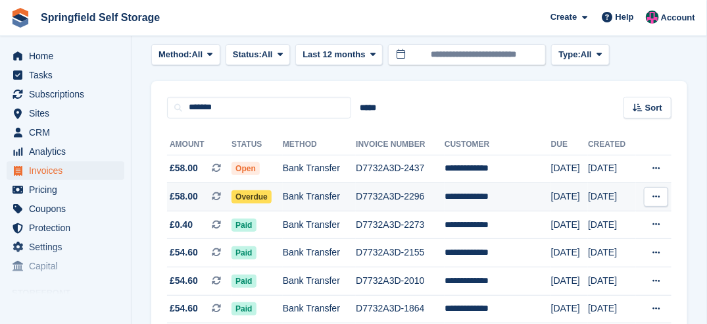
click at [248, 197] on span "Overdue" at bounding box center [252, 196] width 40 height 13
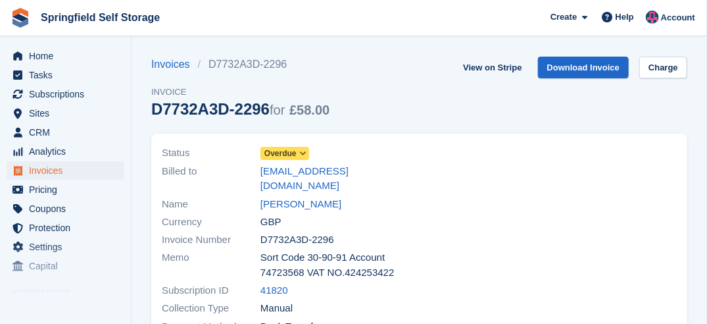
click at [296, 153] on span "Overdue" at bounding box center [285, 153] width 49 height 13
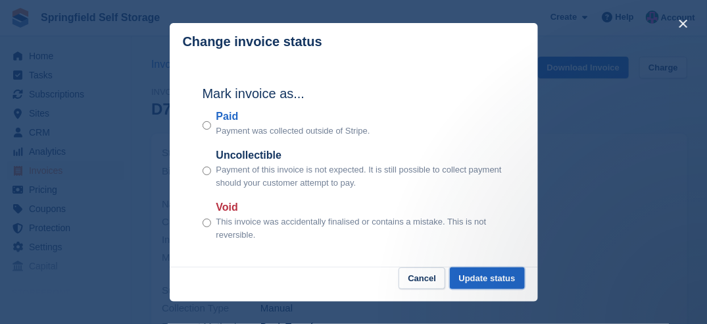
drag, startPoint x: 496, startPoint y: 273, endPoint x: 471, endPoint y: 242, distance: 39.8
click at [496, 273] on button "Update status" at bounding box center [487, 278] width 75 height 22
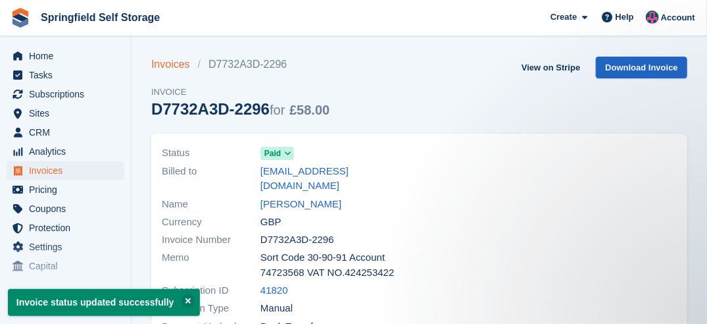
click at [174, 63] on link "Invoices" at bounding box center [174, 65] width 47 height 16
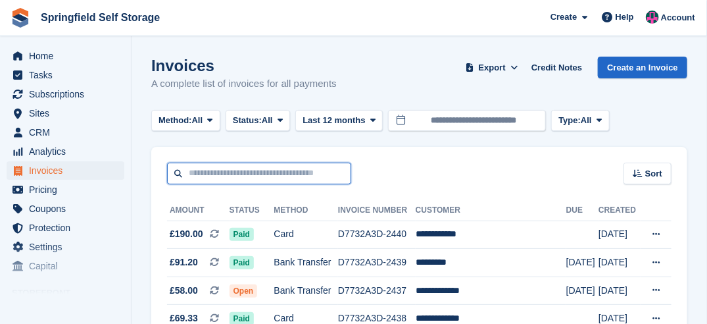
click at [197, 180] on input "text" at bounding box center [259, 174] width 184 height 22
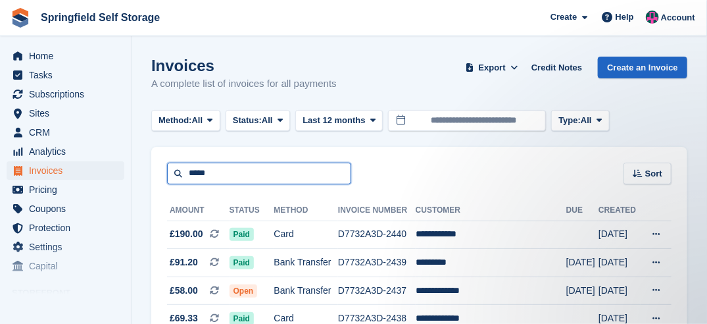
type input "*****"
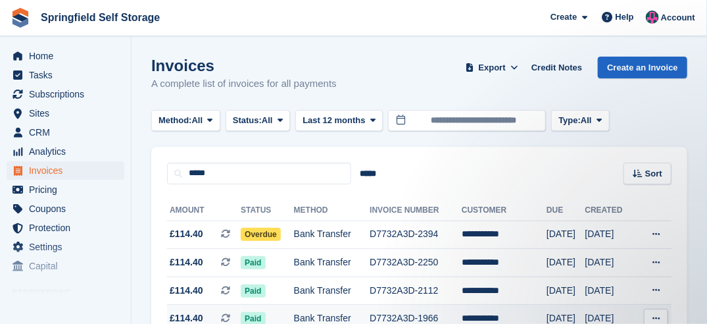
scroll to position [66, 0]
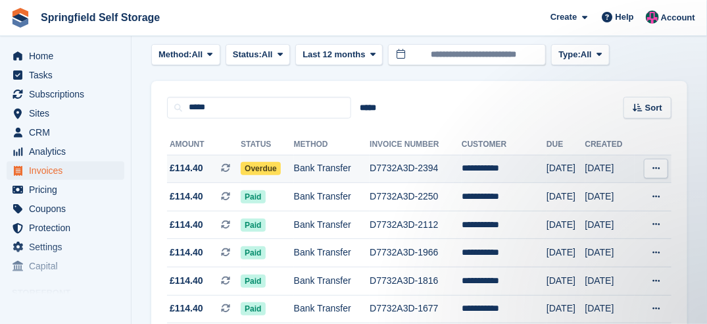
click at [259, 171] on span "Overdue" at bounding box center [261, 168] width 40 height 13
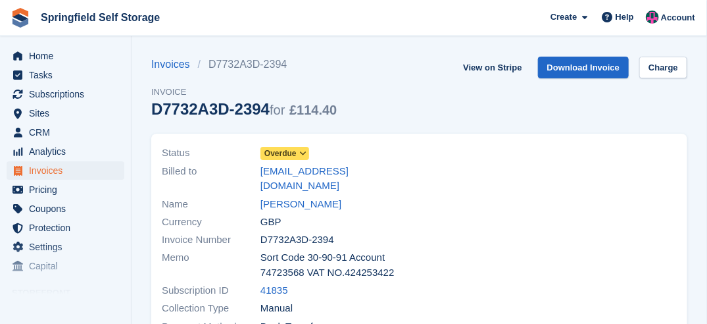
click at [288, 153] on span "Overdue" at bounding box center [281, 153] width 32 height 12
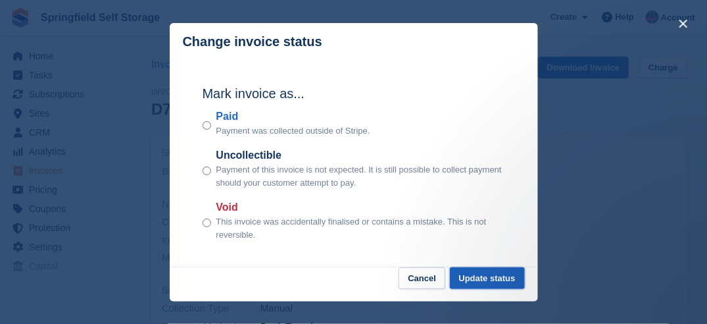
drag, startPoint x: 488, startPoint y: 288, endPoint x: 486, endPoint y: 280, distance: 8.0
click at [488, 282] on button "Update status" at bounding box center [487, 278] width 75 height 22
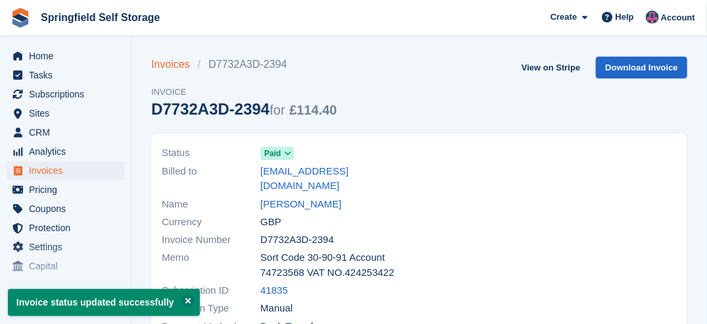
click at [180, 64] on link "Invoices" at bounding box center [174, 65] width 47 height 16
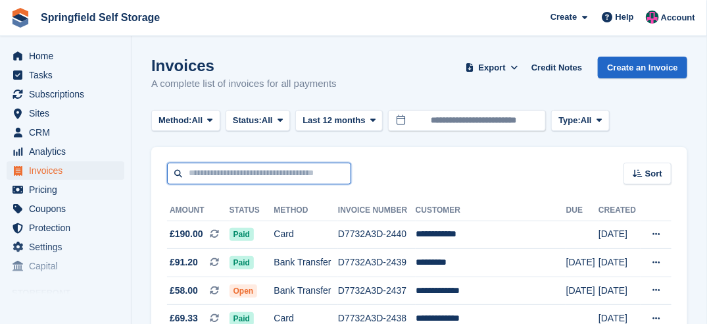
click at [230, 168] on input "text" at bounding box center [259, 174] width 184 height 22
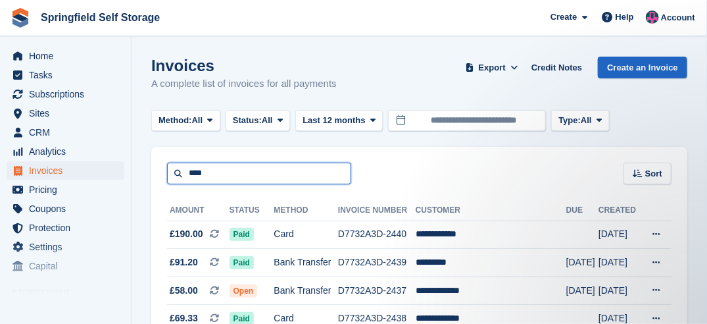
type input "****"
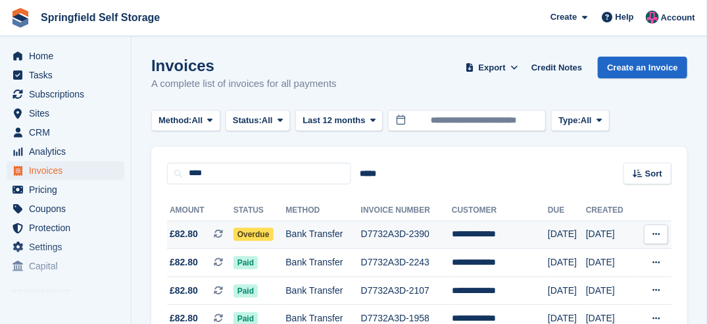
click at [232, 234] on span at bounding box center [224, 233] width 20 height 11
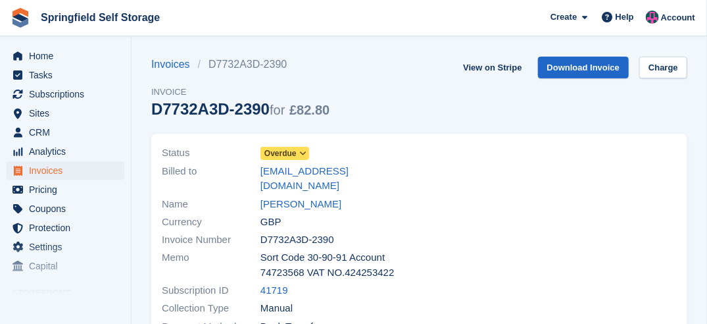
click at [289, 155] on span "Overdue" at bounding box center [281, 153] width 32 height 12
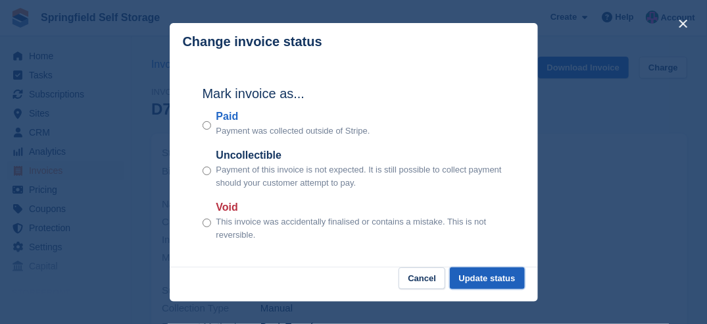
click at [477, 272] on button "Update status" at bounding box center [487, 278] width 75 height 22
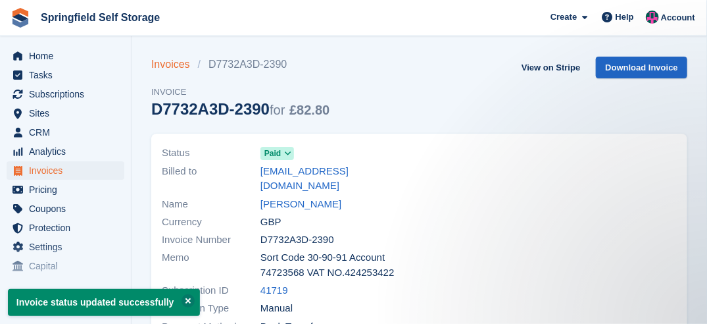
click at [167, 67] on link "Invoices" at bounding box center [174, 65] width 47 height 16
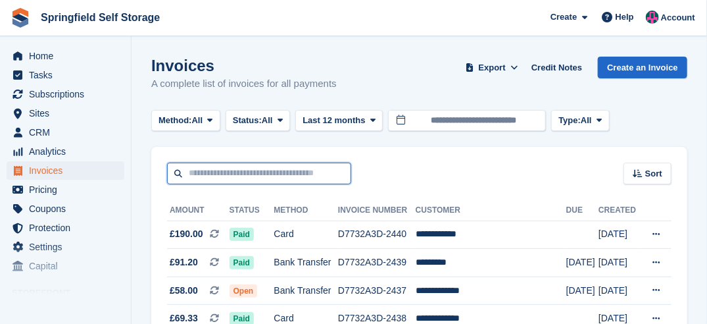
click at [224, 170] on input "text" at bounding box center [259, 174] width 184 height 22
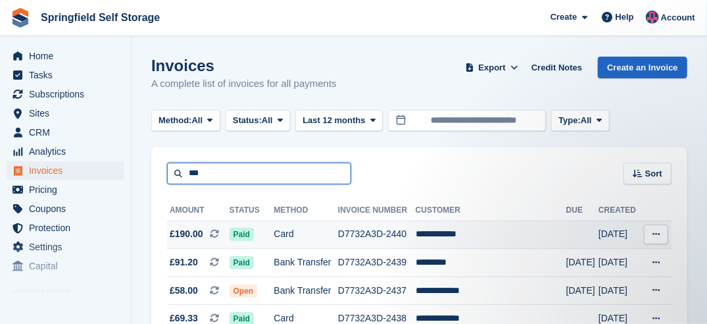
type input "***"
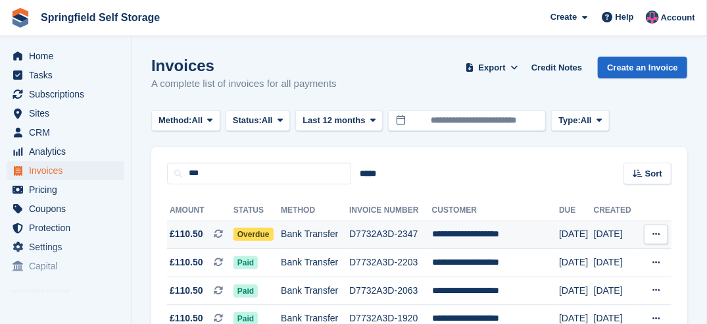
click at [245, 234] on span "Overdue" at bounding box center [254, 234] width 40 height 13
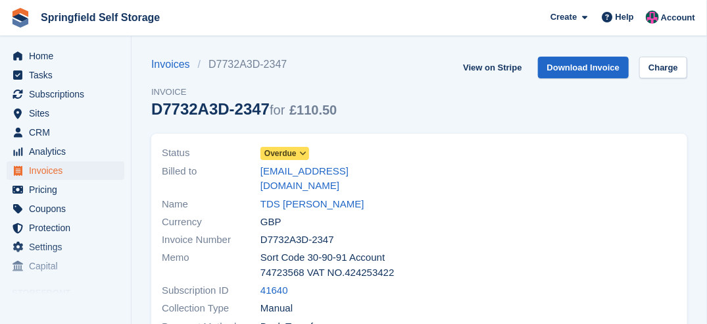
click at [290, 149] on span "Overdue" at bounding box center [281, 153] width 32 height 12
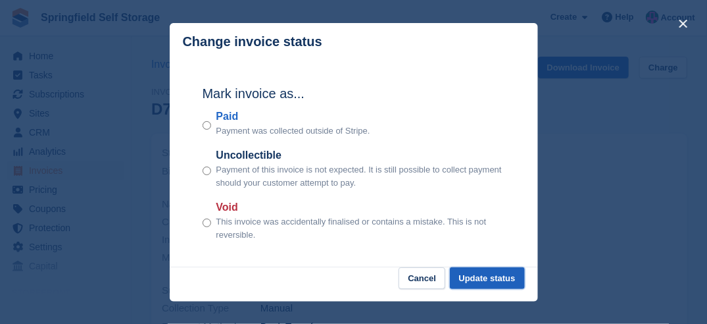
click at [466, 272] on button "Update status" at bounding box center [487, 278] width 75 height 22
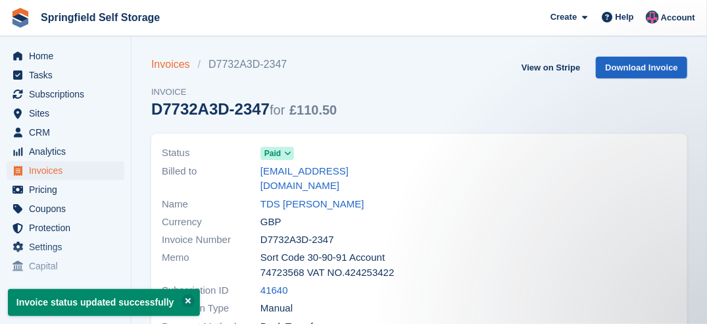
click at [156, 62] on link "Invoices" at bounding box center [174, 65] width 47 height 16
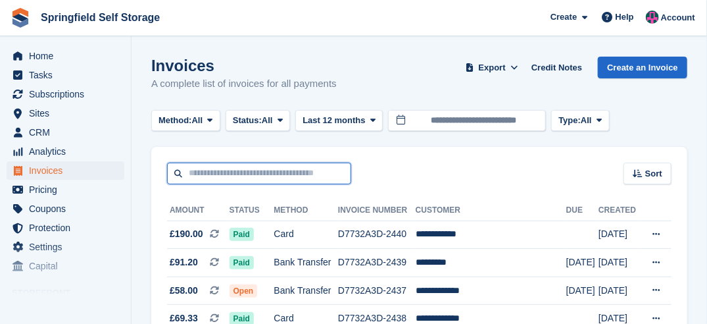
click at [263, 179] on input "text" at bounding box center [259, 174] width 184 height 22
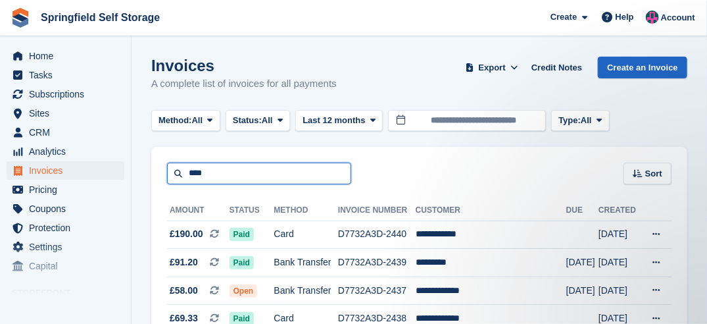
type input "****"
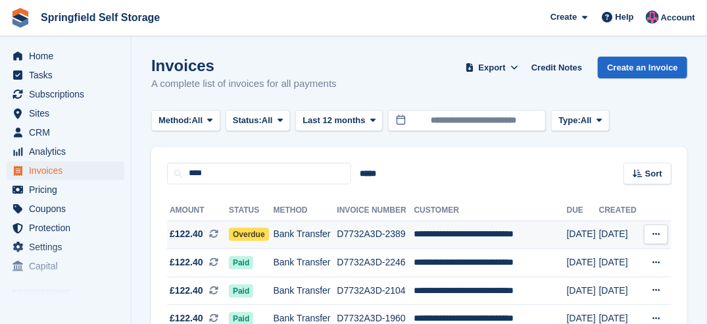
click at [259, 240] on span "Overdue" at bounding box center [249, 234] width 40 height 13
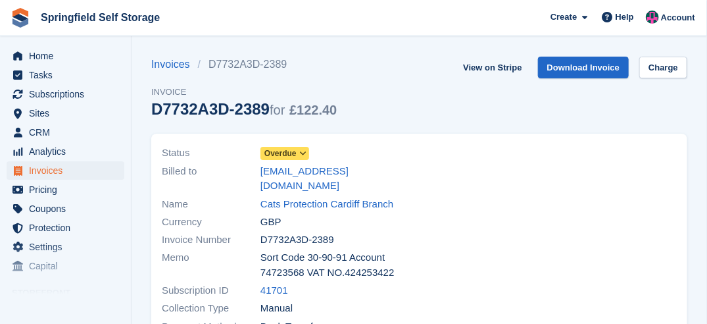
click at [272, 151] on span "Overdue" at bounding box center [281, 153] width 32 height 12
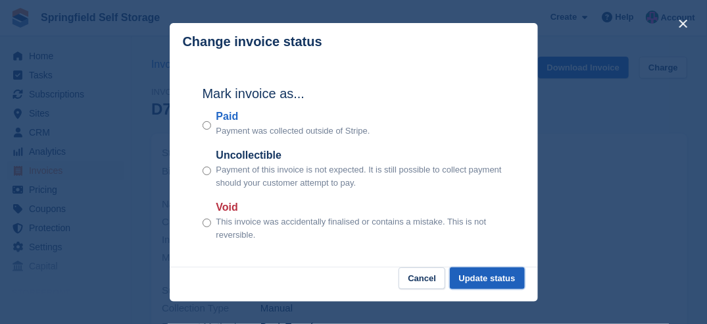
click at [486, 272] on button "Update status" at bounding box center [487, 278] width 75 height 22
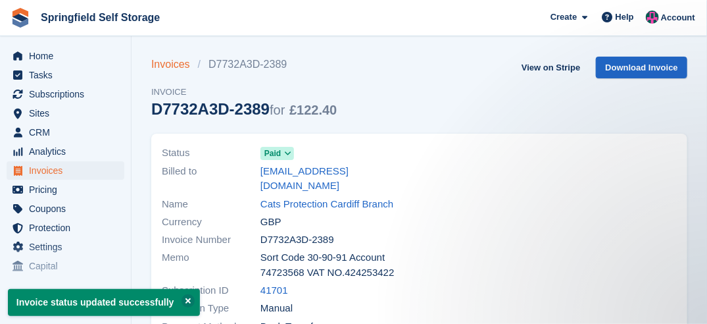
click at [159, 65] on link "Invoices" at bounding box center [174, 65] width 47 height 16
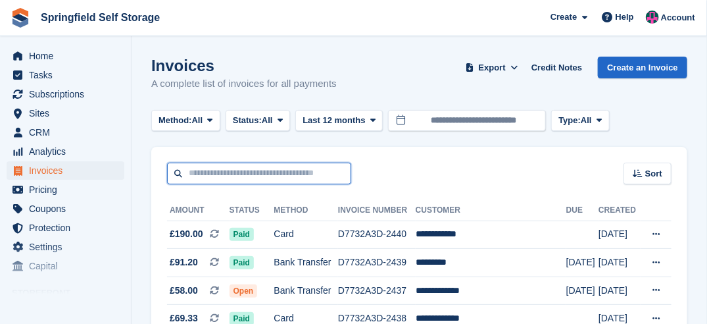
click at [276, 178] on input "text" at bounding box center [259, 174] width 184 height 22
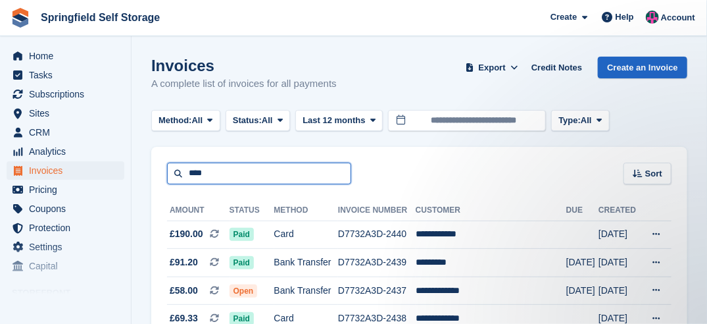
type input "****"
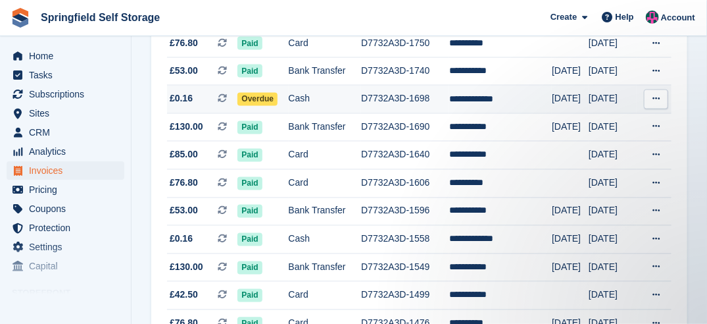
scroll to position [658, 0]
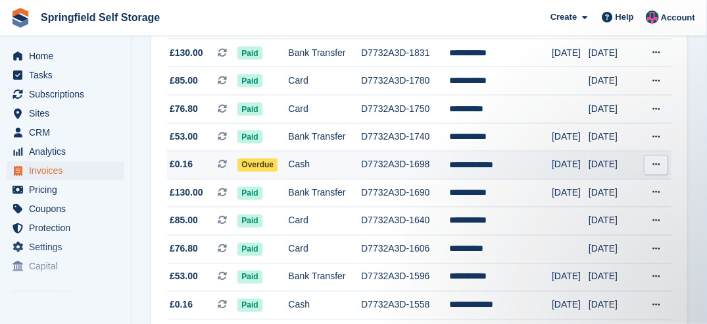
click at [263, 159] on span "Overdue" at bounding box center [258, 165] width 40 height 13
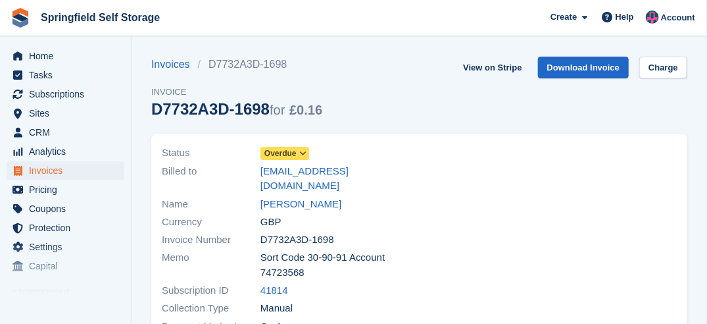
click at [297, 153] on span "Overdue" at bounding box center [285, 153] width 49 height 13
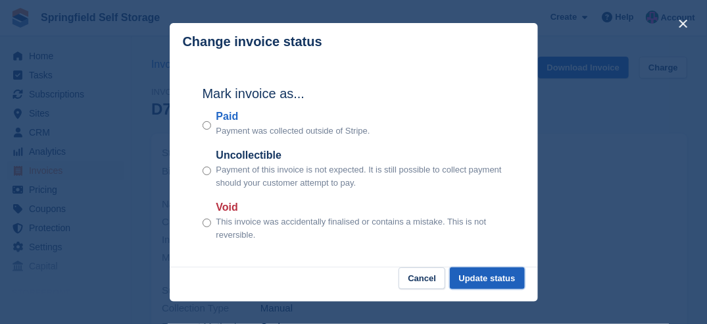
drag, startPoint x: 480, startPoint y: 286, endPoint x: 471, endPoint y: 276, distance: 13.5
click at [478, 283] on button "Update status" at bounding box center [487, 278] width 75 height 22
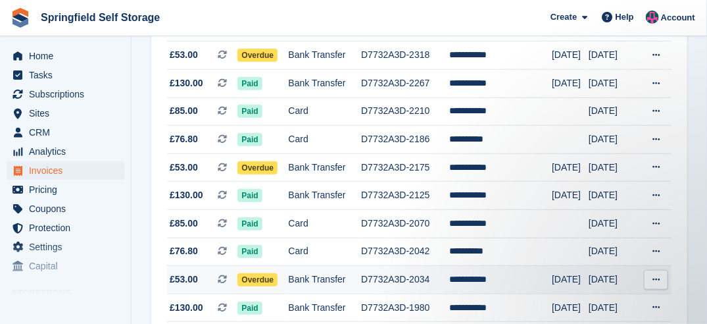
click at [248, 276] on span "Overdue" at bounding box center [258, 279] width 40 height 13
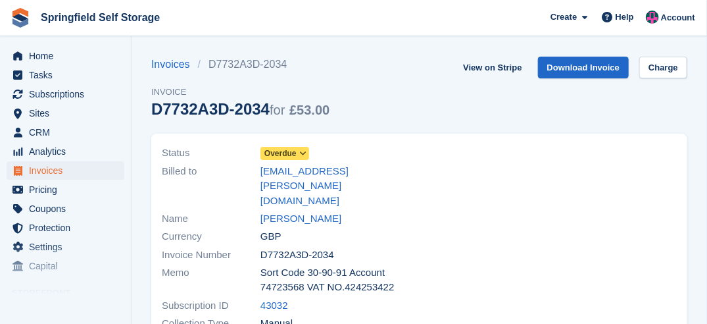
click at [283, 155] on span "Overdue" at bounding box center [281, 153] width 32 height 12
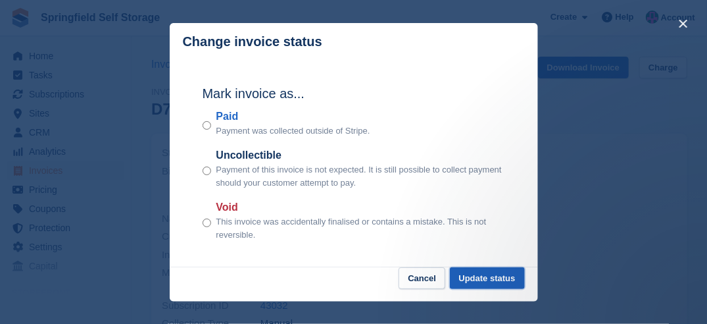
click at [469, 278] on button "Update status" at bounding box center [487, 278] width 75 height 22
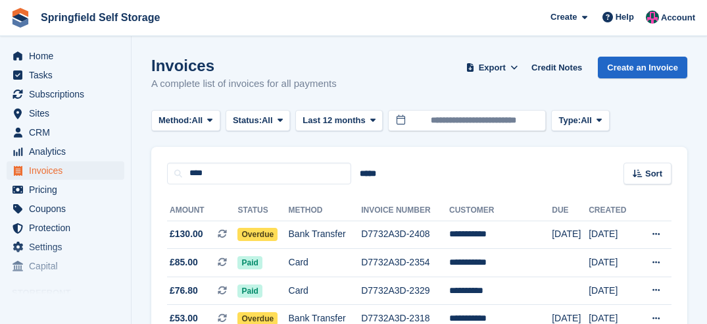
scroll to position [263, 0]
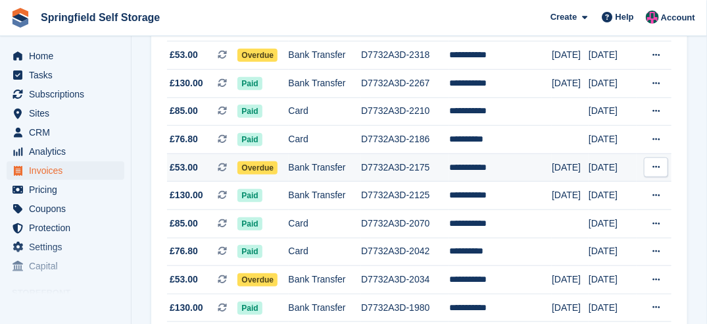
click at [265, 168] on span "Overdue" at bounding box center [258, 167] width 40 height 13
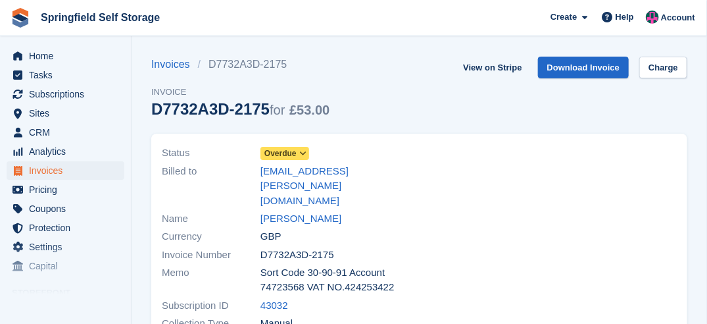
click at [290, 152] on span "Overdue" at bounding box center [281, 153] width 32 height 12
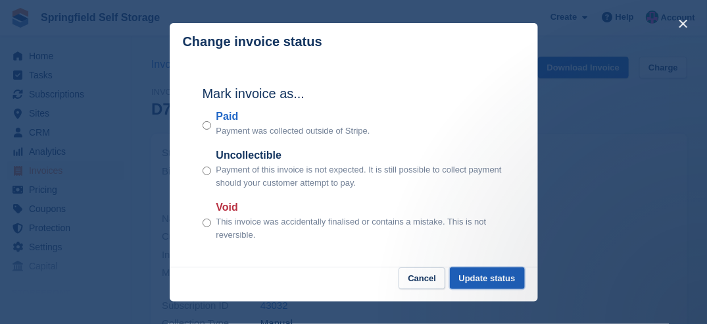
click at [500, 280] on button "Update status" at bounding box center [487, 278] width 75 height 22
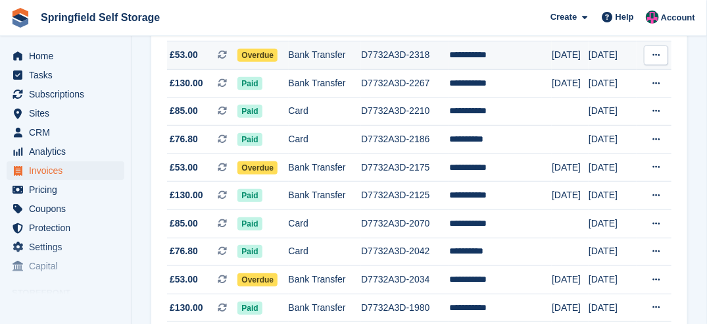
scroll to position [197, 0]
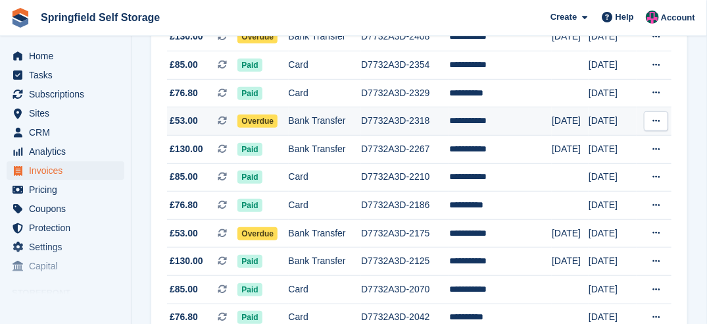
click at [257, 117] on span "Overdue" at bounding box center [258, 121] width 40 height 13
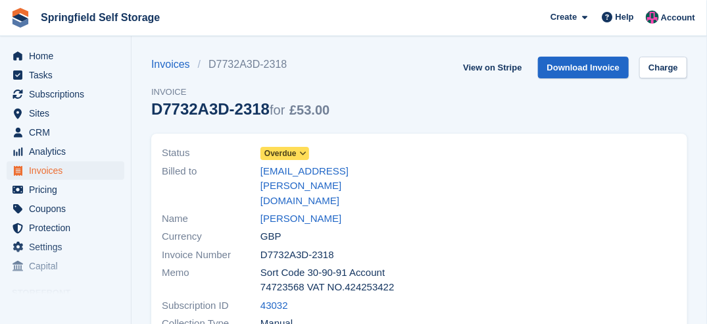
click at [306, 157] on span at bounding box center [303, 153] width 11 height 11
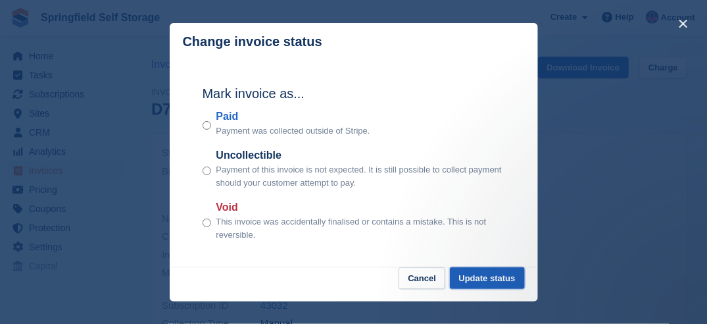
click at [493, 280] on button "Update status" at bounding box center [487, 278] width 75 height 22
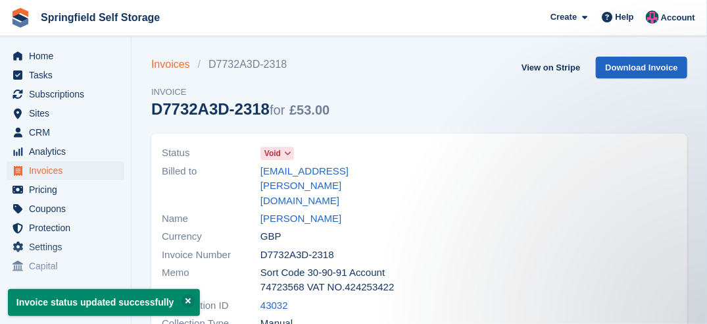
click at [168, 64] on link "Invoices" at bounding box center [174, 65] width 47 height 16
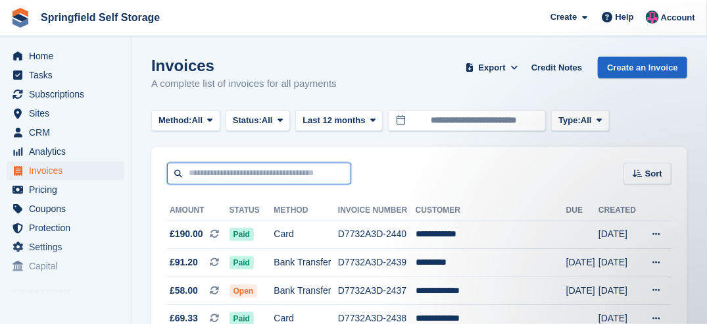
click at [238, 175] on input "text" at bounding box center [259, 174] width 184 height 22
type input "****"
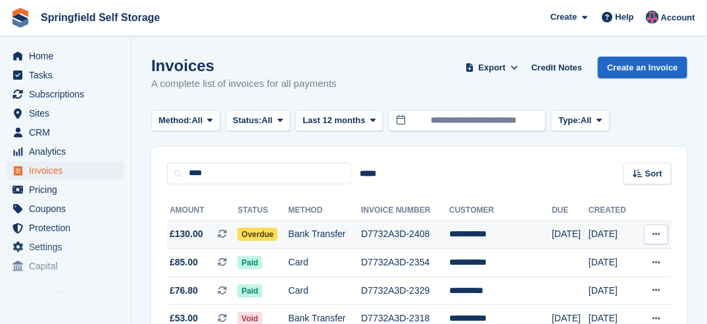
click at [270, 235] on span "Overdue" at bounding box center [258, 234] width 40 height 13
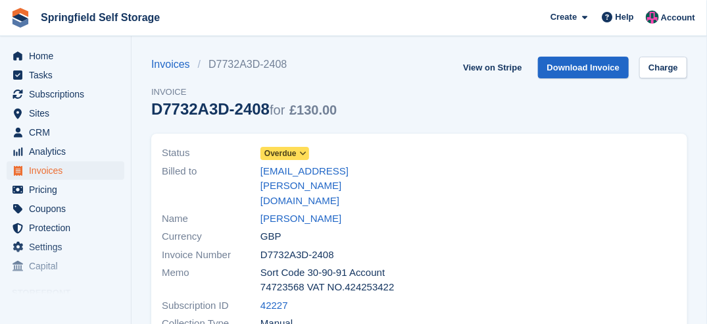
click at [296, 157] on span "Overdue" at bounding box center [285, 153] width 49 height 13
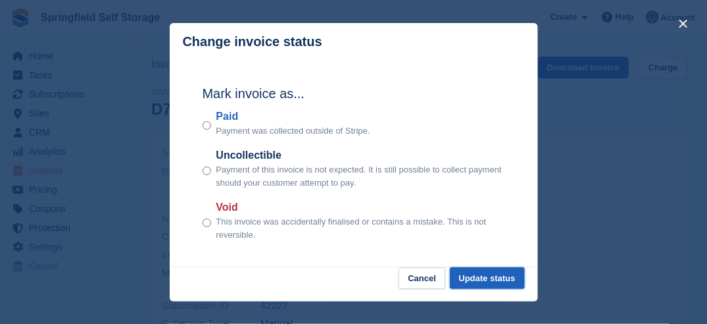
click at [490, 284] on button "Update status" at bounding box center [487, 278] width 75 height 22
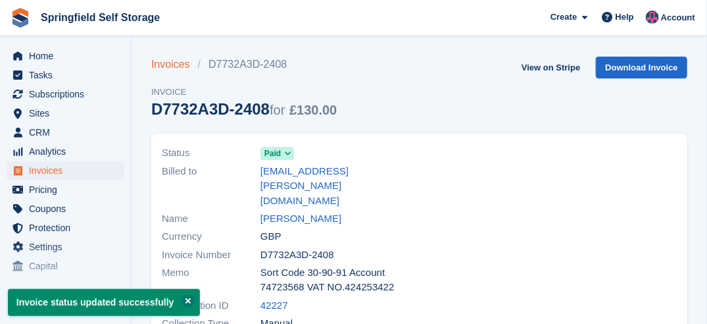
click at [161, 61] on link "Invoices" at bounding box center [174, 65] width 47 height 16
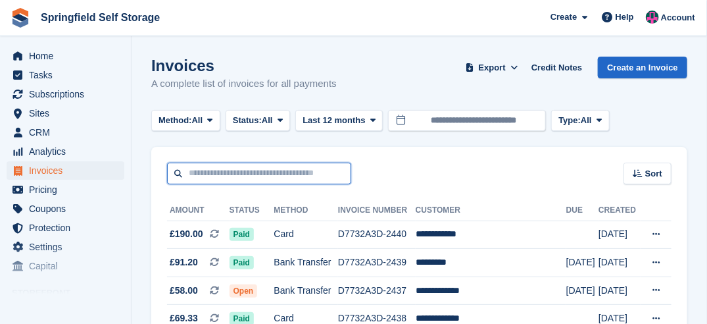
click at [286, 180] on input "text" at bounding box center [259, 174] width 184 height 22
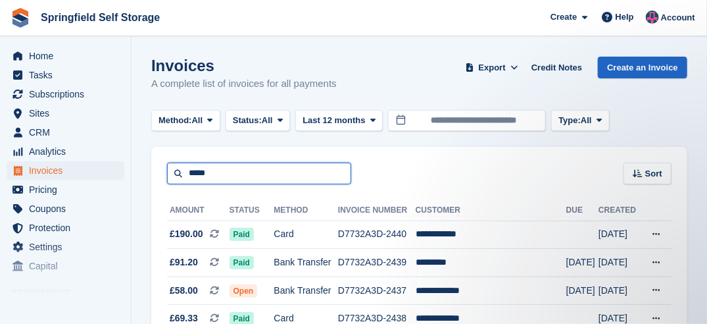
type input "*****"
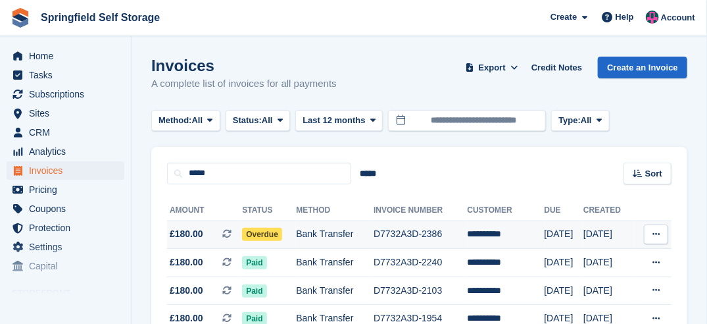
click at [278, 234] on span "Overdue" at bounding box center [262, 234] width 40 height 13
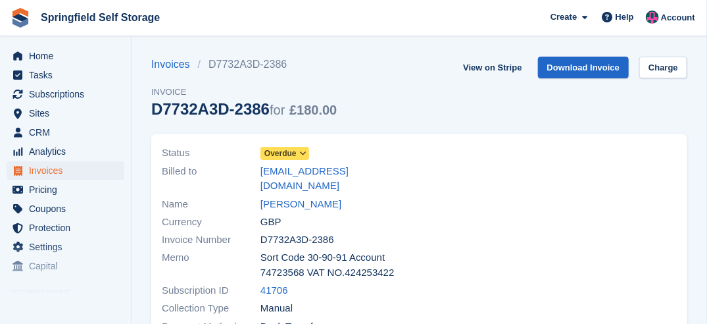
click at [286, 153] on span "Overdue" at bounding box center [281, 153] width 32 height 12
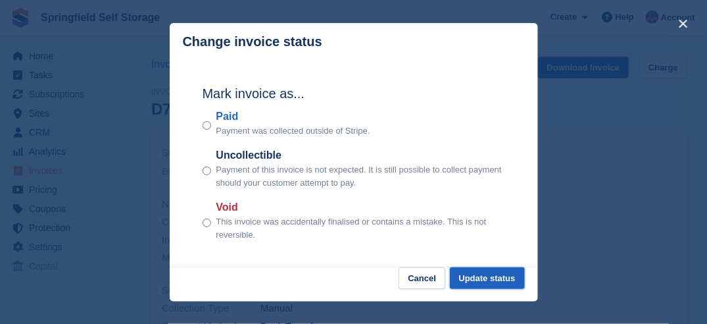
click at [490, 289] on button "Update status" at bounding box center [487, 278] width 75 height 22
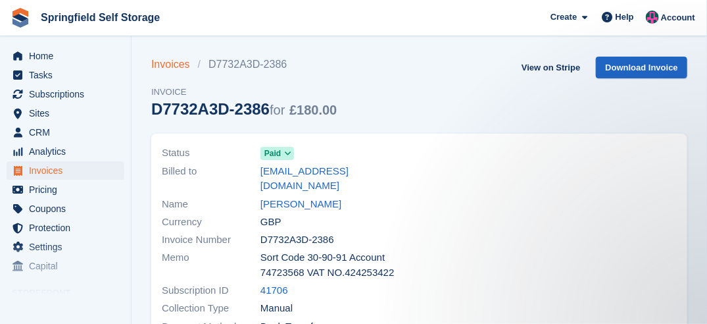
click at [172, 67] on link "Invoices" at bounding box center [174, 65] width 47 height 16
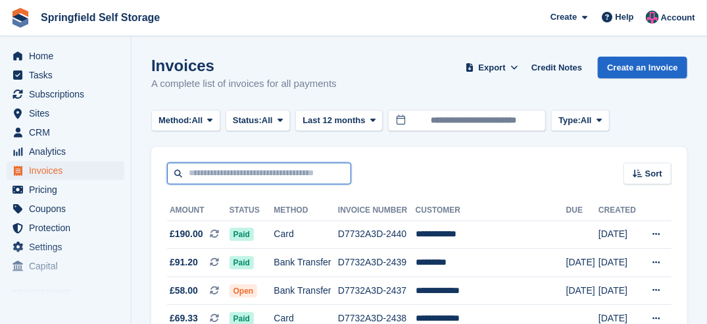
click at [279, 169] on input "text" at bounding box center [259, 174] width 184 height 22
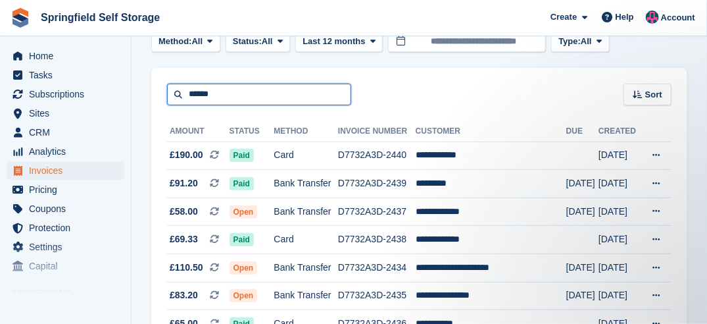
scroll to position [66, 0]
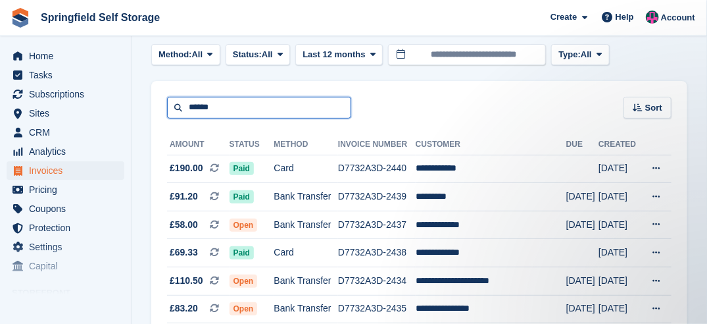
click at [232, 109] on input "******" at bounding box center [259, 108] width 184 height 22
type input "**********"
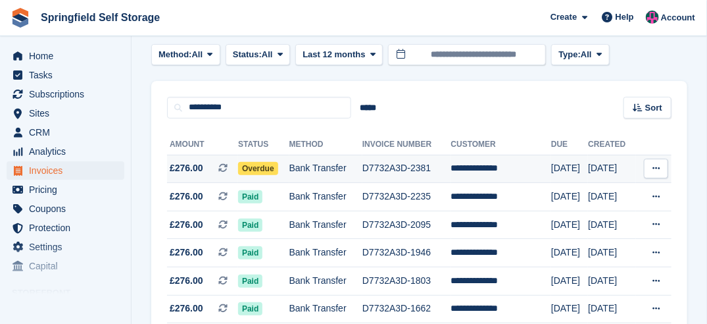
click at [264, 172] on span "Overdue" at bounding box center [258, 168] width 40 height 13
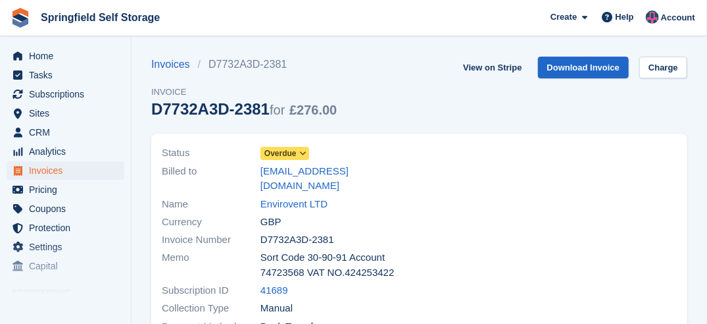
click at [272, 153] on span "Overdue" at bounding box center [281, 153] width 32 height 12
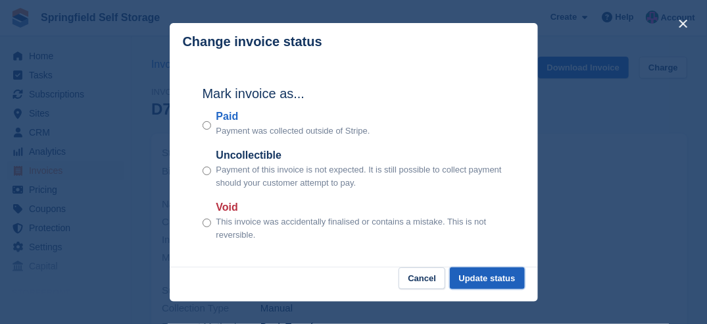
click at [490, 275] on button "Update status" at bounding box center [487, 278] width 75 height 22
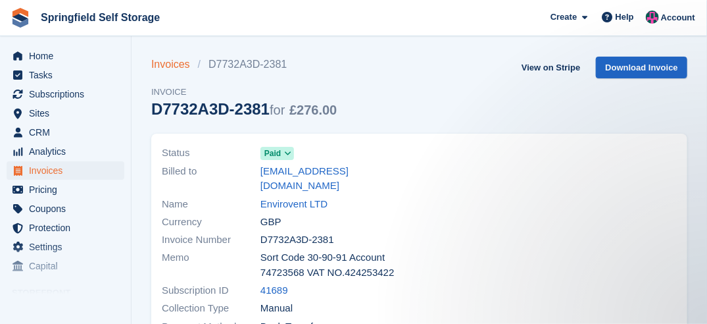
click at [174, 59] on link "Invoices" at bounding box center [174, 65] width 47 height 16
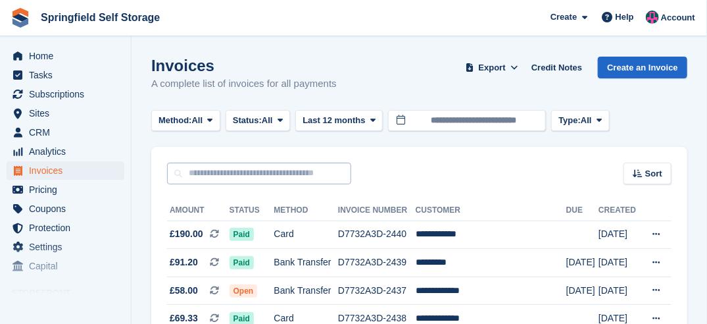
click at [219, 163] on div "Sort Sort by Date created Created (oldest first) Created (newest first)" at bounding box center [419, 166] width 536 height 38
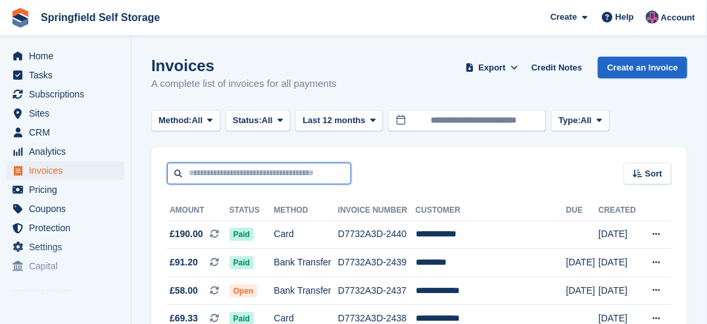
click at [217, 170] on input "text" at bounding box center [259, 174] width 184 height 22
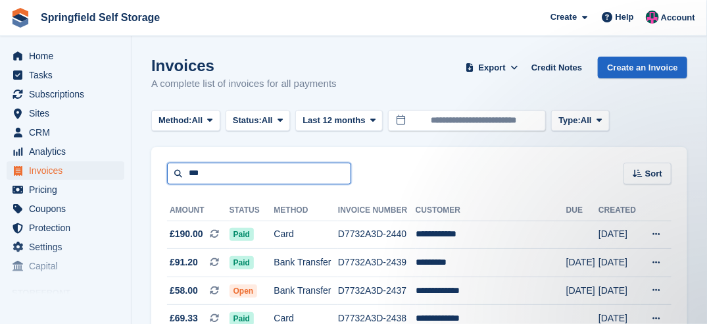
type input "***"
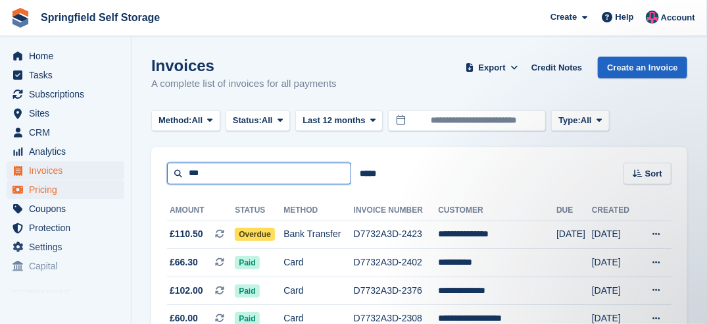
drag, startPoint x: 225, startPoint y: 174, endPoint x: 91, endPoint y: 188, distance: 134.3
type input "****"
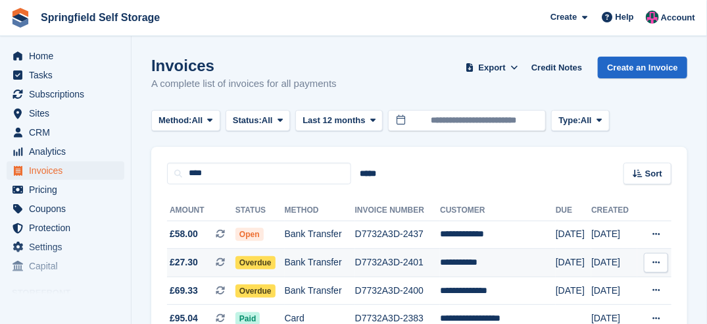
scroll to position [66, 0]
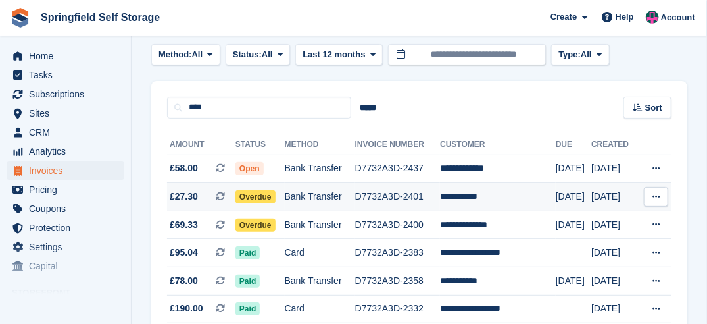
click at [257, 196] on span "Overdue" at bounding box center [256, 196] width 40 height 13
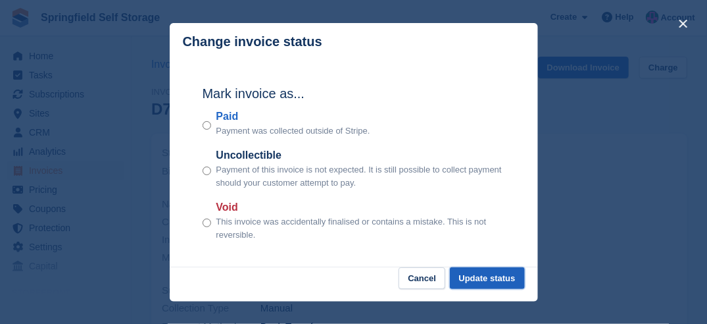
click at [491, 278] on button "Update status" at bounding box center [487, 278] width 75 height 22
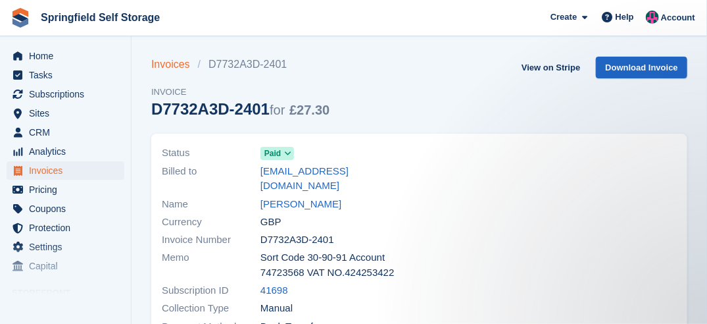
click at [155, 65] on link "Invoices" at bounding box center [174, 65] width 47 height 16
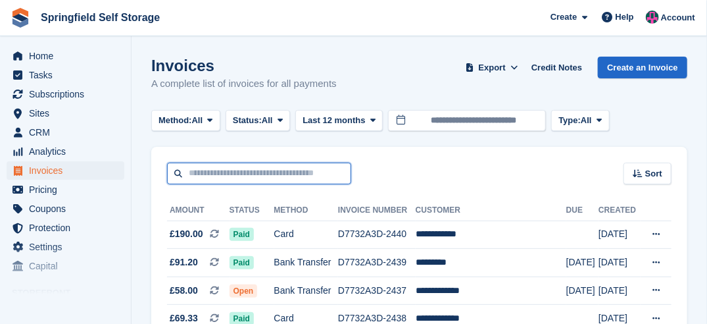
click at [224, 172] on input "text" at bounding box center [259, 174] width 184 height 22
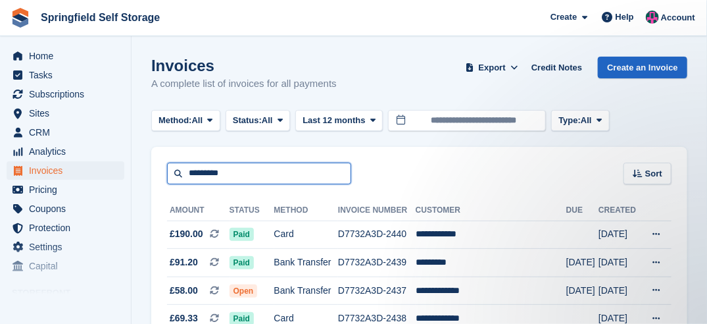
type input "*********"
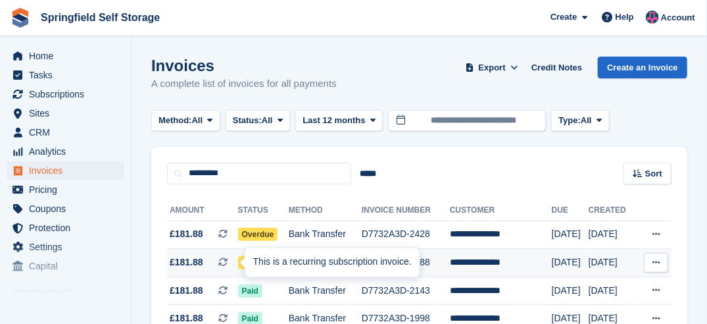
click at [253, 266] on div "This is a recurring subscription invoice." at bounding box center [332, 262] width 174 height 29
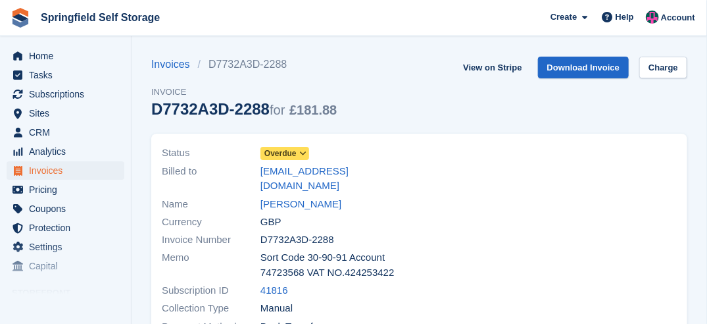
click at [275, 152] on span "Overdue" at bounding box center [281, 153] width 32 height 12
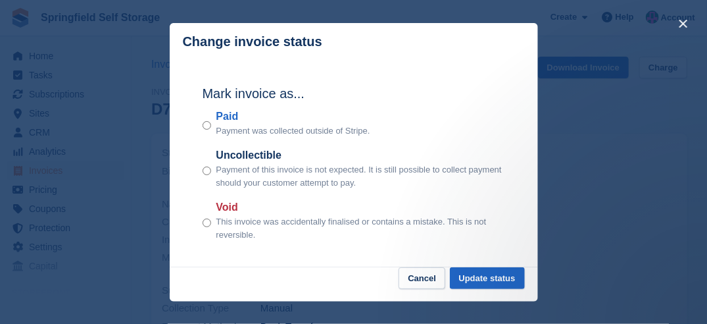
click at [211, 123] on div "Paid Payment was collected outside of Stripe." at bounding box center [354, 123] width 303 height 29
click at [472, 282] on button "Update status" at bounding box center [487, 278] width 75 height 22
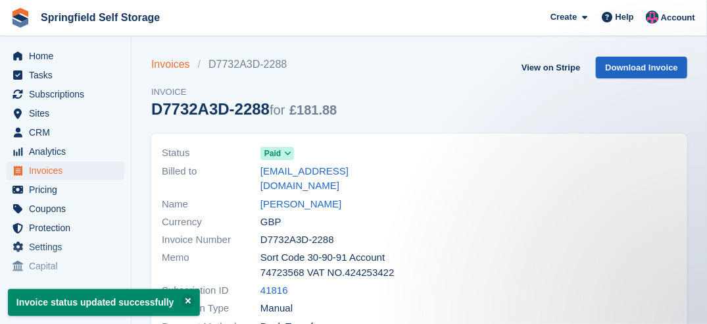
click at [176, 66] on link "Invoices" at bounding box center [174, 65] width 47 height 16
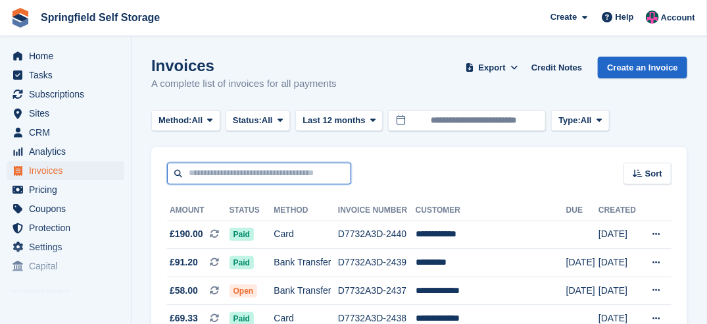
click at [272, 171] on input "text" at bounding box center [259, 174] width 184 height 22
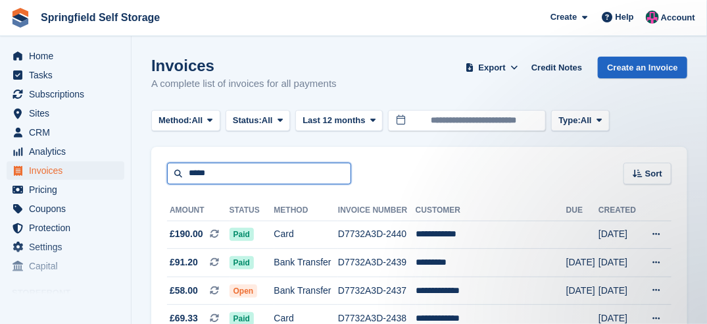
type input "*****"
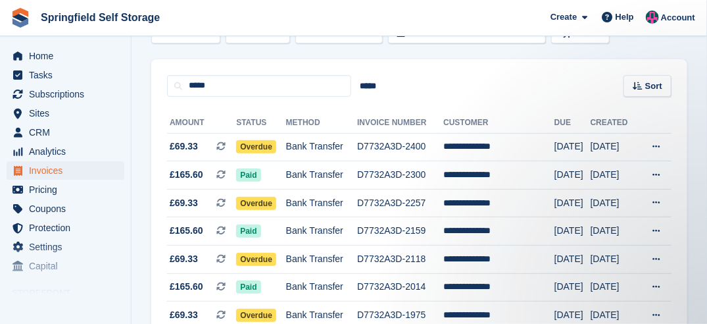
scroll to position [66, 0]
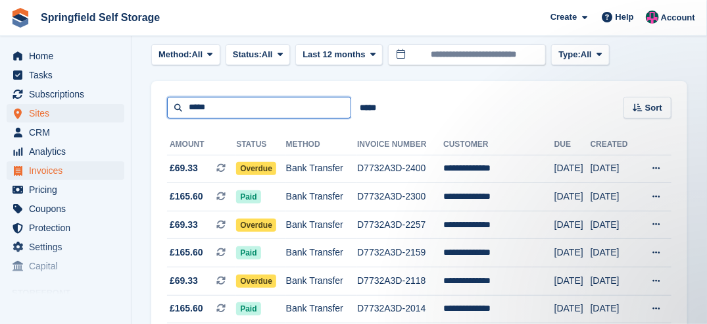
drag, startPoint x: 237, startPoint y: 107, endPoint x: 112, endPoint y: 111, distance: 125.1
type input "*****"
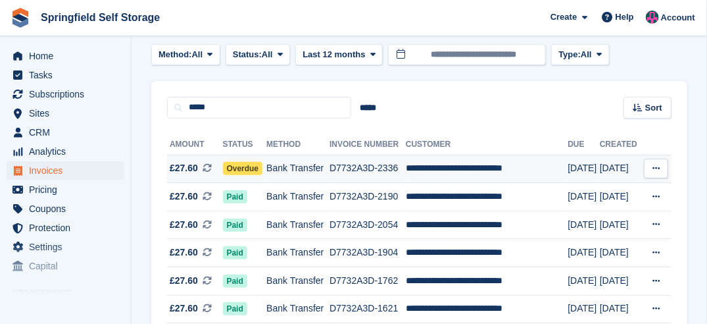
click at [246, 170] on span "Overdue" at bounding box center [243, 168] width 40 height 13
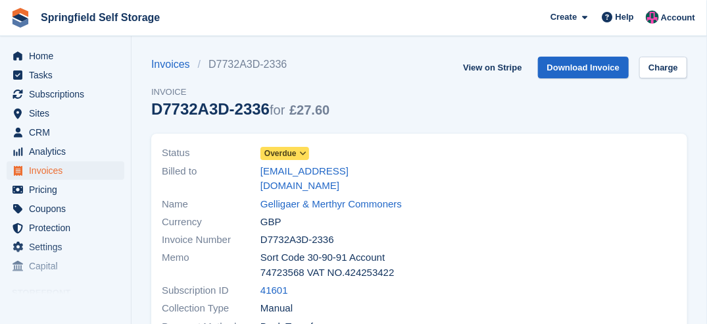
click at [274, 145] on link "Overdue" at bounding box center [285, 152] width 49 height 15
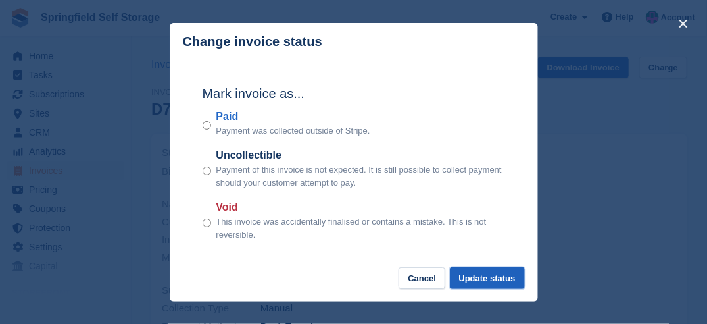
click at [479, 273] on button "Update status" at bounding box center [487, 278] width 75 height 22
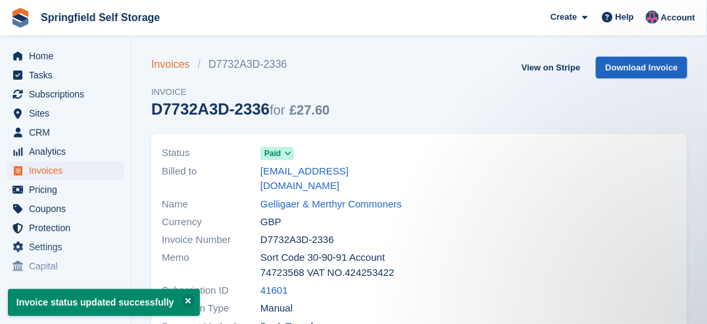
click at [179, 64] on link "Invoices" at bounding box center [174, 65] width 47 height 16
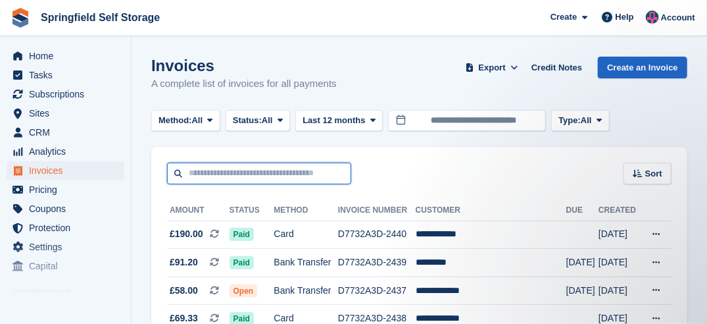
click at [209, 168] on input "text" at bounding box center [259, 174] width 184 height 22
type input "******"
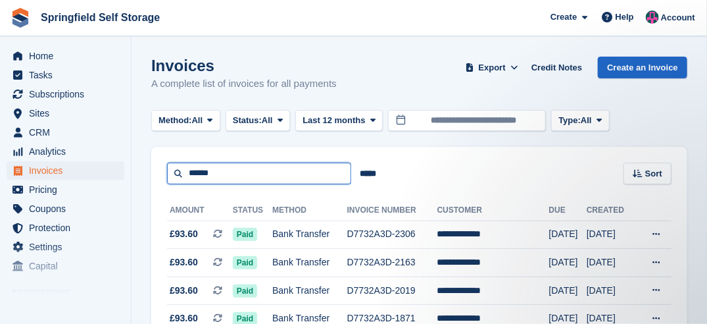
drag, startPoint x: 238, startPoint y: 176, endPoint x: 151, endPoint y: 191, distance: 88.1
type input "********"
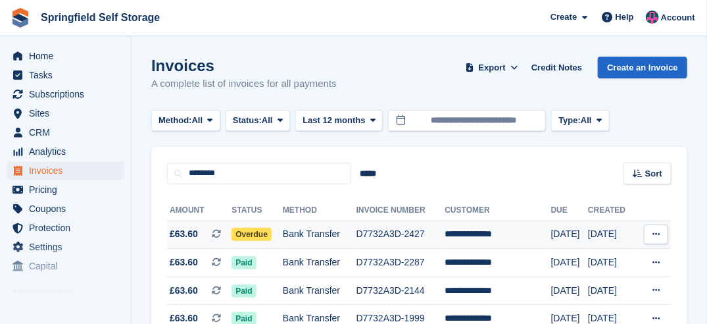
click at [242, 237] on span "Overdue" at bounding box center [252, 234] width 40 height 13
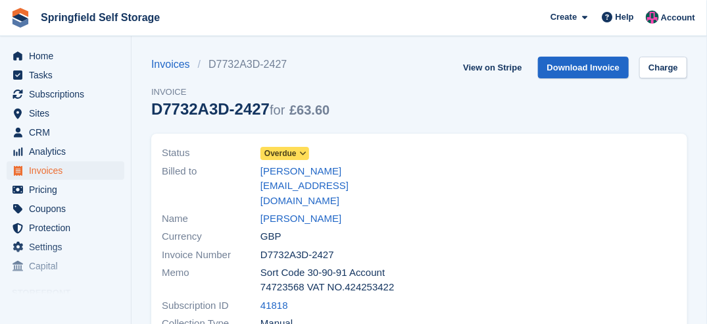
click at [305, 155] on icon at bounding box center [302, 153] width 7 height 8
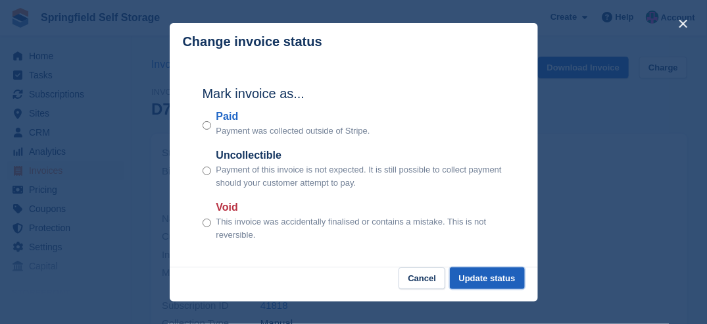
click at [502, 281] on button "Update status" at bounding box center [487, 278] width 75 height 22
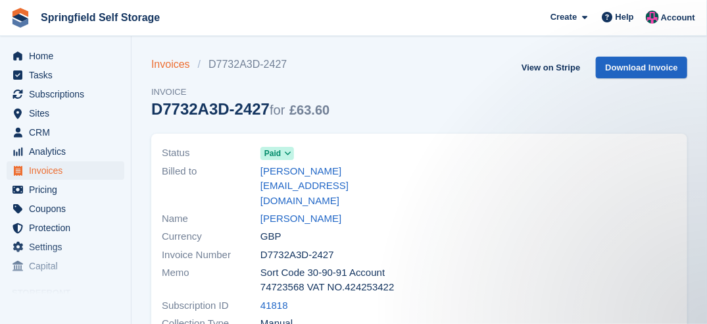
click at [177, 62] on link "Invoices" at bounding box center [174, 65] width 47 height 16
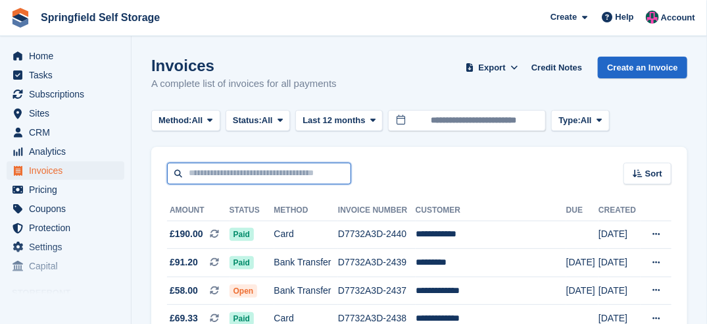
click at [240, 178] on input "text" at bounding box center [259, 174] width 184 height 22
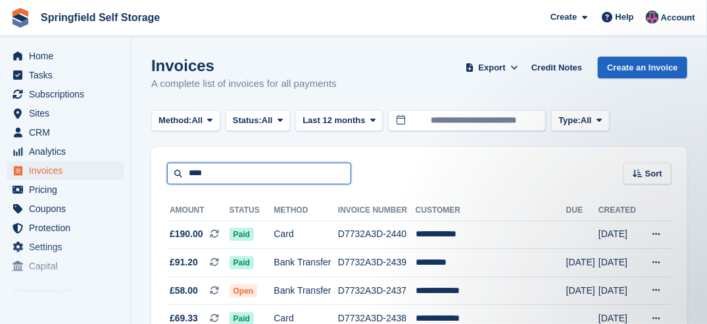
type input "****"
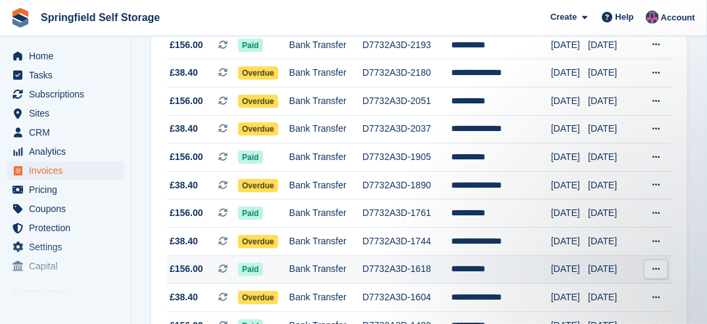
scroll to position [263, 0]
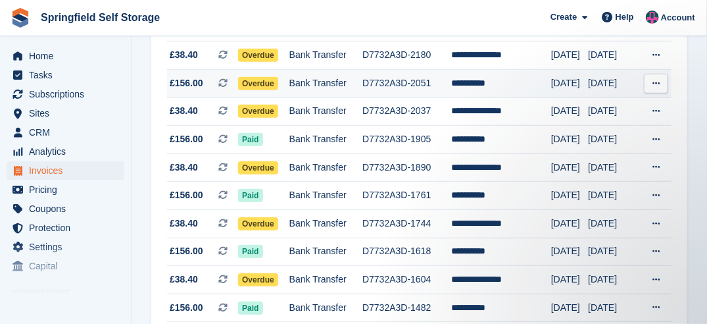
click at [261, 86] on span "Overdue" at bounding box center [258, 83] width 40 height 13
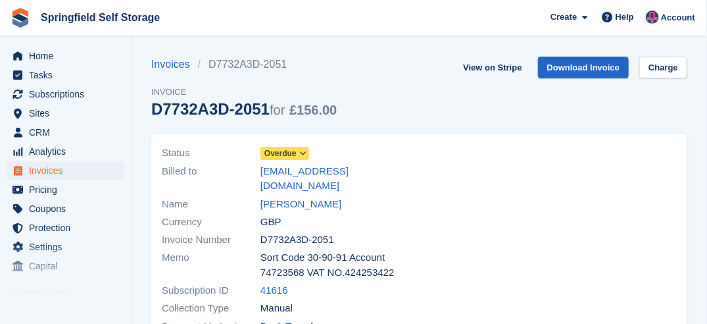
click at [295, 155] on span "Overdue" at bounding box center [281, 153] width 32 height 12
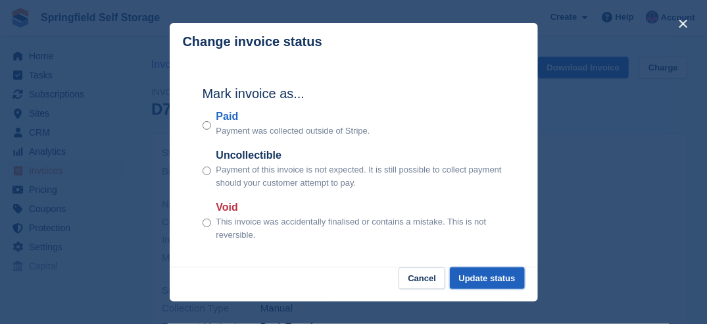
click at [494, 276] on button "Update status" at bounding box center [487, 278] width 75 height 22
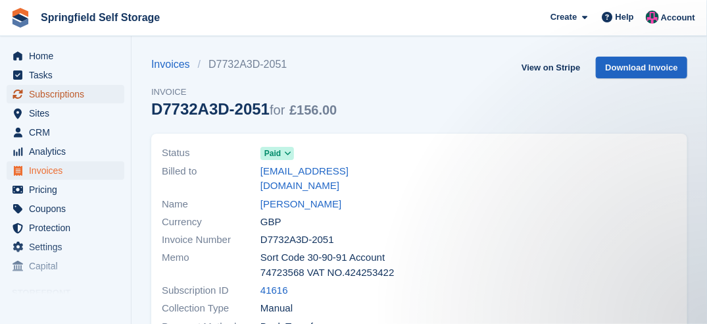
click at [69, 95] on span "Subscriptions" at bounding box center [68, 94] width 79 height 18
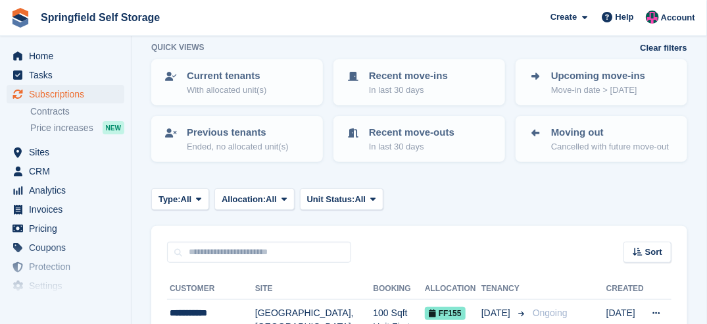
scroll to position [132, 0]
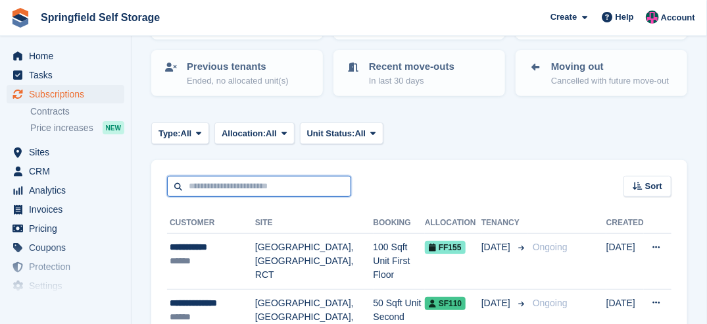
click at [206, 181] on input "text" at bounding box center [259, 187] width 184 height 22
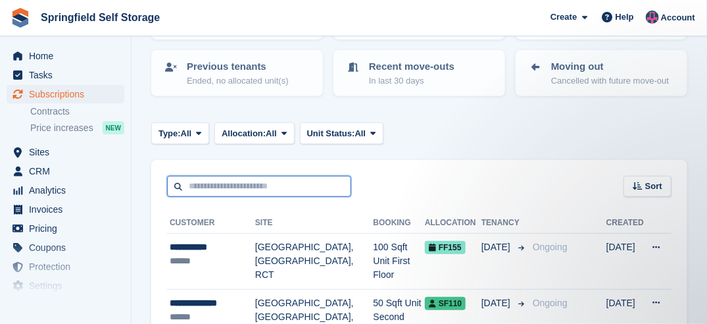
scroll to position [0, 0]
type input "**********"
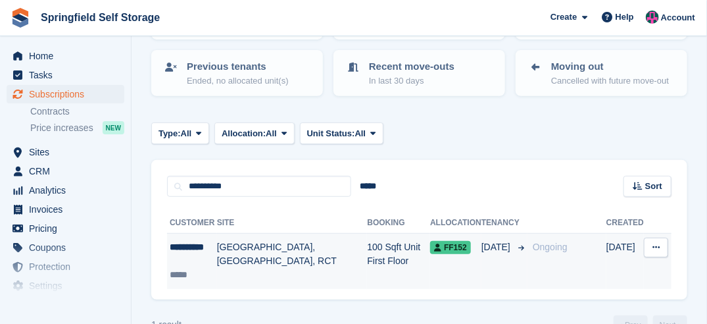
click at [658, 245] on icon at bounding box center [656, 247] width 7 height 9
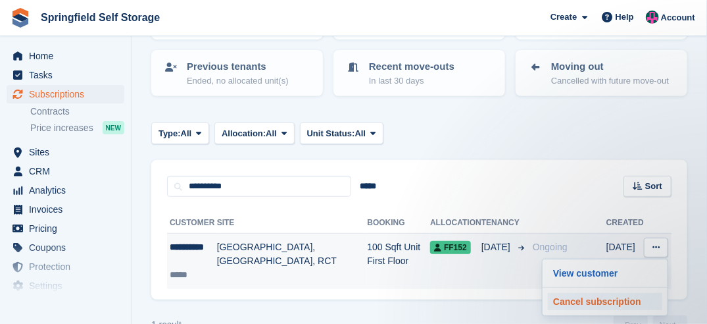
click at [605, 299] on p "Cancel subscription" at bounding box center [605, 301] width 115 height 17
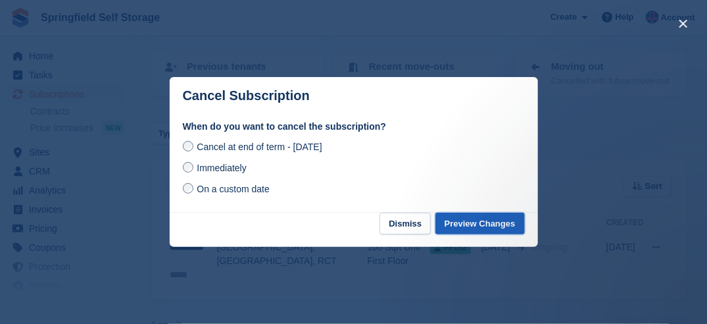
click at [471, 222] on button "Preview Changes" at bounding box center [481, 224] width 90 height 22
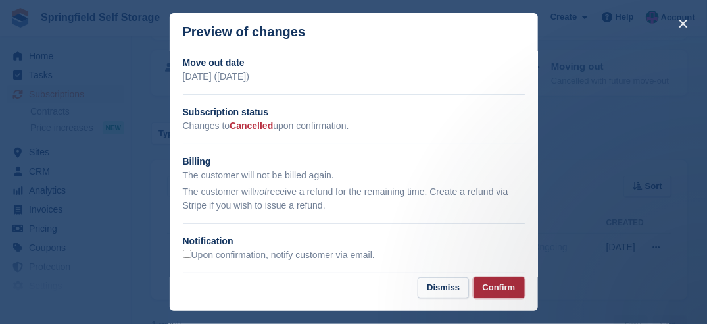
click at [492, 285] on button "Confirm" at bounding box center [499, 288] width 51 height 22
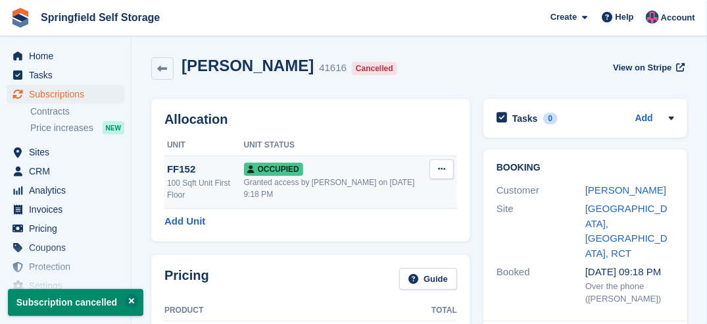
click at [446, 170] on icon at bounding box center [441, 169] width 7 height 9
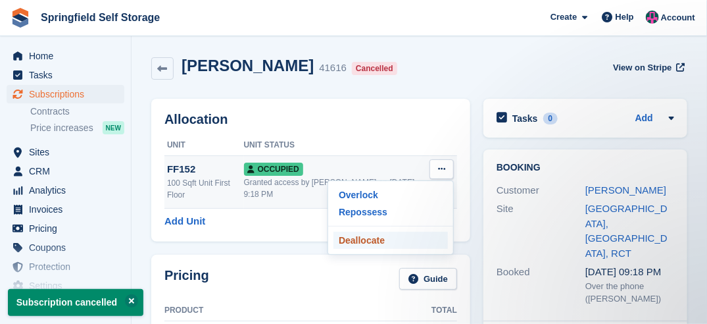
click at [382, 234] on p "Deallocate" at bounding box center [391, 240] width 115 height 17
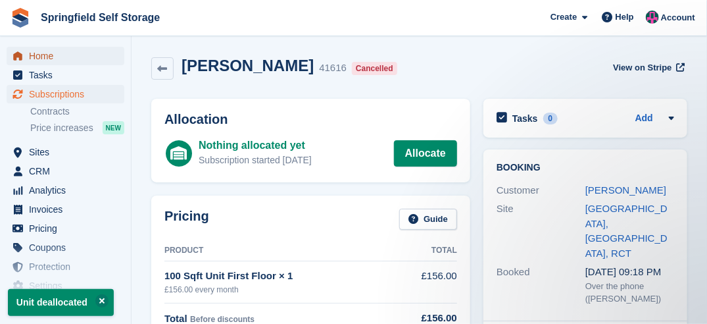
click at [48, 55] on span "Home" at bounding box center [68, 56] width 79 height 18
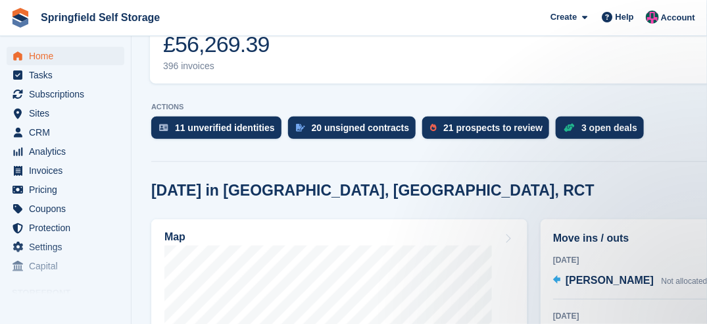
scroll to position [395, 0]
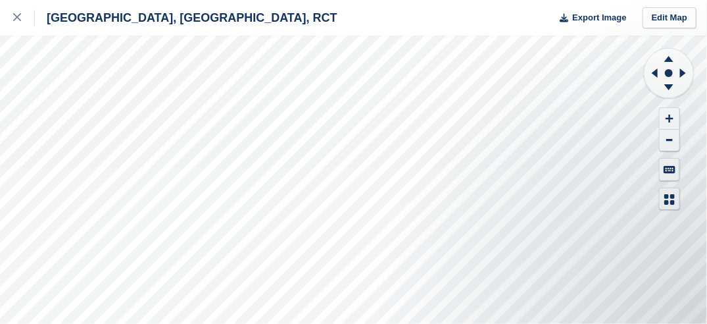
drag, startPoint x: 670, startPoint y: 86, endPoint x: 651, endPoint y: 98, distance: 22.8
click at [669, 86] on icon at bounding box center [669, 87] width 9 height 6
click at [665, 84] on icon at bounding box center [669, 89] width 34 height 16
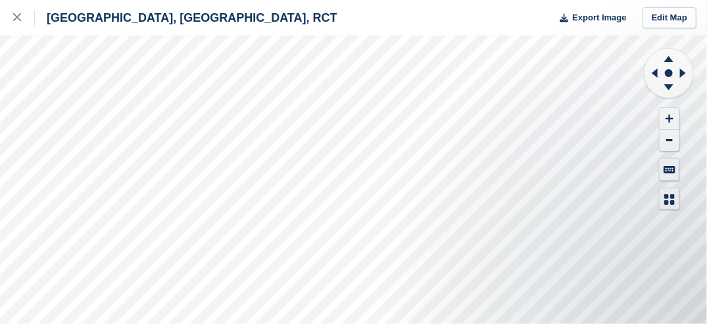
click at [90, 109] on div "North Cardiff, Caerphilly, RCT Export Image Edit Map" at bounding box center [353, 162] width 707 height 324
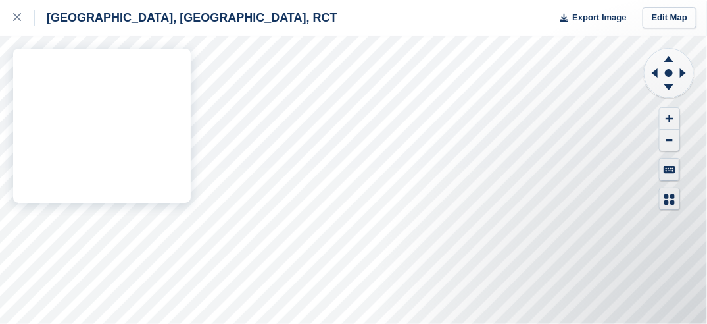
click at [93, 182] on div "North Cardiff, Caerphilly, RCT Export Image Edit Map" at bounding box center [353, 162] width 707 height 324
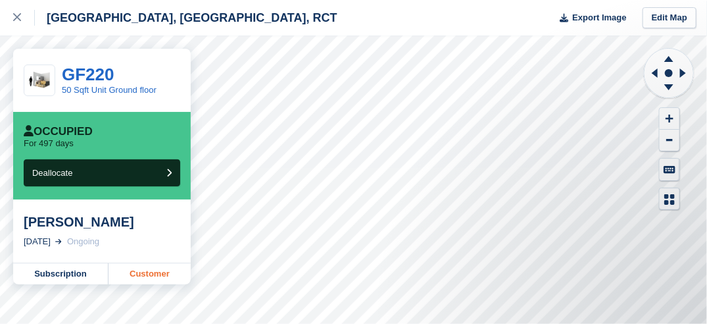
click at [149, 277] on link "Customer" at bounding box center [150, 273] width 82 height 21
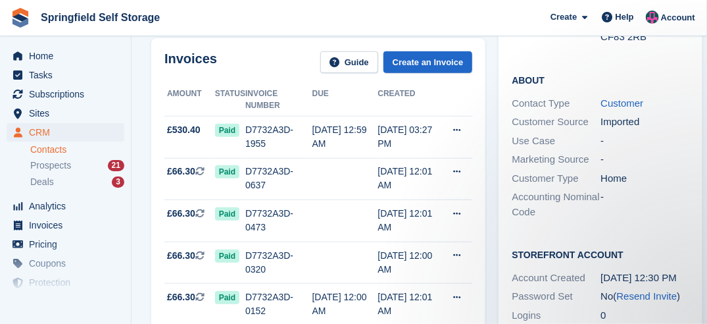
scroll to position [197, 0]
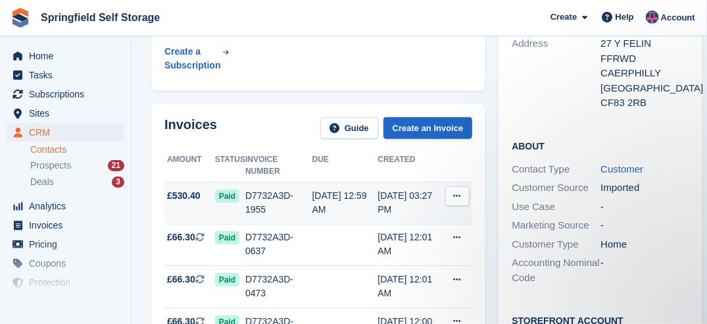
click at [454, 192] on icon at bounding box center [457, 196] width 7 height 9
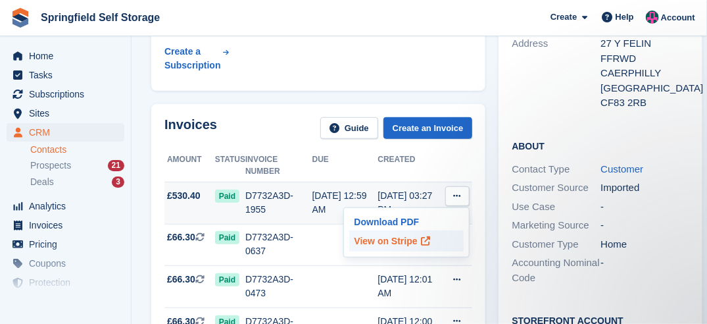
click at [381, 231] on p "View on Stripe" at bounding box center [406, 240] width 115 height 21
